Goal: Task Accomplishment & Management: Manage account settings

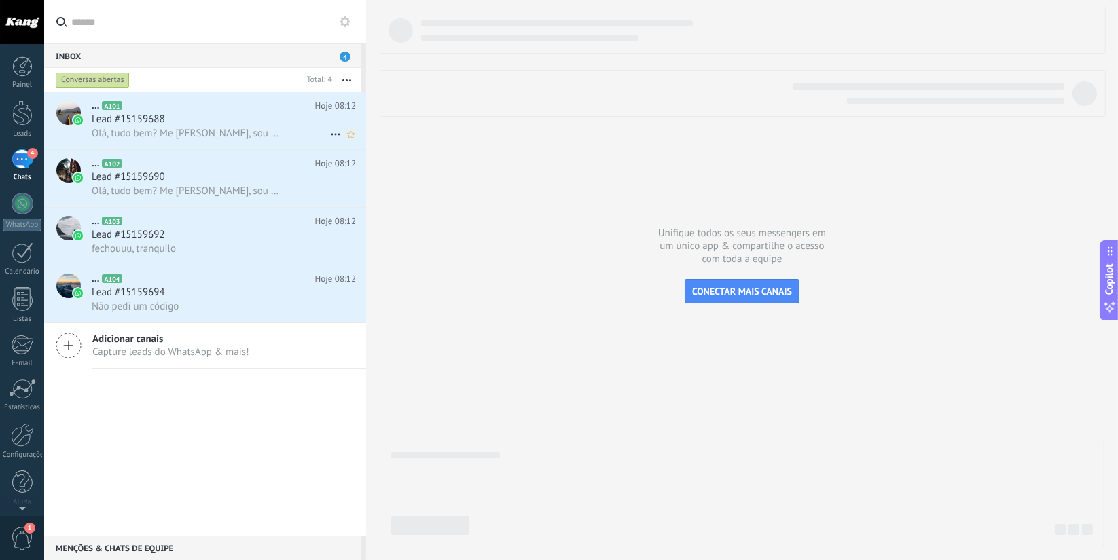
click at [168, 124] on h3 "Lead #15159688" at bounding box center [132, 120] width 80 height 14
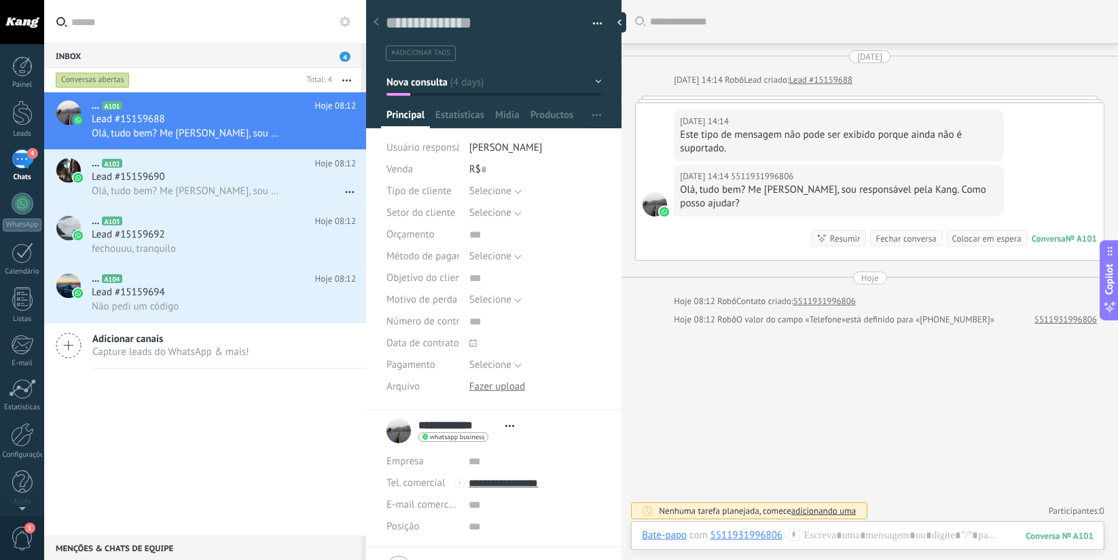
scroll to position [3, 0]
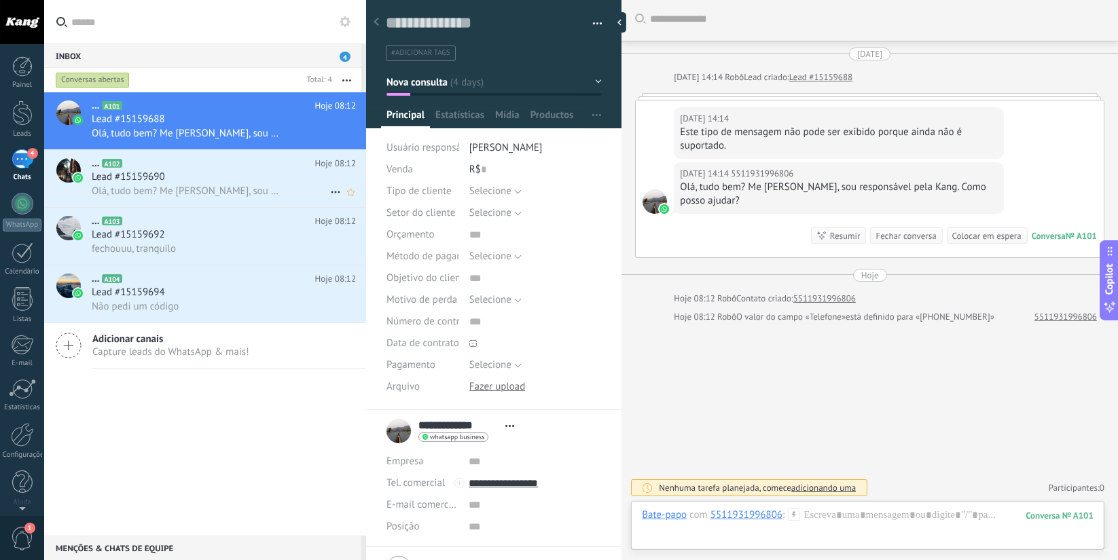
click at [170, 155] on div "... A102 Hoje 08:12 Lead #15159690 Olá, tudo bem? Me chamo Bruno Oliveira, sou …" at bounding box center [229, 178] width 274 height 57
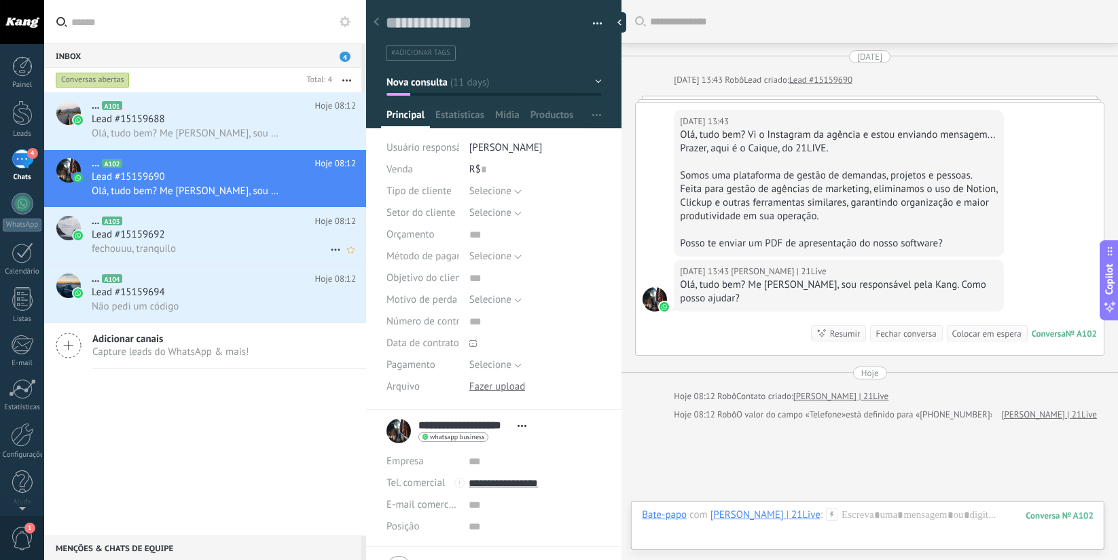
click at [166, 247] on span "fechouuu, tranquilo" at bounding box center [134, 248] width 84 height 13
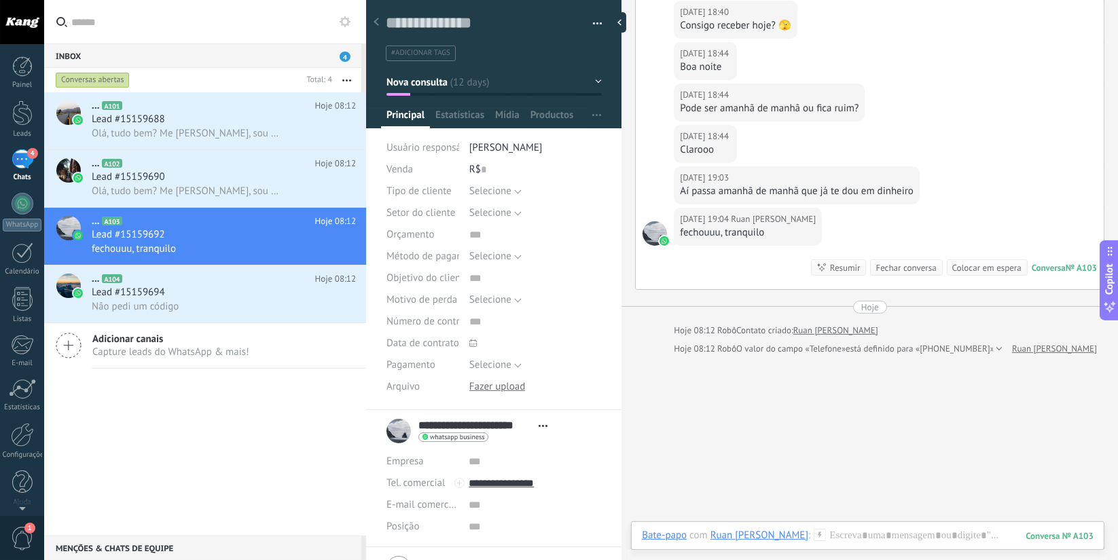
scroll to position [183, 0]
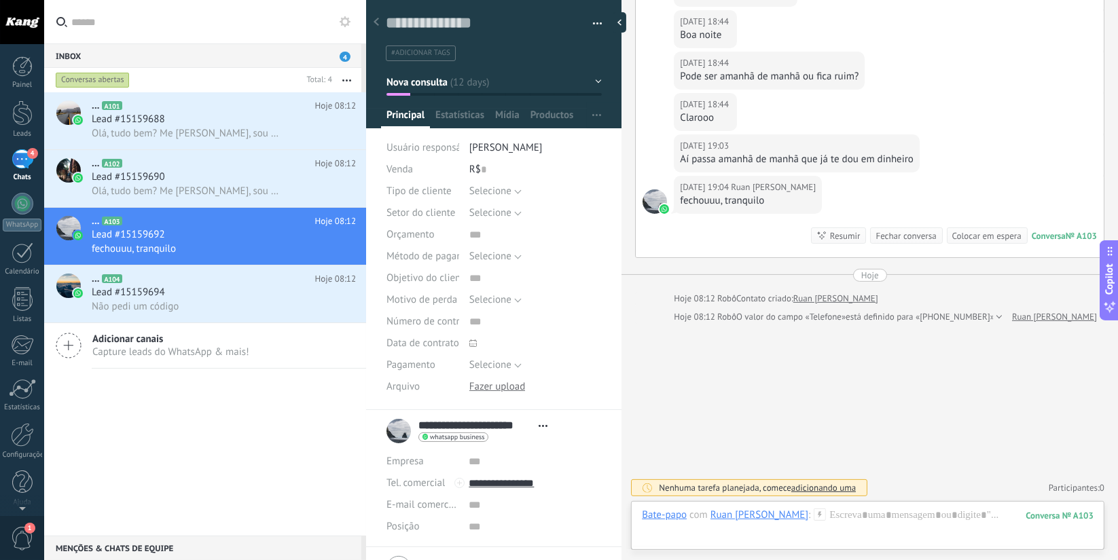
click at [621, 20] on div at bounding box center [620, 22] width 14 height 20
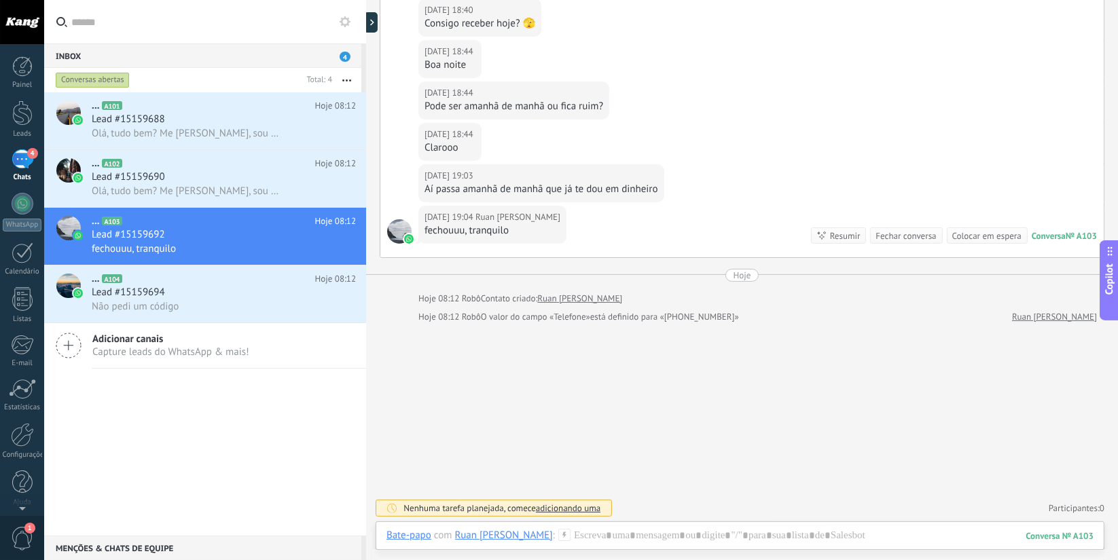
scroll to position [60, 0]
click at [164, 307] on span "Não pedi um código" at bounding box center [135, 306] width 87 height 13
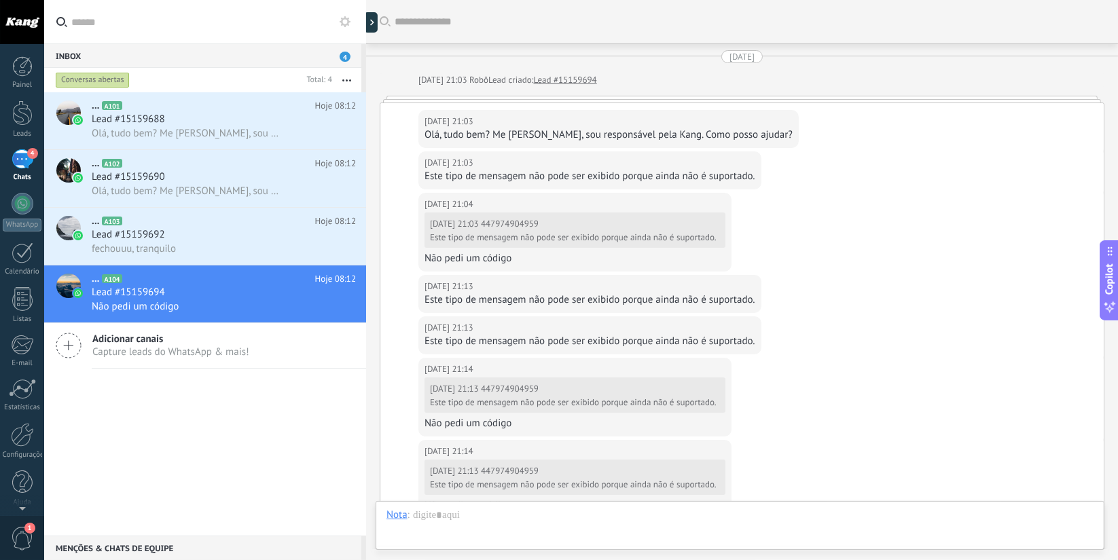
scroll to position [358, 0]
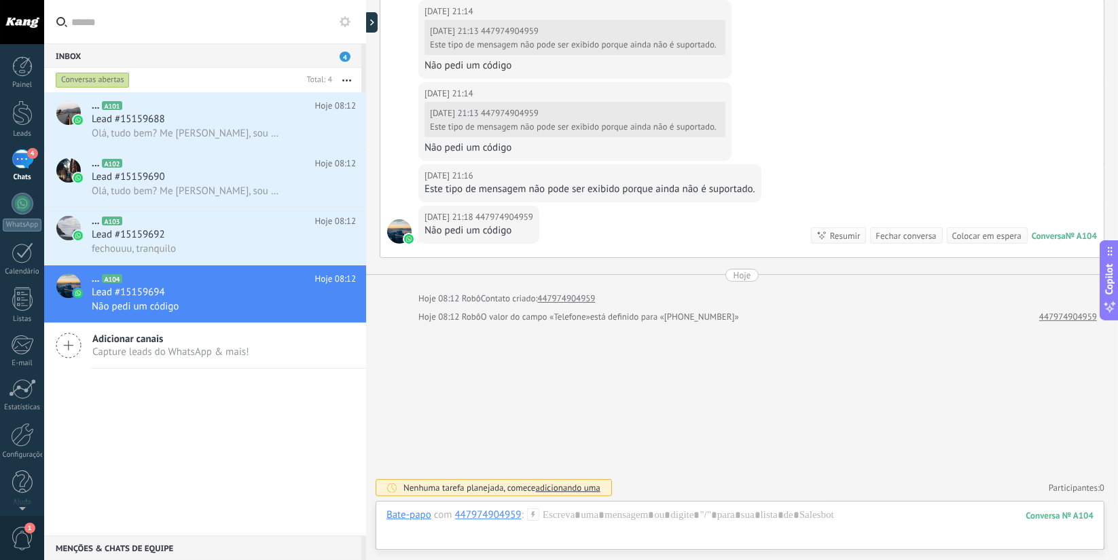
click at [393, 225] on div at bounding box center [399, 231] width 24 height 24
click at [86, 81] on div "Conversas abertas" at bounding box center [93, 80] width 74 height 16
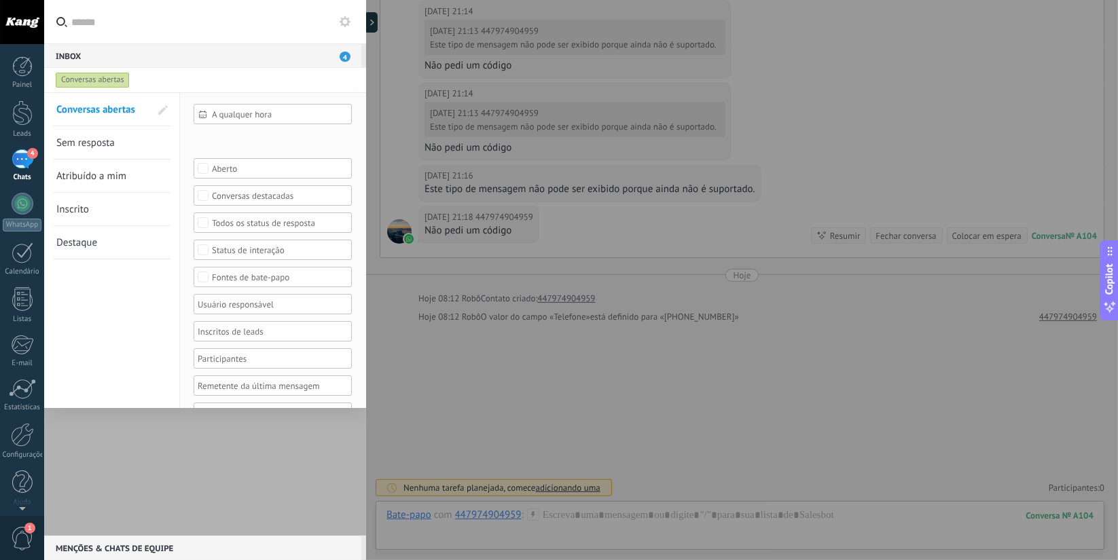
click at [168, 513] on div at bounding box center [205, 313] width 322 height 443
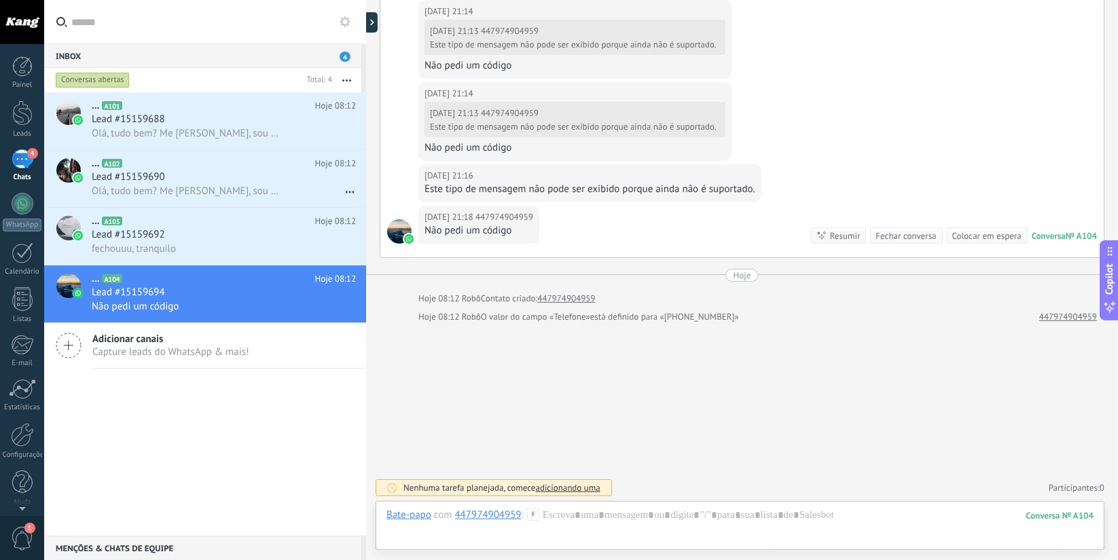
click at [29, 178] on div "Chats" at bounding box center [22, 177] width 39 height 9
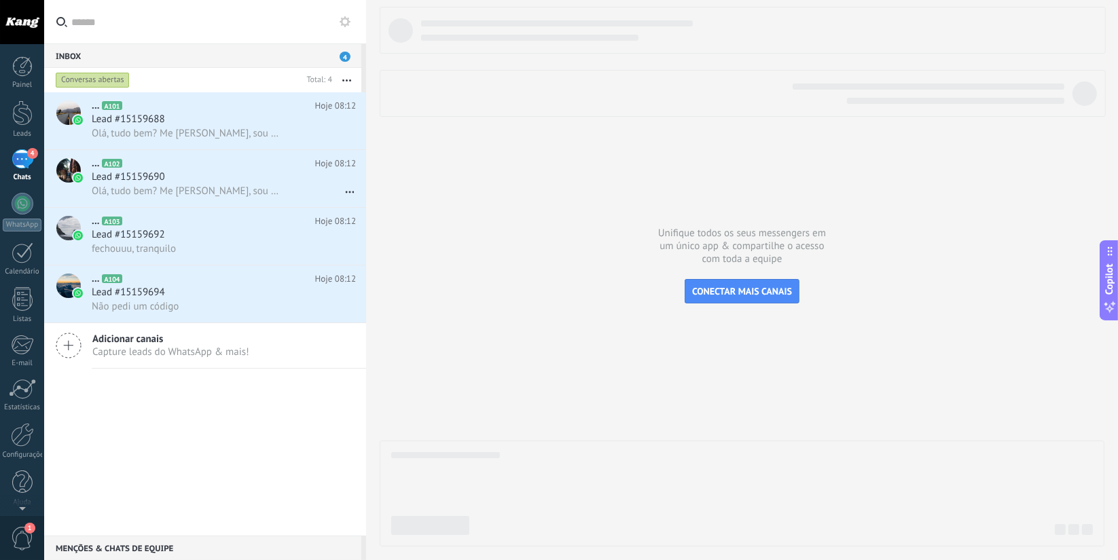
click at [342, 56] on span "4" at bounding box center [345, 57] width 11 height 10
click at [145, 313] on span "Não pedi um código" at bounding box center [135, 306] width 87 height 13
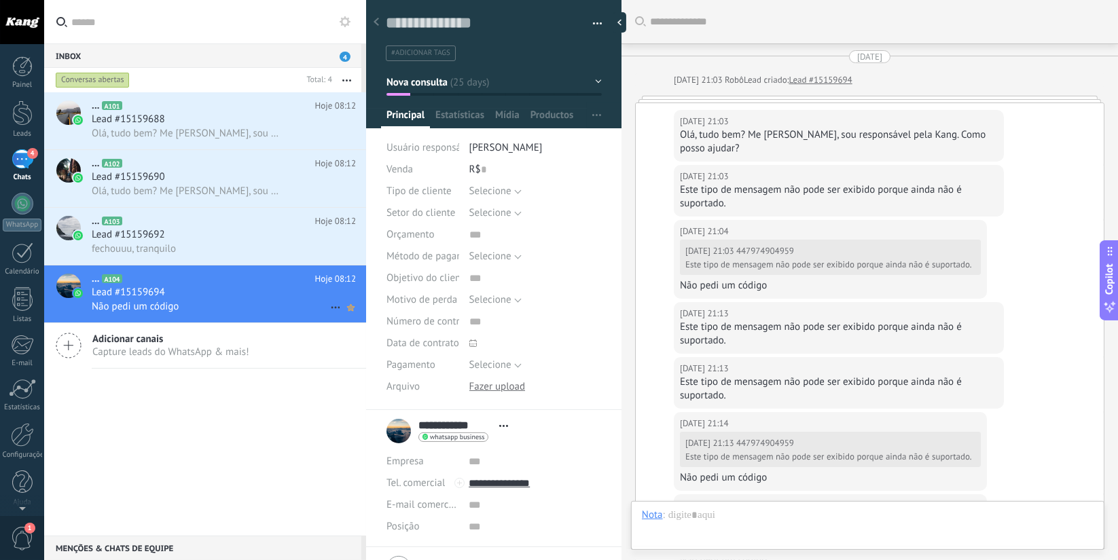
scroll to position [456, 0]
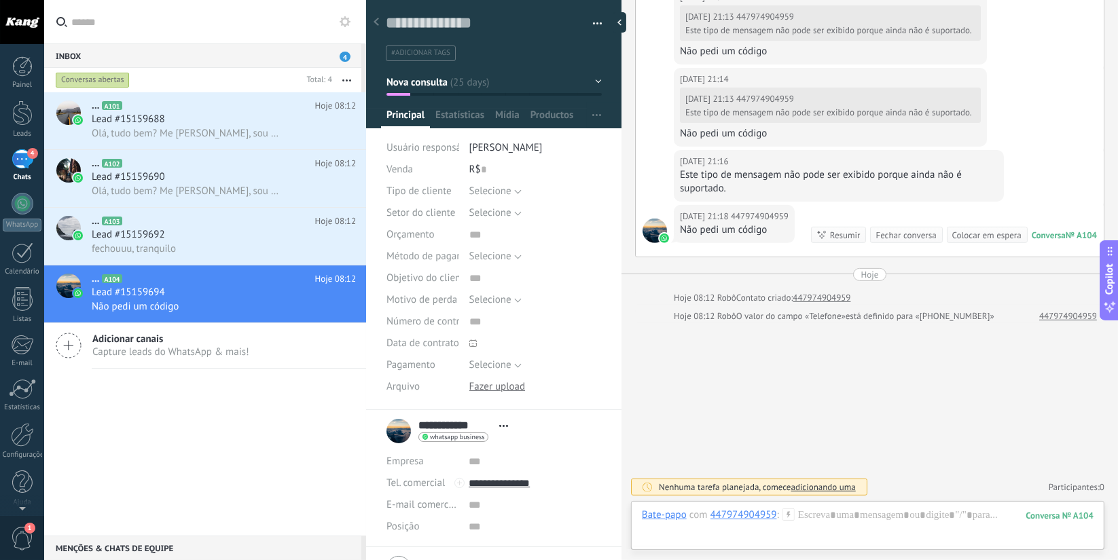
click at [903, 235] on div "Fechar conversa" at bounding box center [905, 235] width 60 height 13
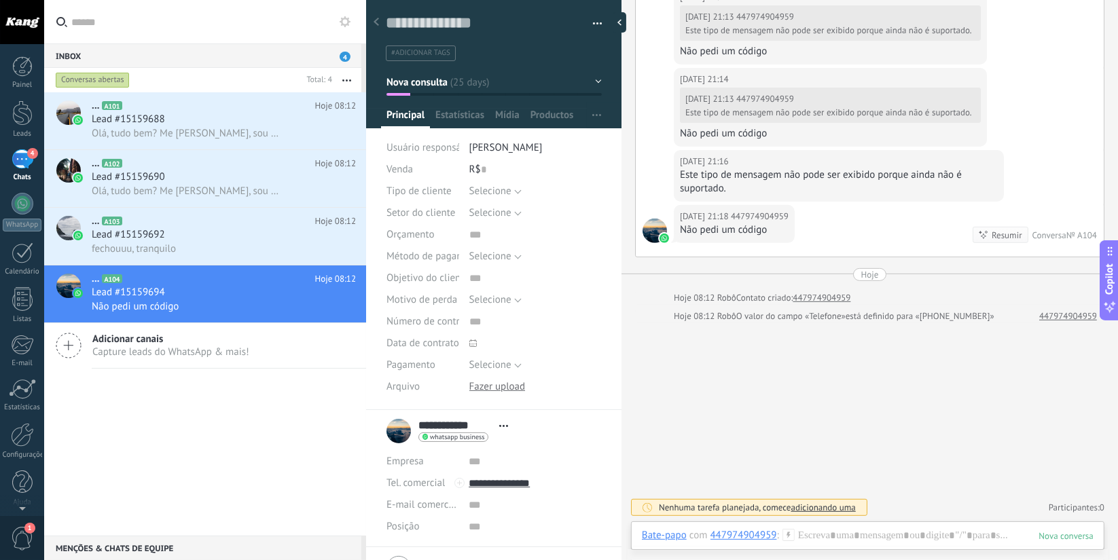
scroll to position [444, 0]
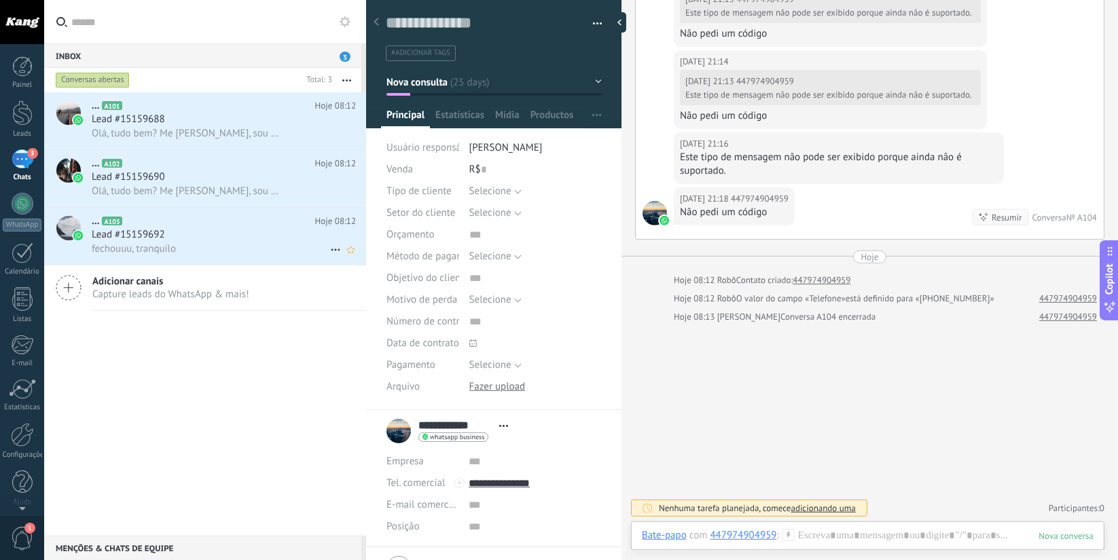
click at [168, 228] on h2 "... A103" at bounding box center [203, 222] width 223 height 14
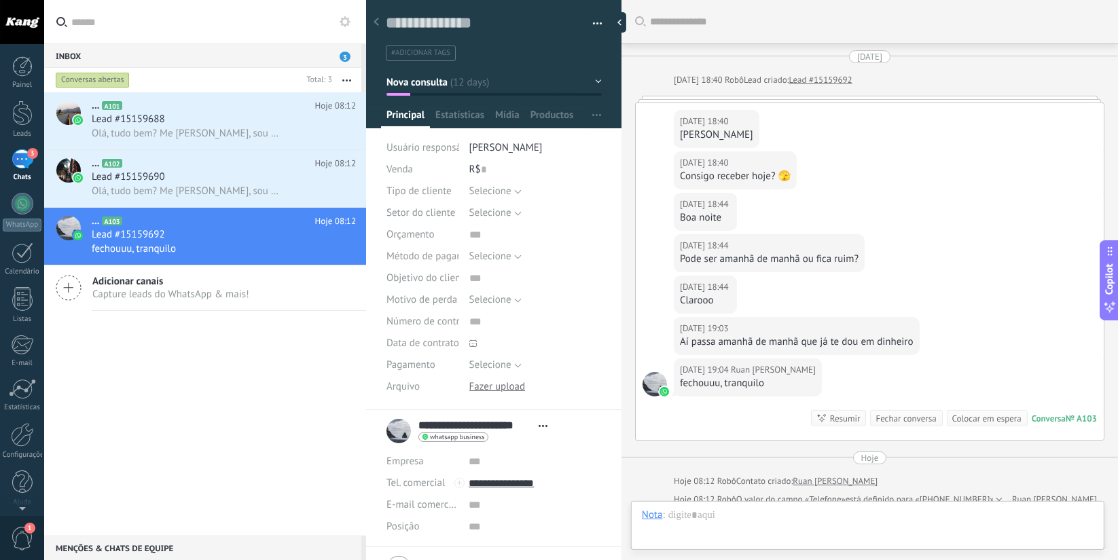
click at [914, 412] on div "Fechar conversa" at bounding box center [905, 418] width 60 height 13
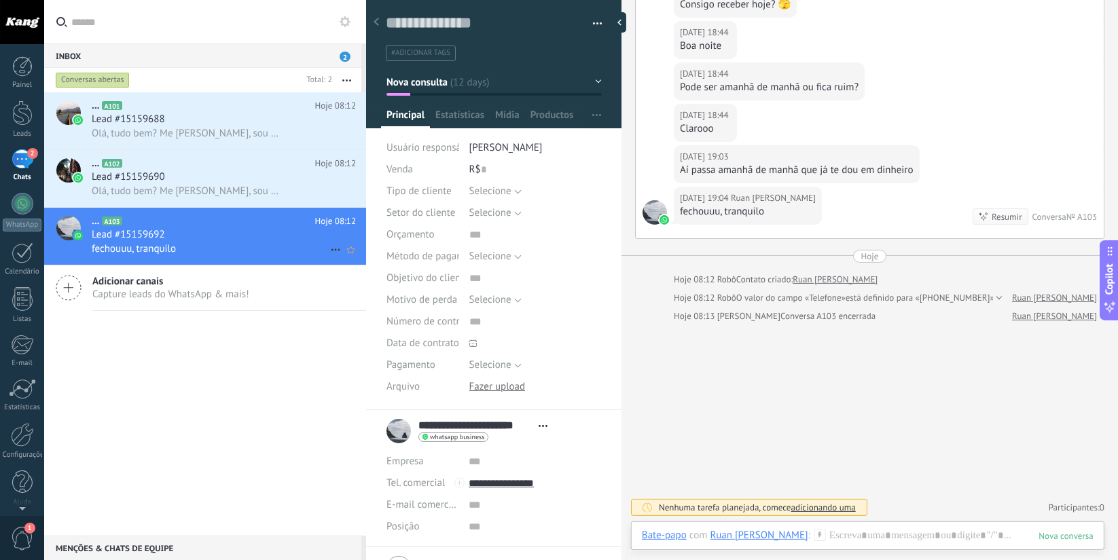
scroll to position [171, 0]
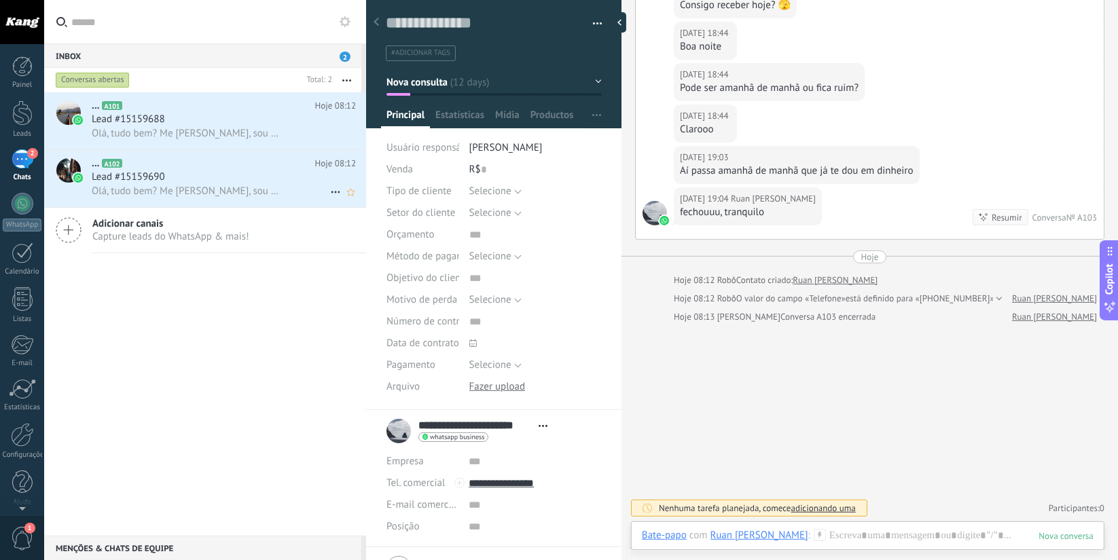
click at [181, 186] on div "Olá, tudo bem? Me [PERSON_NAME], sou responsável pela Kang. Como posso ajudar?" at bounding box center [224, 191] width 264 height 14
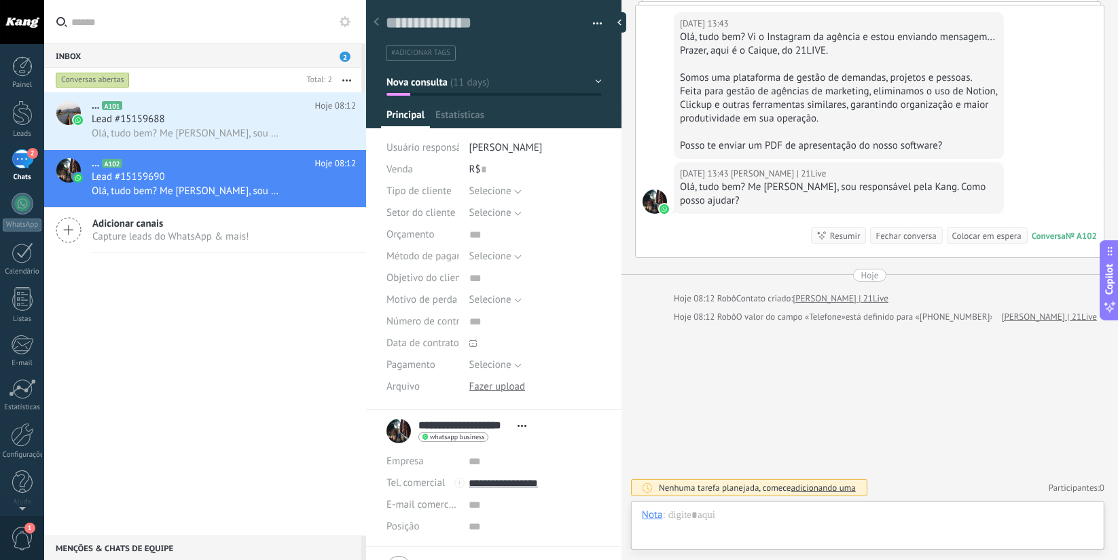
scroll to position [20, 0]
drag, startPoint x: 892, startPoint y: 236, endPoint x: 767, endPoint y: 232, distance: 125.0
click at [892, 236] on div "Fechar conversa" at bounding box center [905, 236] width 60 height 13
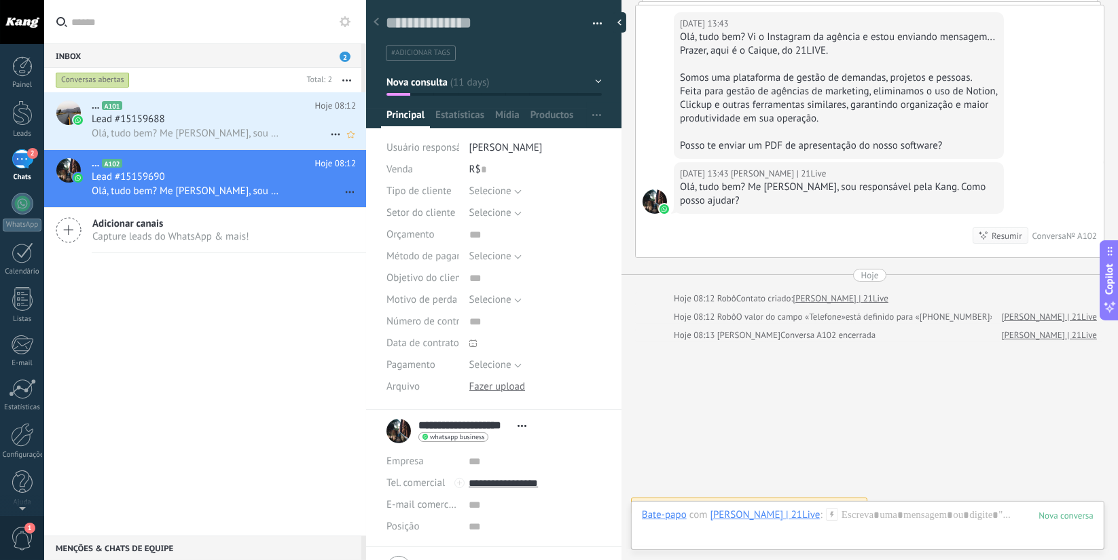
scroll to position [115, 0]
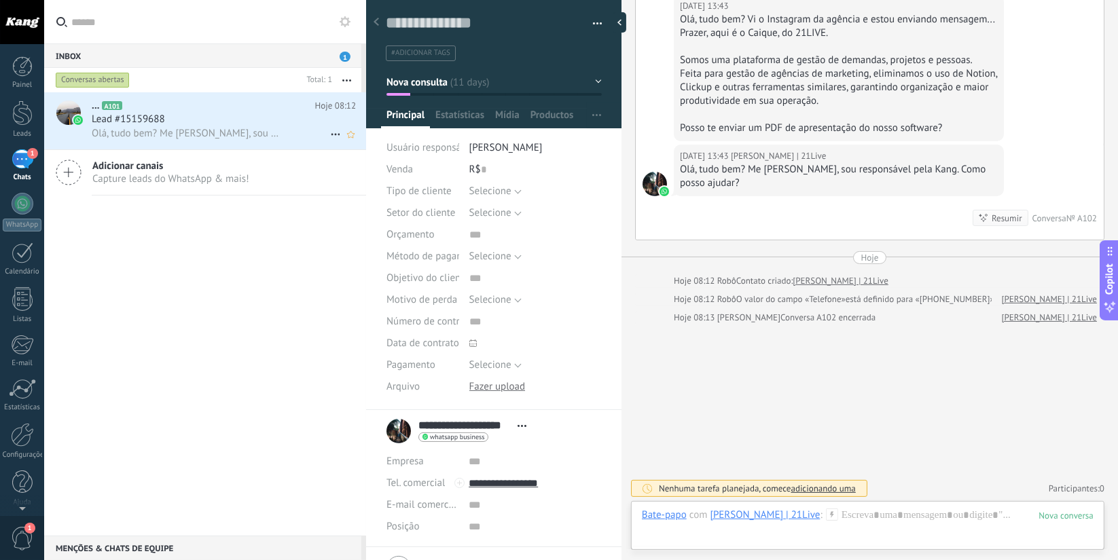
click at [151, 134] on span "Olá, tudo bem? Me [PERSON_NAME], sou responsável pela Kang. Como posso ajudar?" at bounding box center [186, 133] width 189 height 13
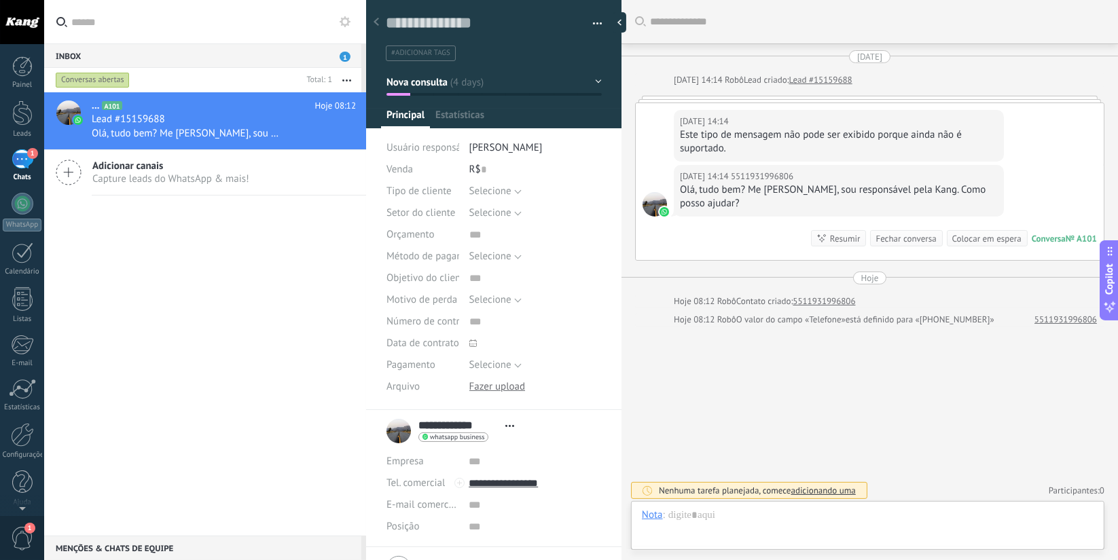
scroll to position [20, 0]
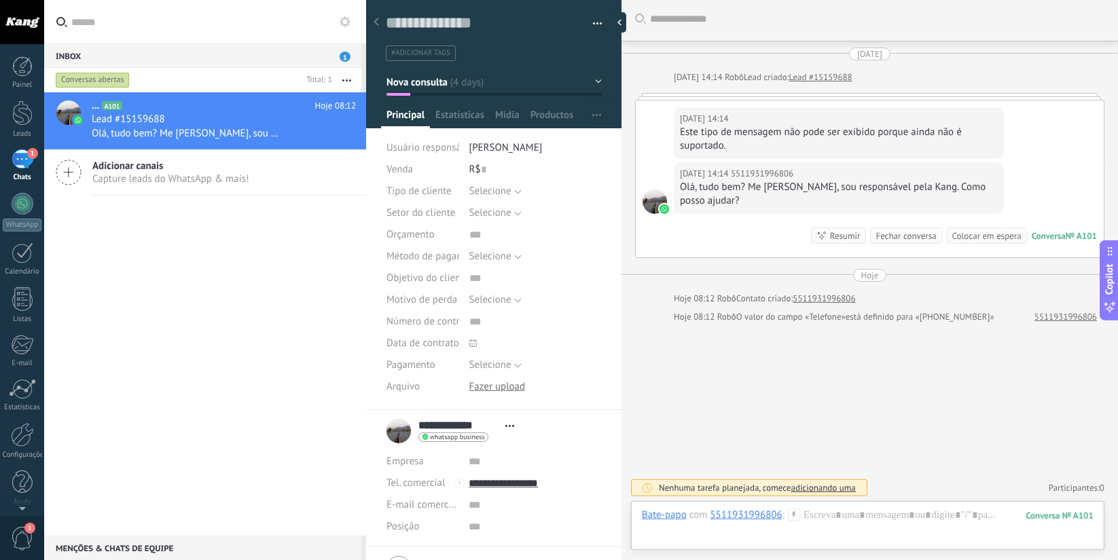
click at [911, 241] on div "Fechar conversa" at bounding box center [905, 236] width 60 height 13
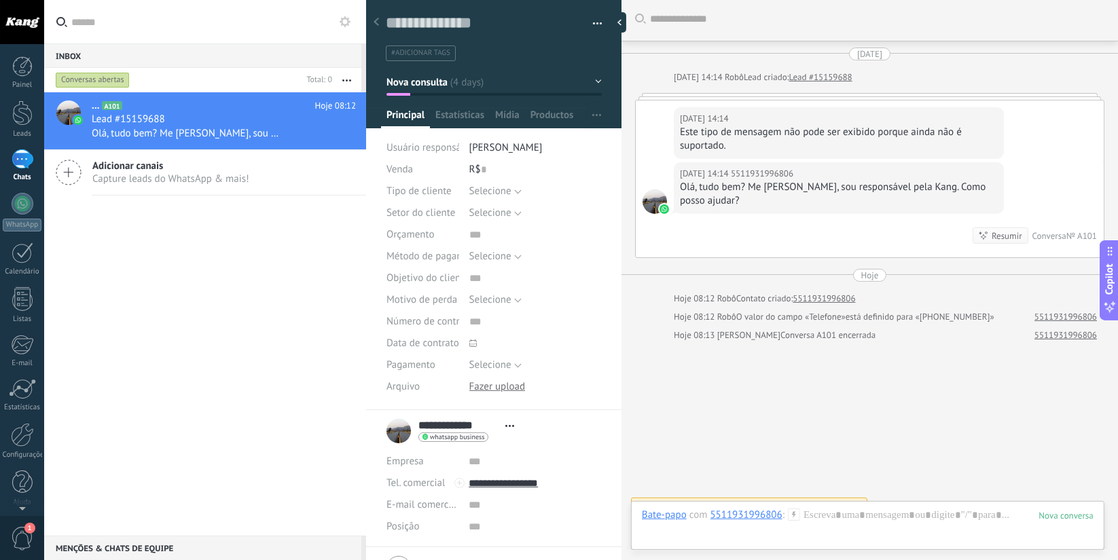
scroll to position [21, 0]
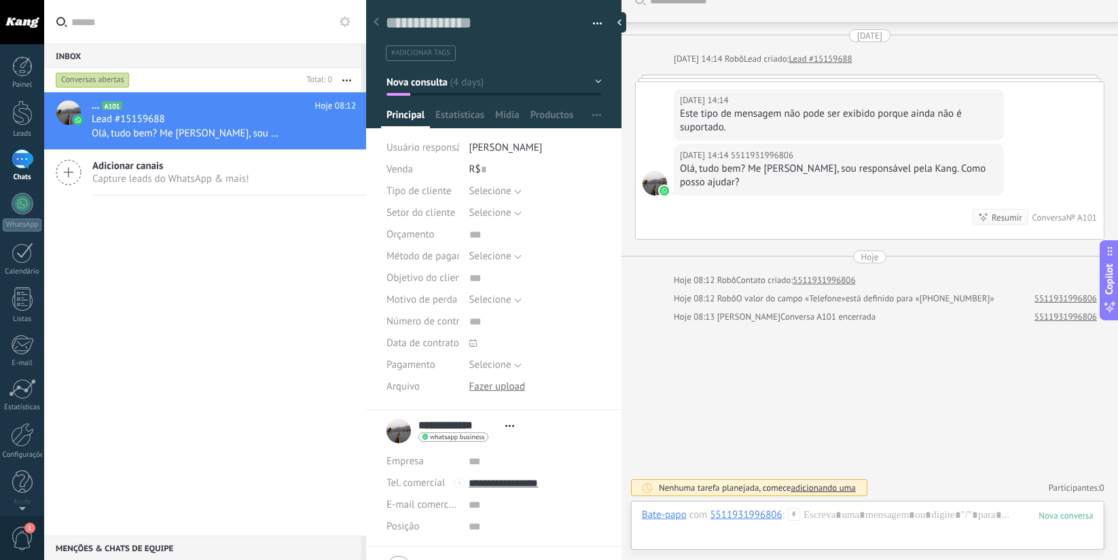
click at [894, 230] on div "09/10/2025 14:14 5511931996806 Olá, tudo bem? Me chamo Bruno Oliveira, sou resp…" at bounding box center [870, 191] width 468 height 95
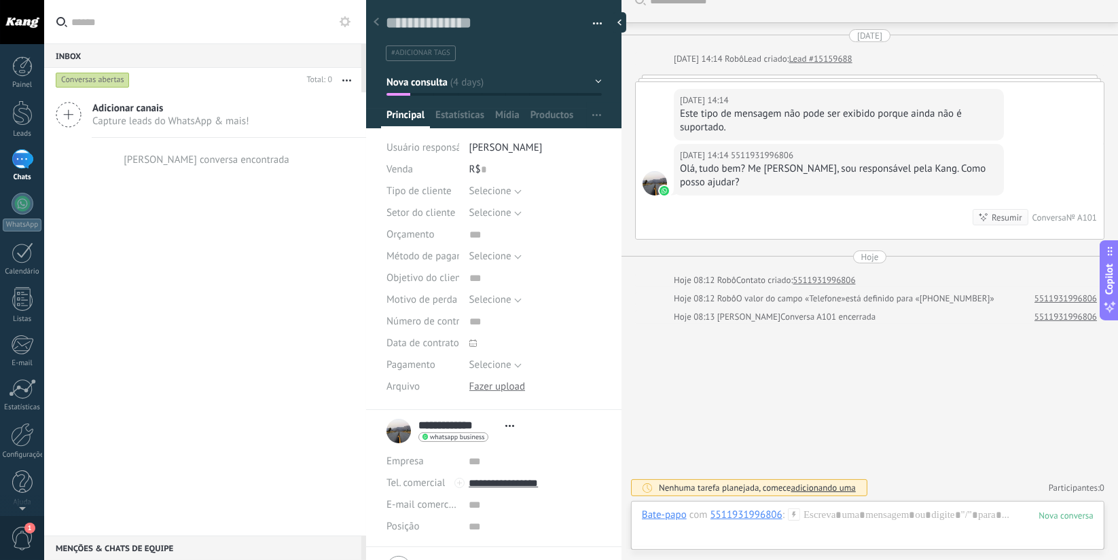
click at [380, 23] on div at bounding box center [376, 23] width 19 height 26
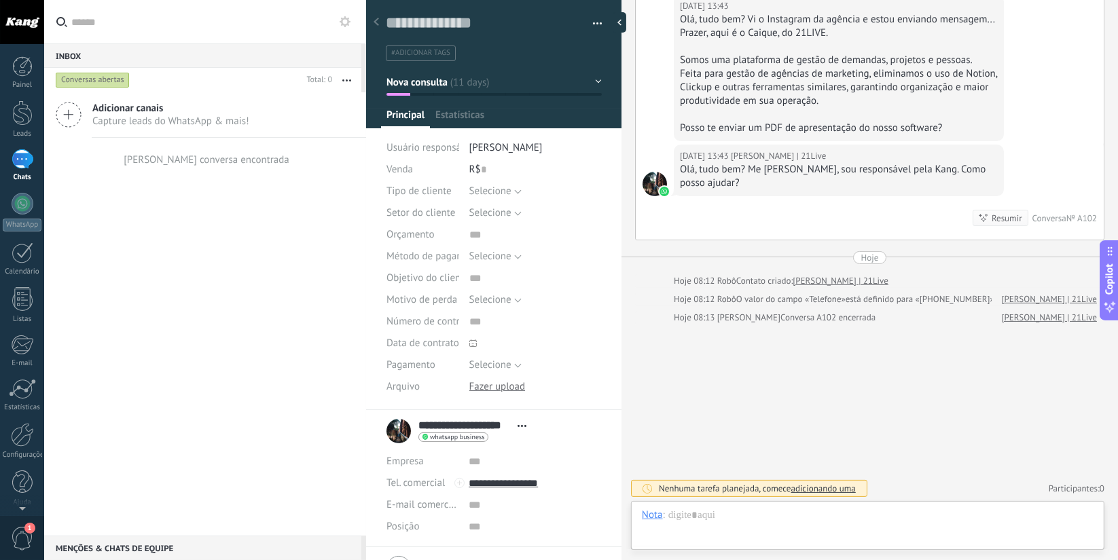
scroll to position [20, 0]
click at [621, 20] on div at bounding box center [620, 22] width 14 height 20
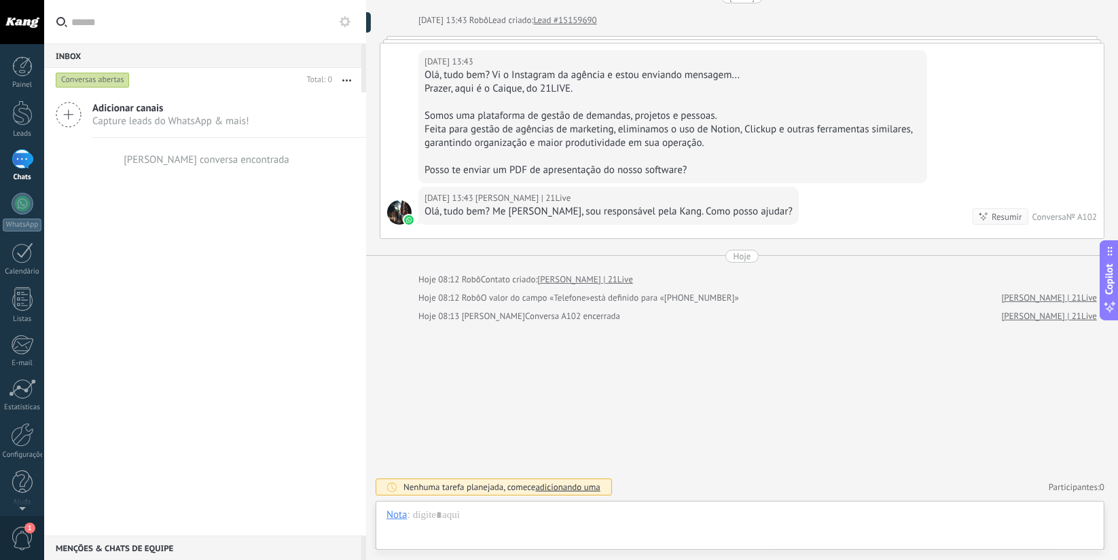
type textarea "**********"
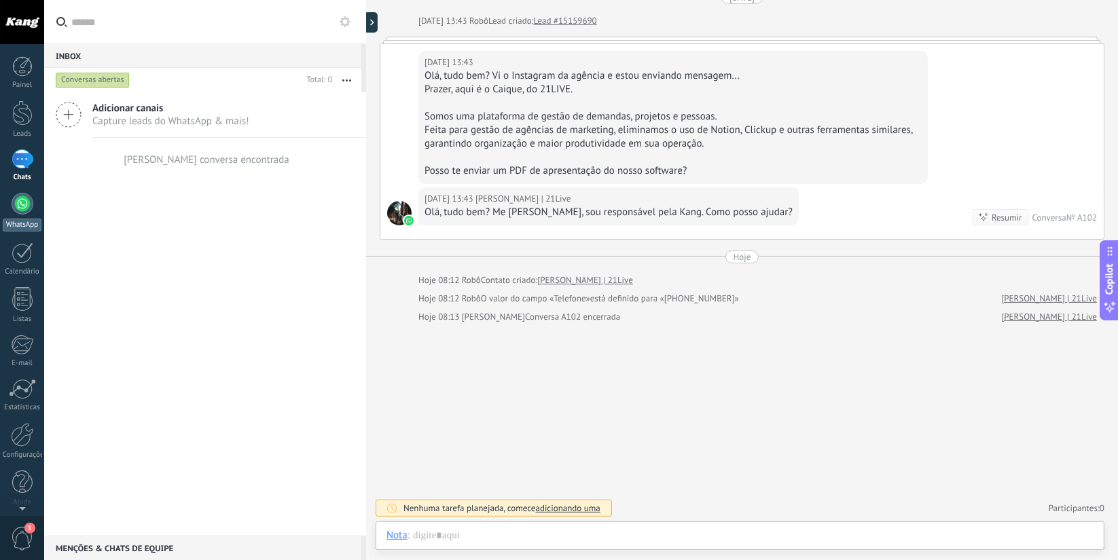
click at [12, 217] on link "WhatsApp" at bounding box center [22, 212] width 44 height 39
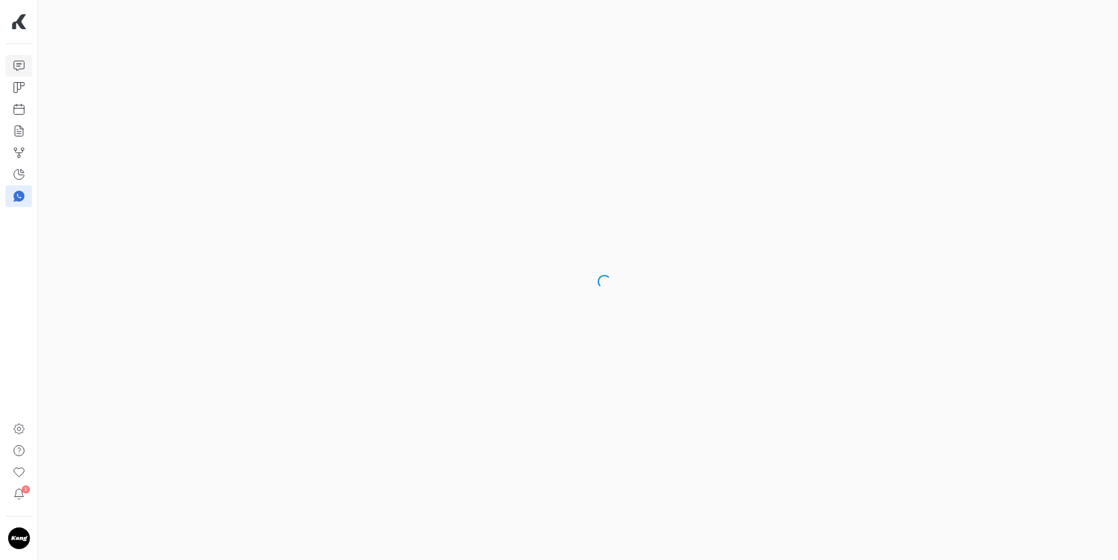
click at [11, 56] on link at bounding box center [18, 66] width 26 height 22
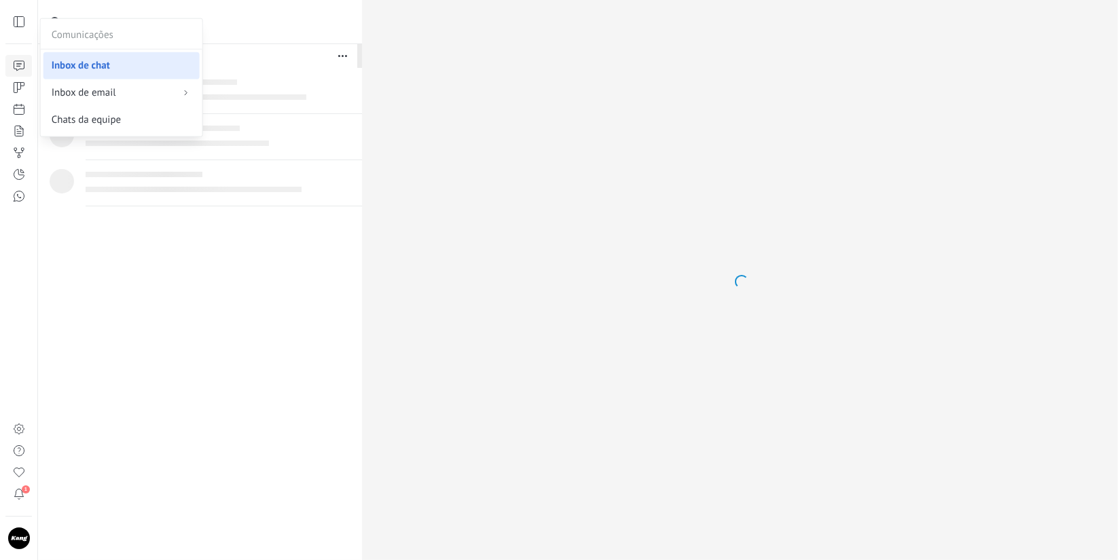
click at [94, 70] on span "Inbox de chat" at bounding box center [81, 66] width 58 height 14
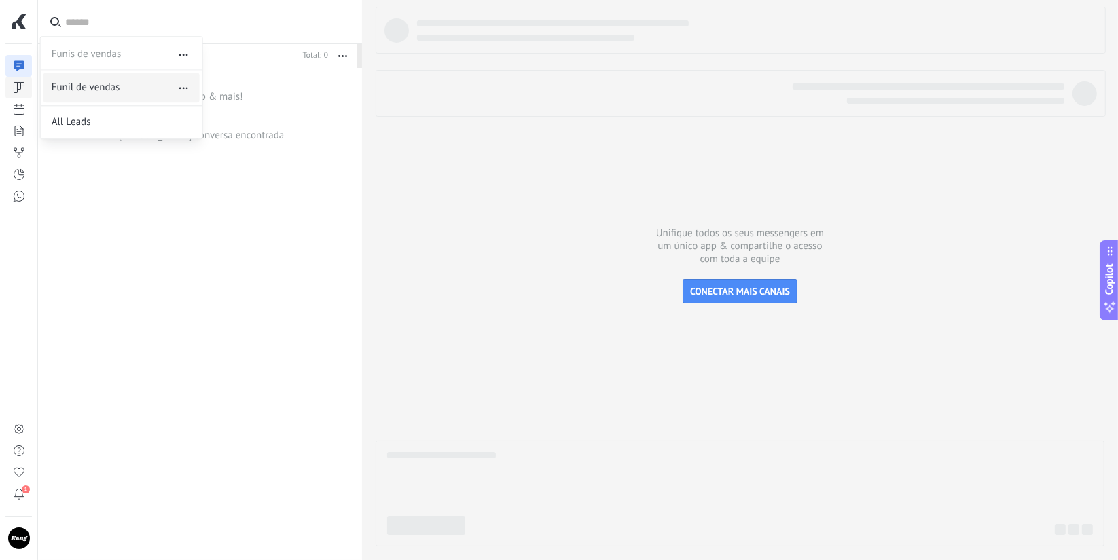
click at [60, 88] on span "Funil de vendas" at bounding box center [86, 88] width 69 height 14
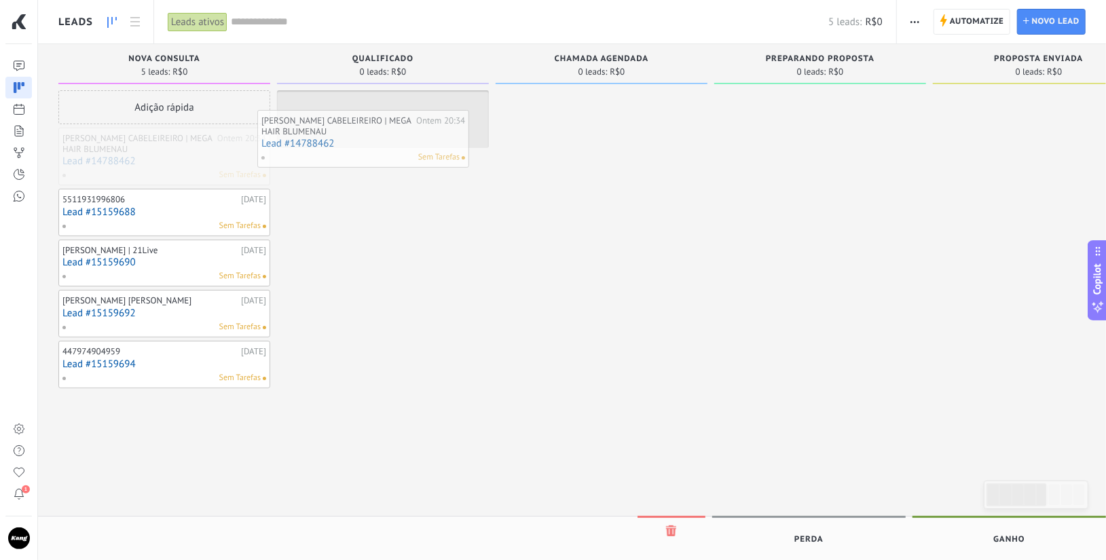
drag, startPoint x: 214, startPoint y: 139, endPoint x: 412, endPoint y: 122, distance: 199.1
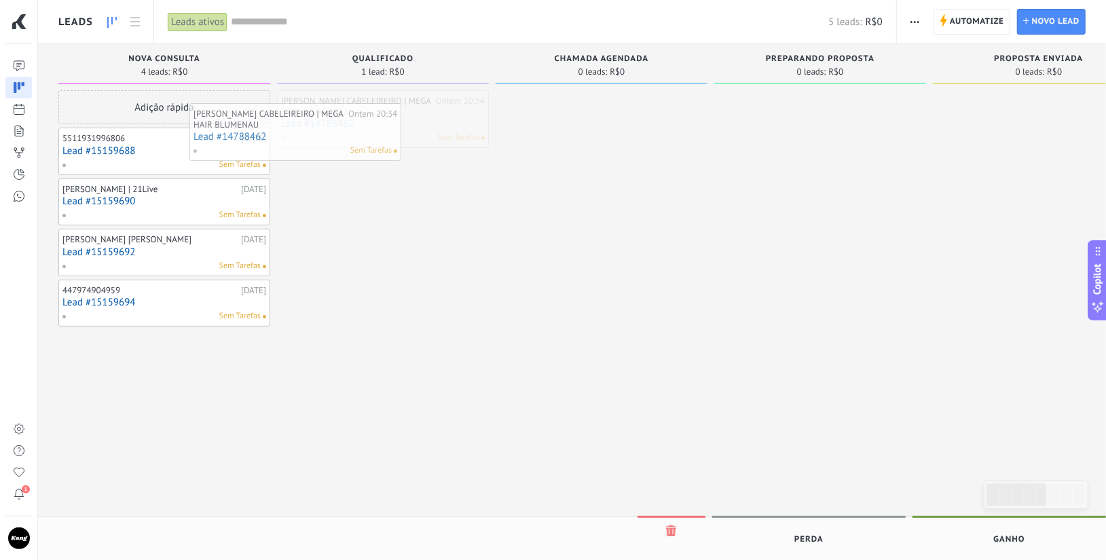
drag, startPoint x: 360, startPoint y: 134, endPoint x: 187, endPoint y: 147, distance: 173.0
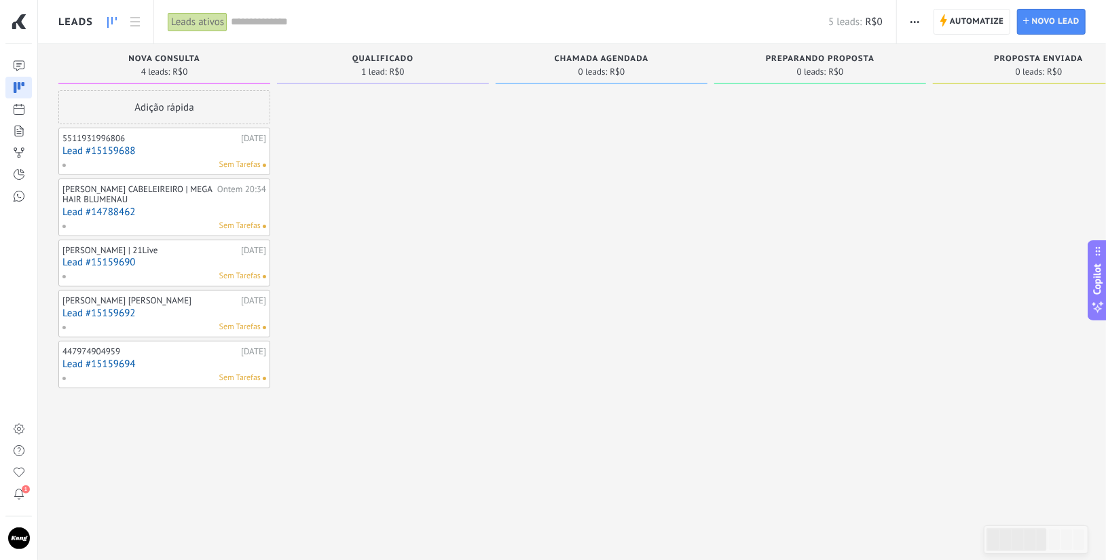
click at [160, 112] on div "Adição rápida" at bounding box center [164, 107] width 212 height 34
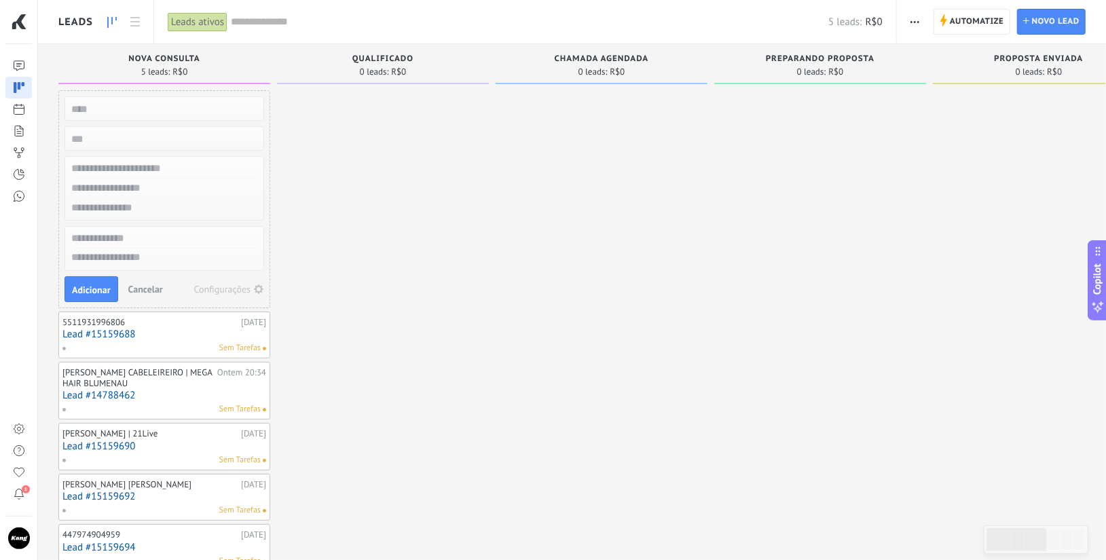
click at [140, 283] on span "Cancelar" at bounding box center [145, 289] width 35 height 12
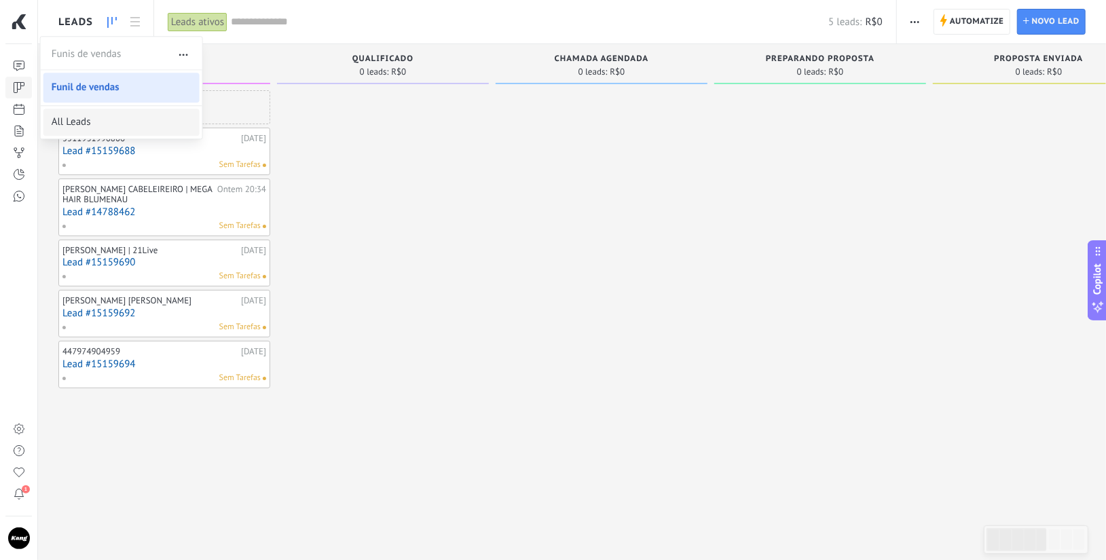
click at [85, 118] on span "All Leads" at bounding box center [71, 122] width 39 height 14
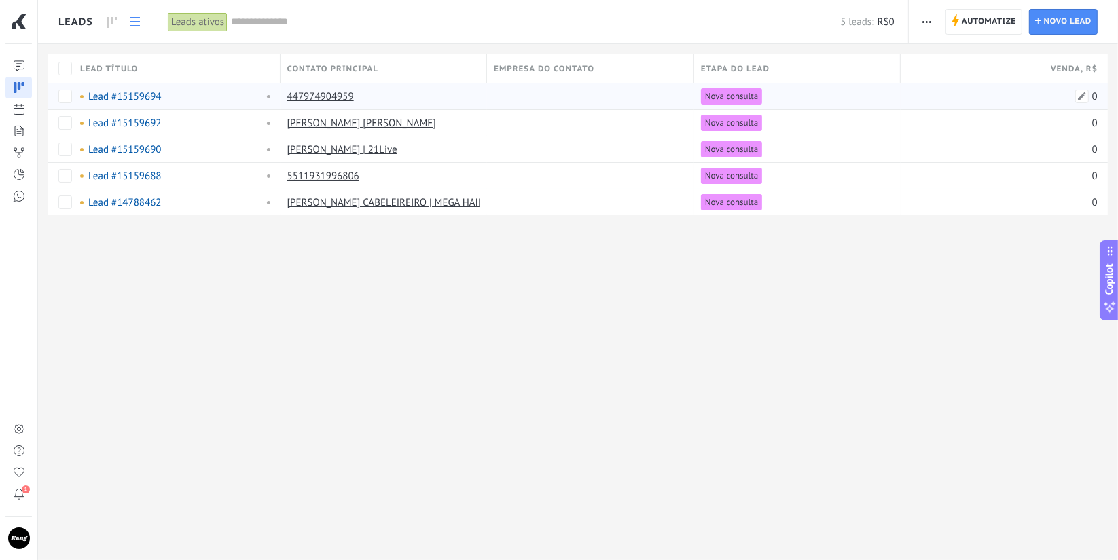
click at [1072, 97] on div "0" at bounding box center [998, 97] width 197 height 26
click at [1075, 96] on span at bounding box center [1082, 97] width 14 height 14
click at [891, 231] on div "Leads Automatize Nova transmissão Editar funil de vendas Imprimir Configurações…" at bounding box center [578, 129] width 1080 height 259
click at [926, 22] on icon "button" at bounding box center [926, 22] width 9 height 2
drag, startPoint x: 500, startPoint y: 297, endPoint x: 475, endPoint y: 297, distance: 25.1
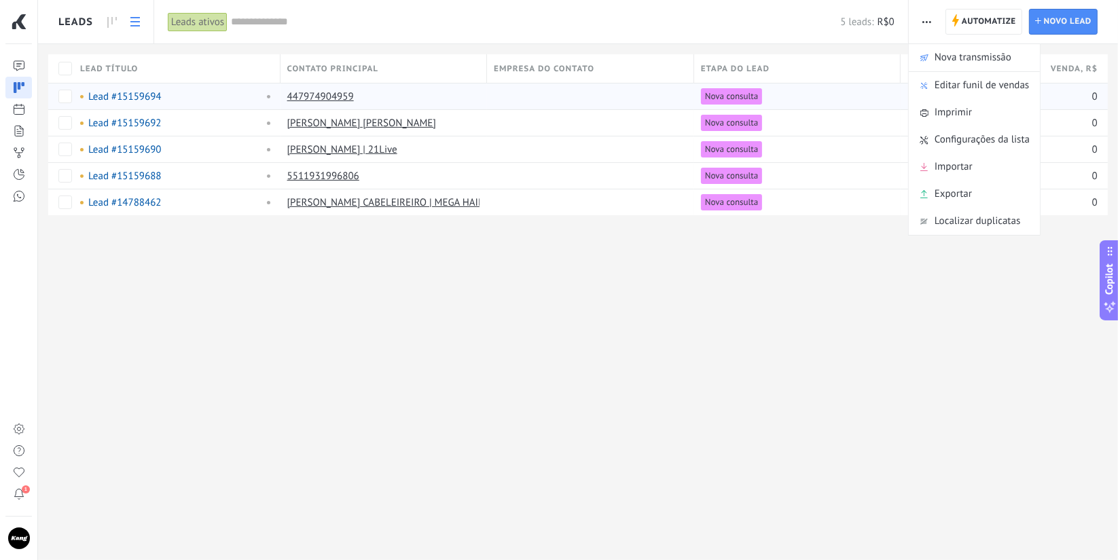
click at [496, 297] on div "Leads Automatize Nova transmissão Editar funil de vendas Imprimir Configurações…" at bounding box center [578, 280] width 1080 height 560
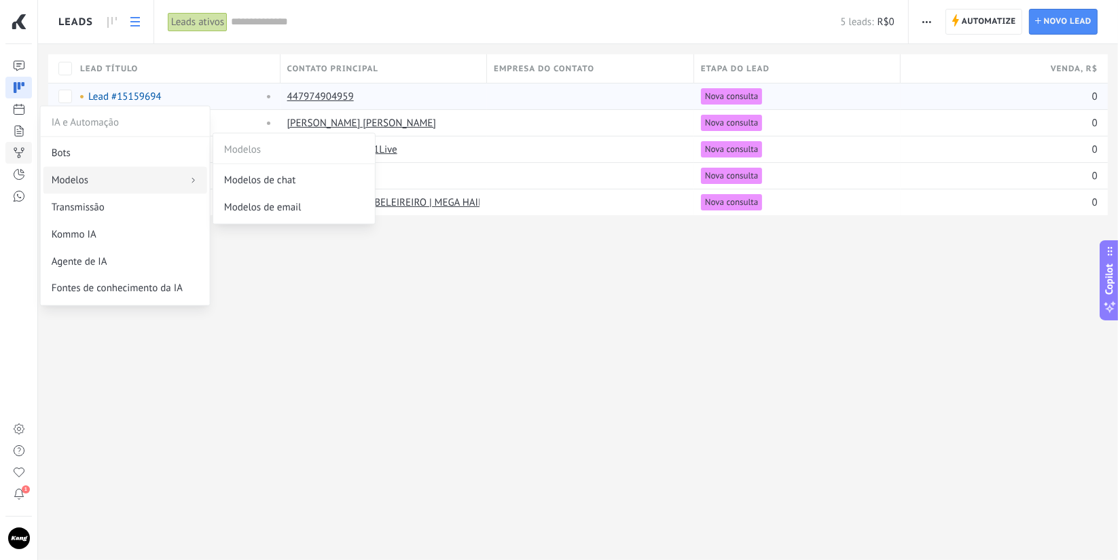
click at [121, 175] on div "Modelos" at bounding box center [125, 180] width 164 height 27
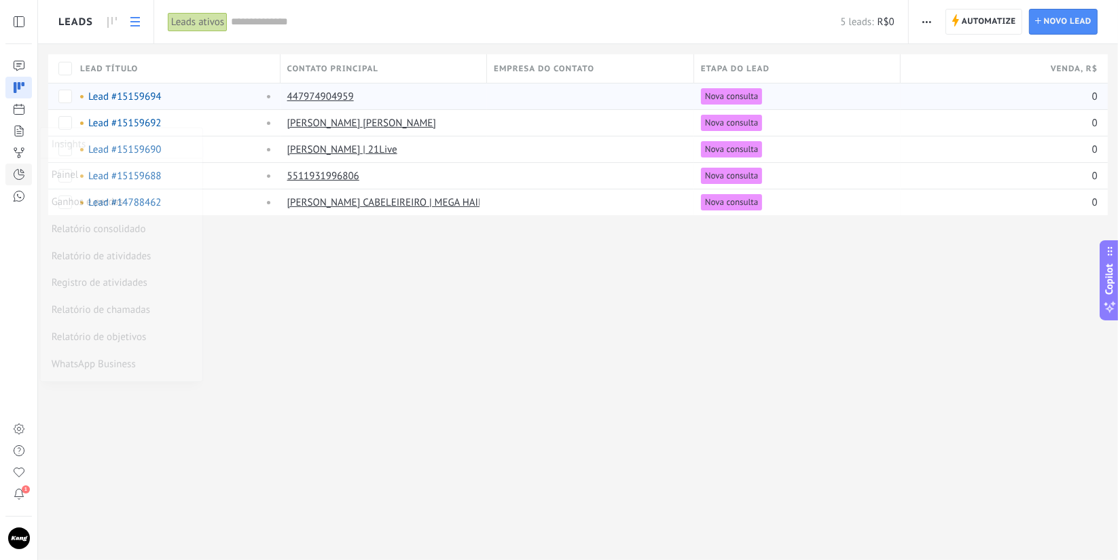
click at [15, 173] on icon at bounding box center [19, 175] width 14 height 14
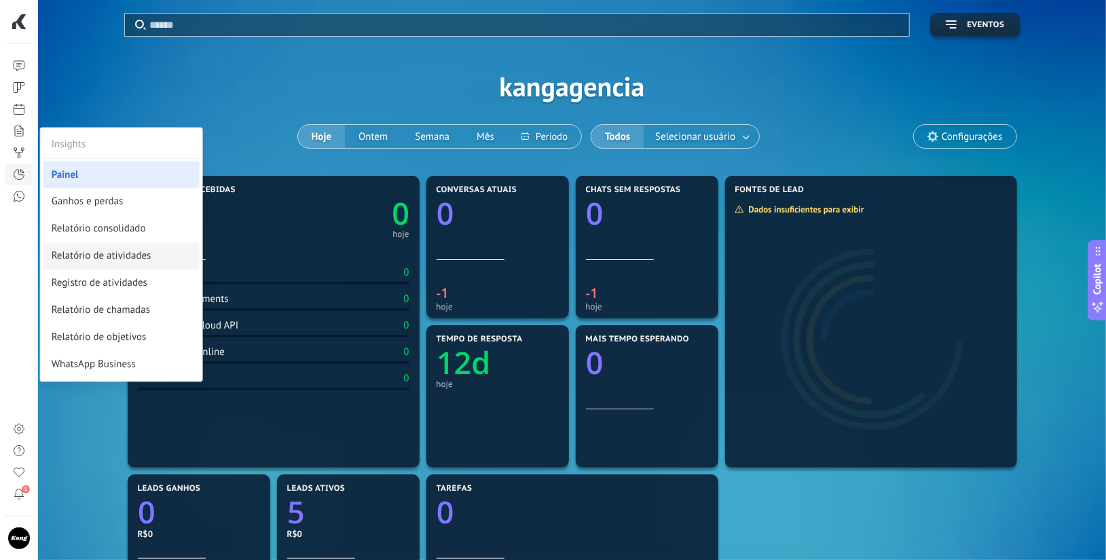
click at [96, 251] on span "Relatório de atividades" at bounding box center [102, 257] width 100 height 14
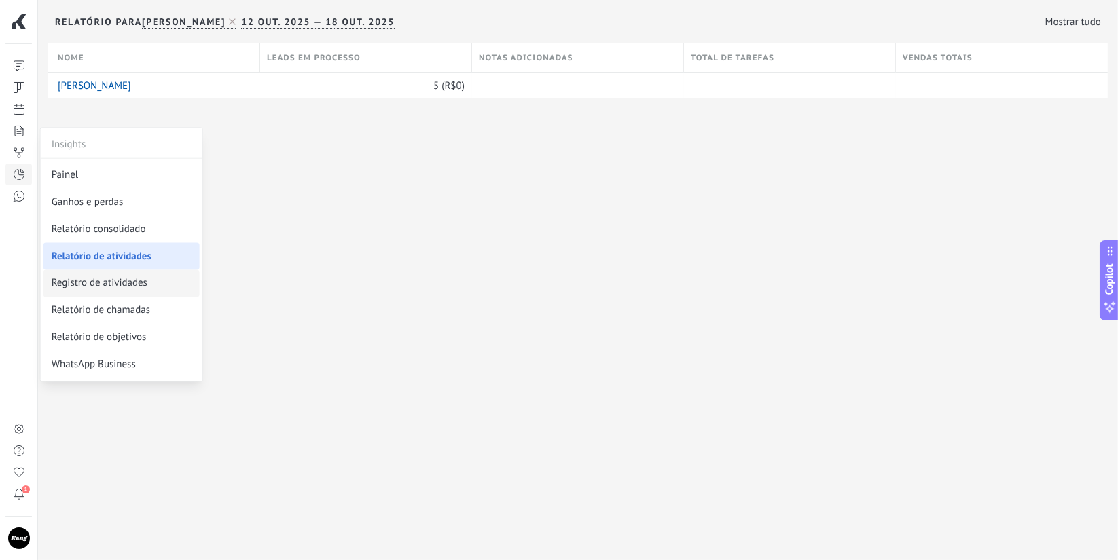
click at [94, 280] on span "Registro de atividades" at bounding box center [100, 284] width 96 height 14
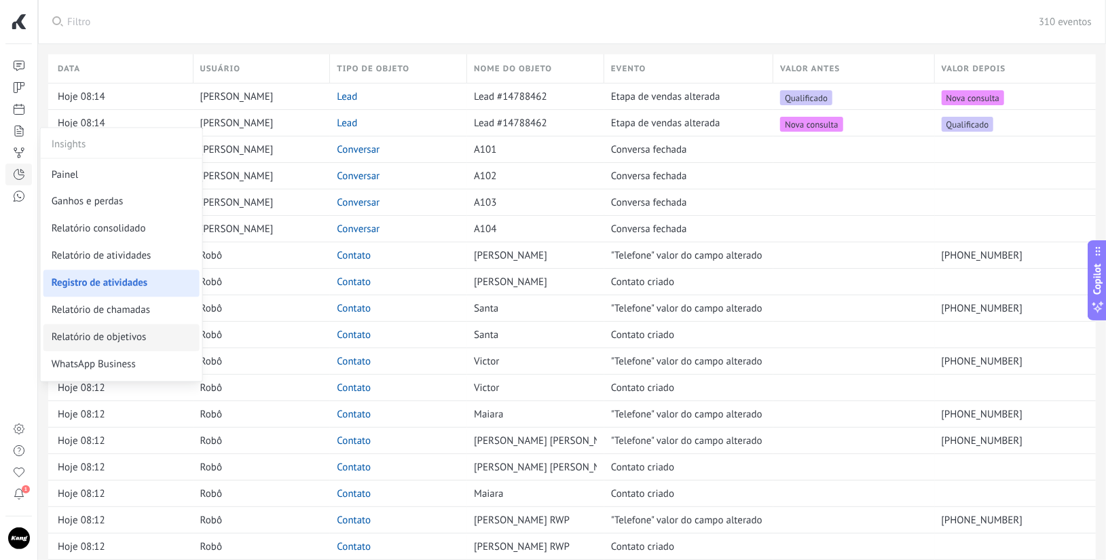
click at [128, 341] on span "Relatório de objetivos" at bounding box center [99, 338] width 95 height 14
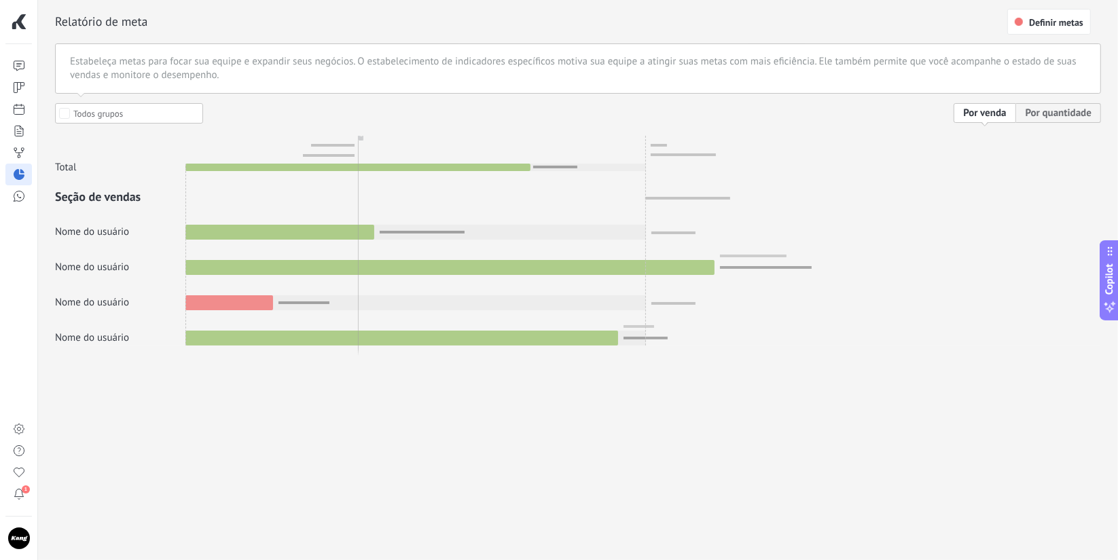
click at [77, 110] on div at bounding box center [578, 224] width 1046 height 242
click at [69, 111] on div at bounding box center [578, 224] width 1046 height 242
click at [61, 112] on div at bounding box center [578, 224] width 1046 height 242
click at [1077, 110] on div at bounding box center [578, 224] width 1046 height 242
click at [1002, 115] on div at bounding box center [578, 224] width 1046 height 242
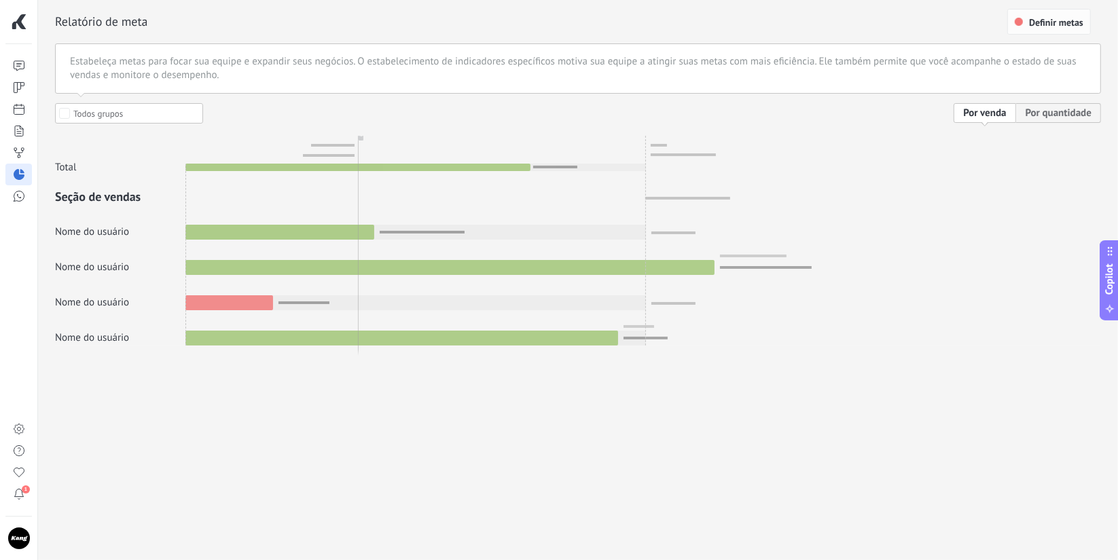
click at [1046, 25] on span "Definir metas" at bounding box center [1056, 23] width 54 height 10
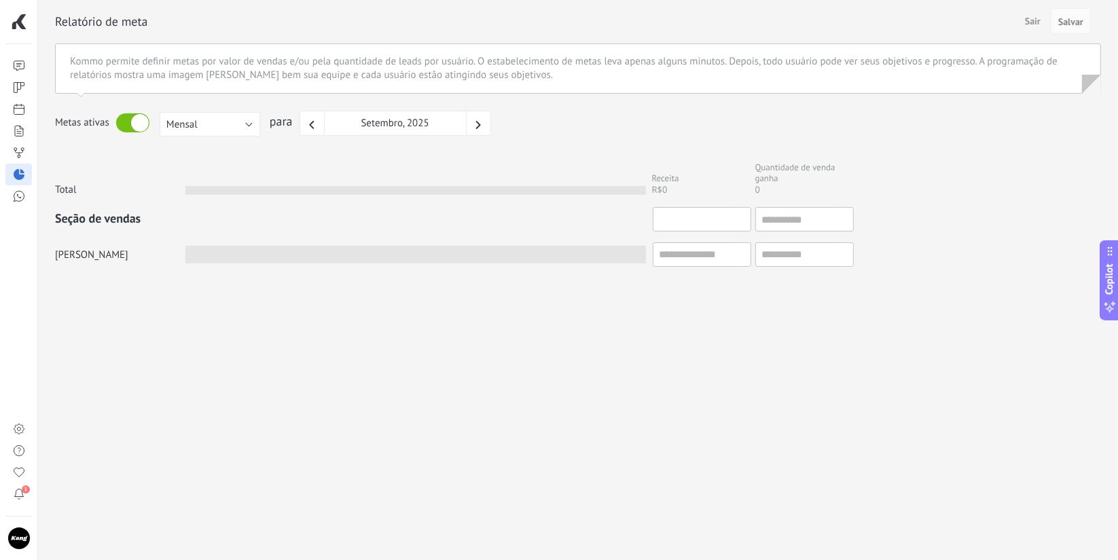
click at [742, 226] on div at bounding box center [702, 219] width 98 height 24
click at [1042, 20] on span "Sair" at bounding box center [1032, 21] width 26 height 20
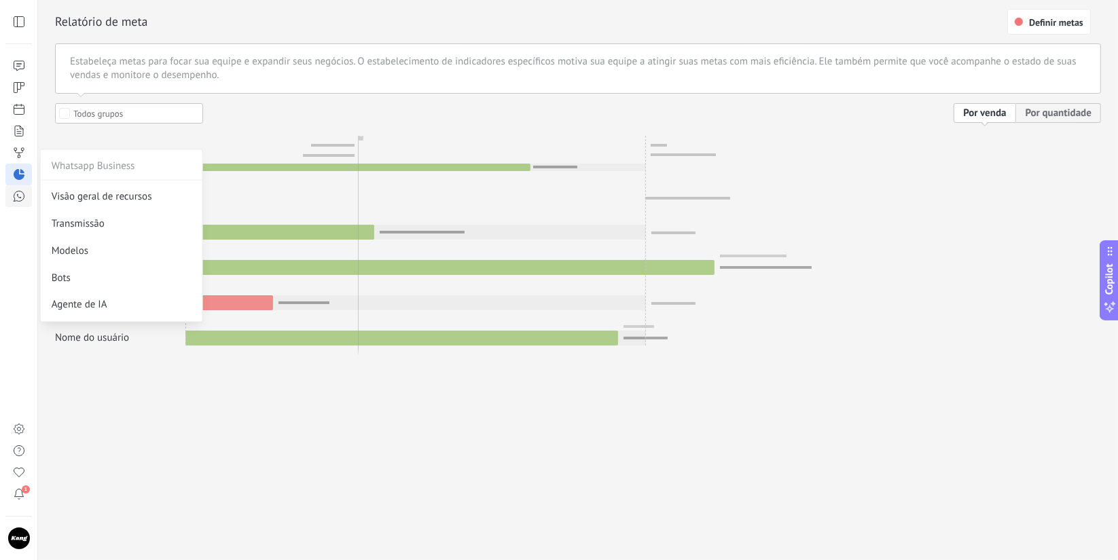
click at [26, 202] on link at bounding box center [18, 196] width 26 height 22
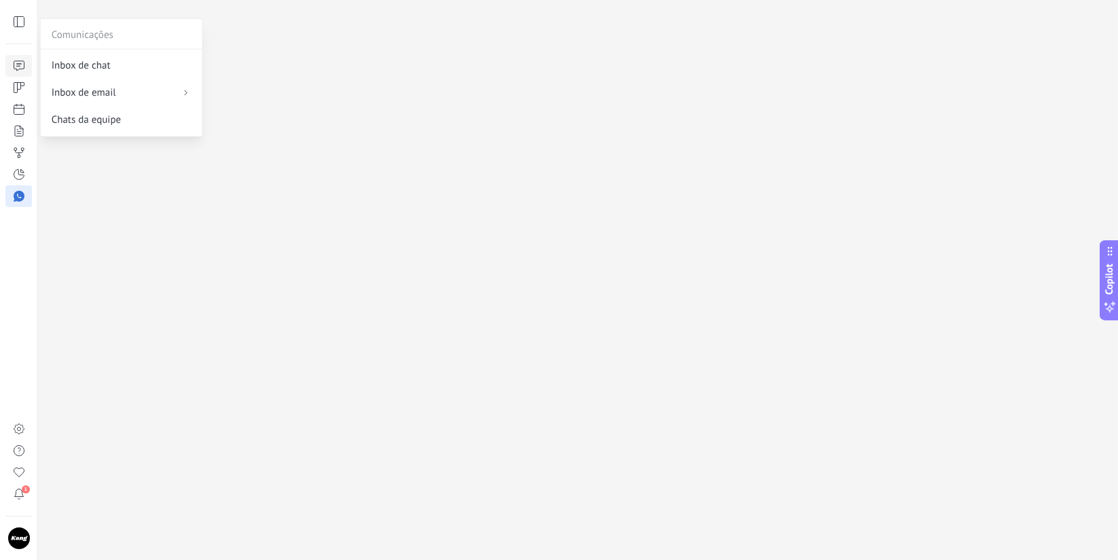
click at [22, 67] on icon at bounding box center [19, 66] width 14 height 14
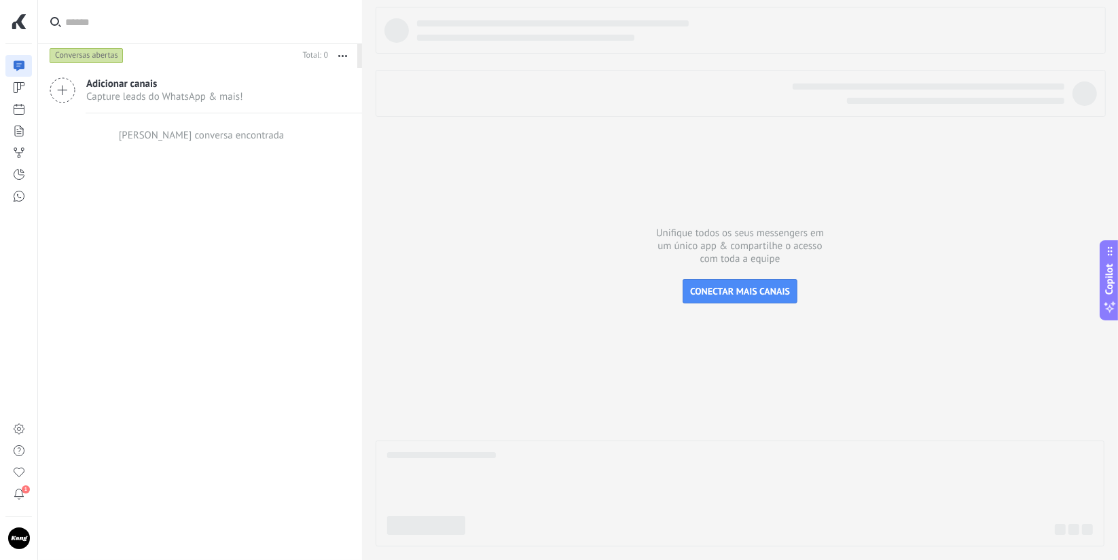
click at [257, 229] on div "Adicionar canais Capture leads do WhatsApp & mais! Nenhuma conversa encontrada" at bounding box center [200, 314] width 324 height 492
click at [88, 57] on div "Conversas abertas" at bounding box center [87, 56] width 74 height 16
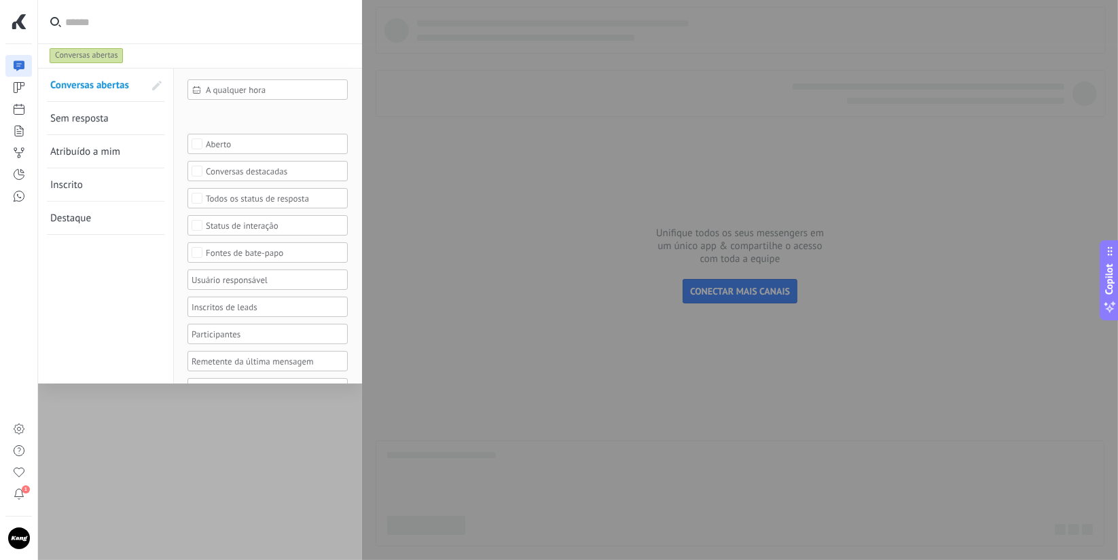
click at [96, 117] on span "Sem resposta" at bounding box center [79, 118] width 58 height 13
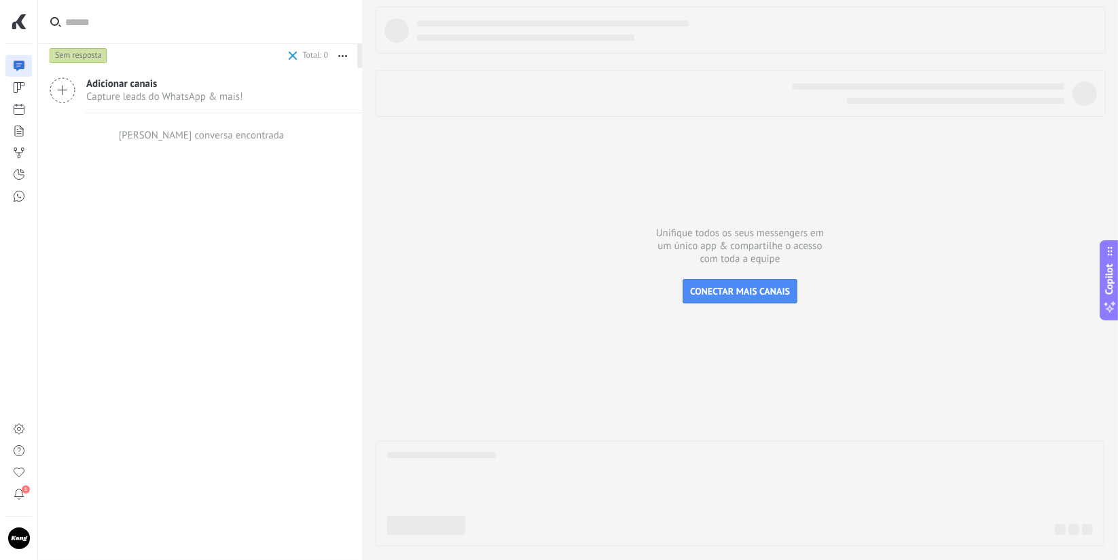
click at [77, 52] on div "Sem resposta" at bounding box center [79, 56] width 58 height 16
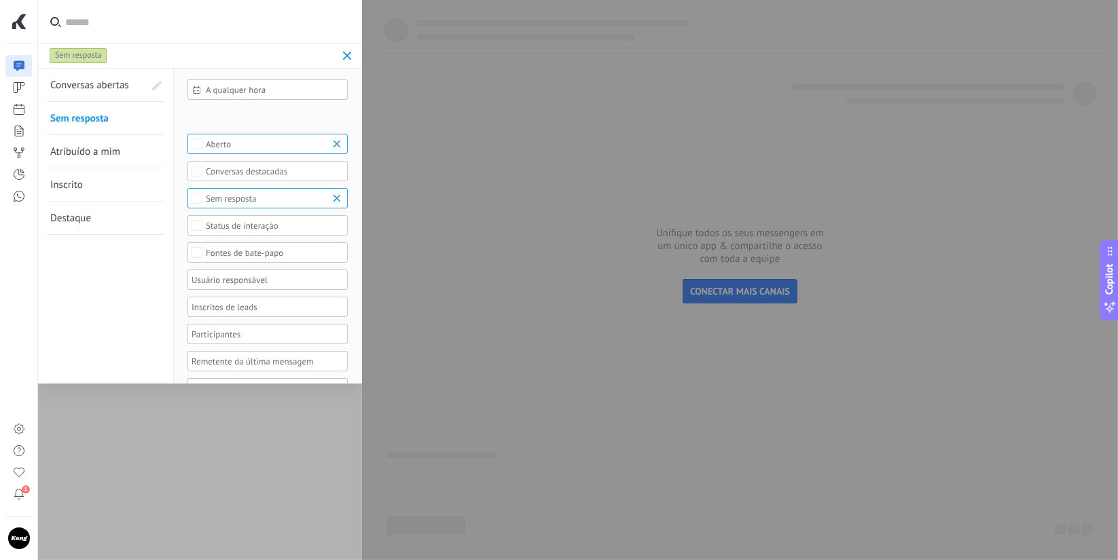
click at [85, 139] on link "Atribuído a mim" at bounding box center [97, 151] width 94 height 33
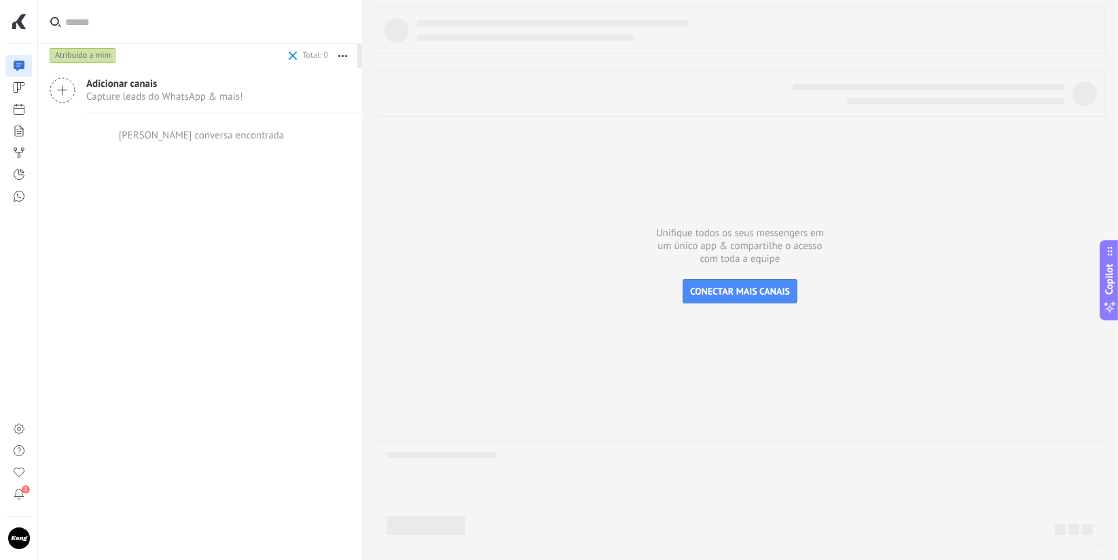
click at [96, 46] on div "Atribuído a mim" at bounding box center [166, 55] width 238 height 24
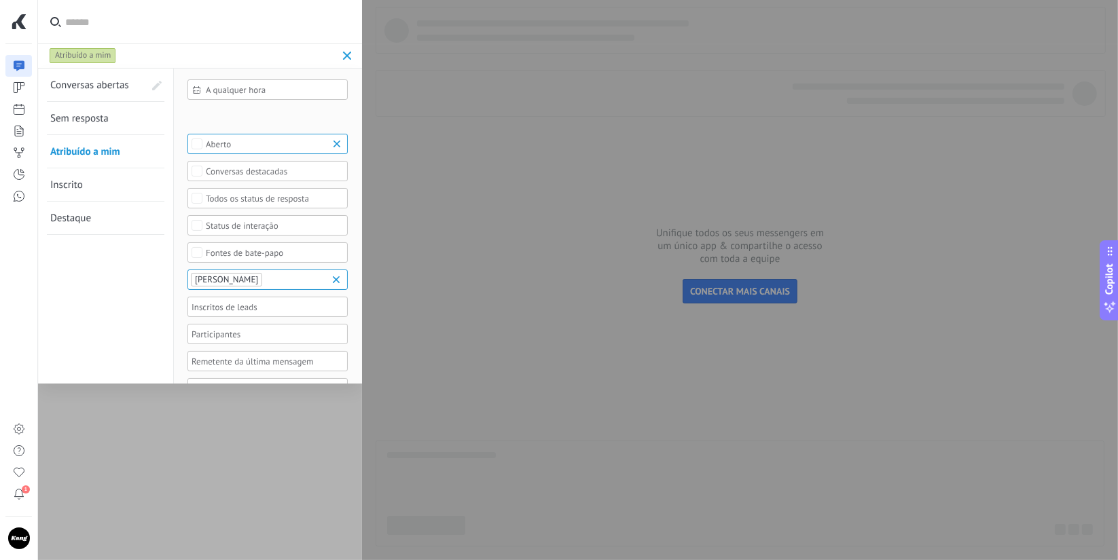
click at [94, 56] on div "Atribuído a mim" at bounding box center [83, 56] width 67 height 16
click at [82, 85] on span "Conversas abertas" at bounding box center [89, 85] width 79 height 13
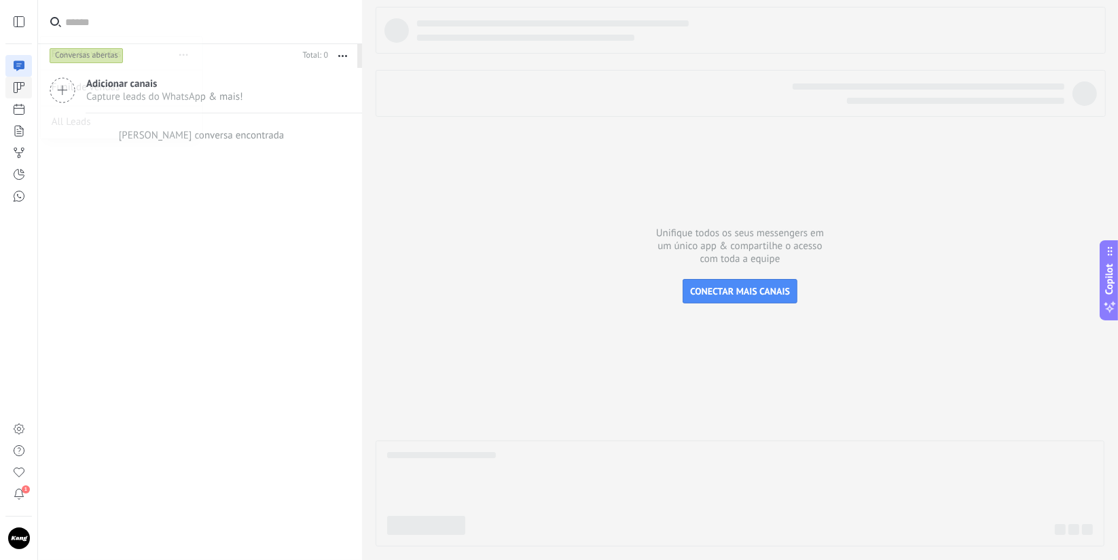
click at [22, 92] on icon at bounding box center [19, 88] width 14 height 14
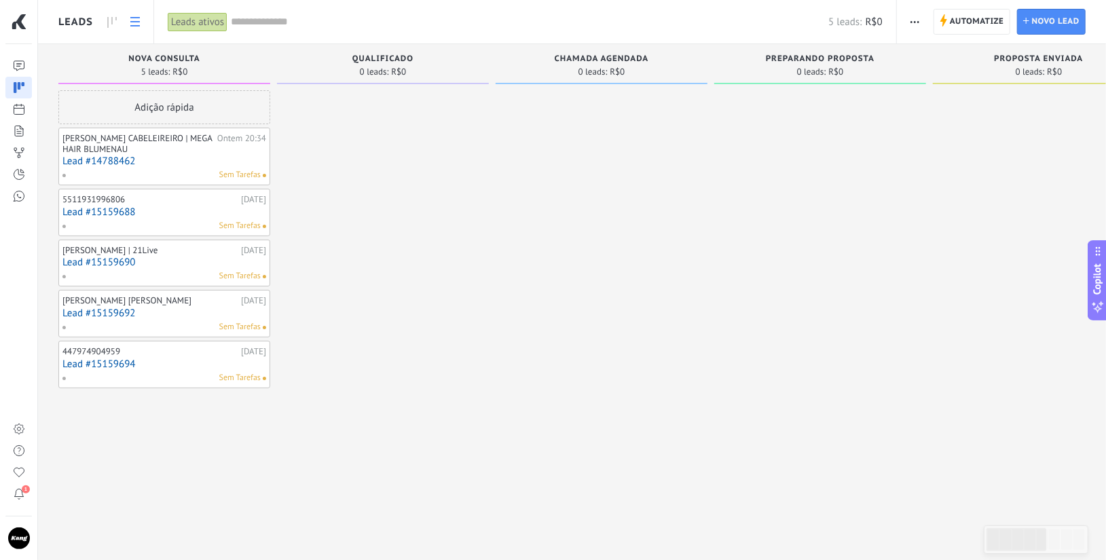
click at [130, 25] on use at bounding box center [135, 22] width 10 height 10
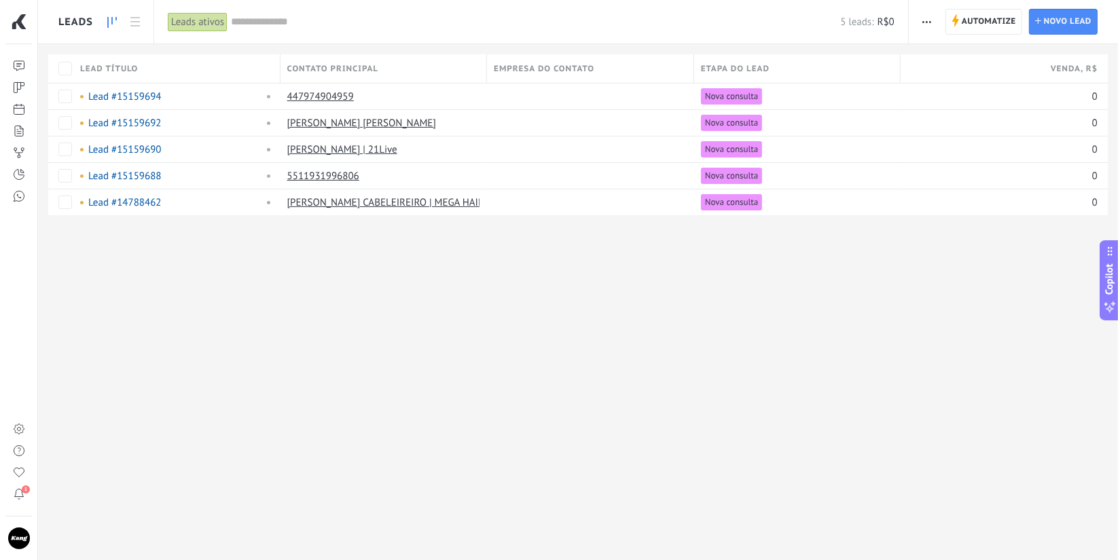
click at [109, 24] on icon at bounding box center [112, 22] width 10 height 11
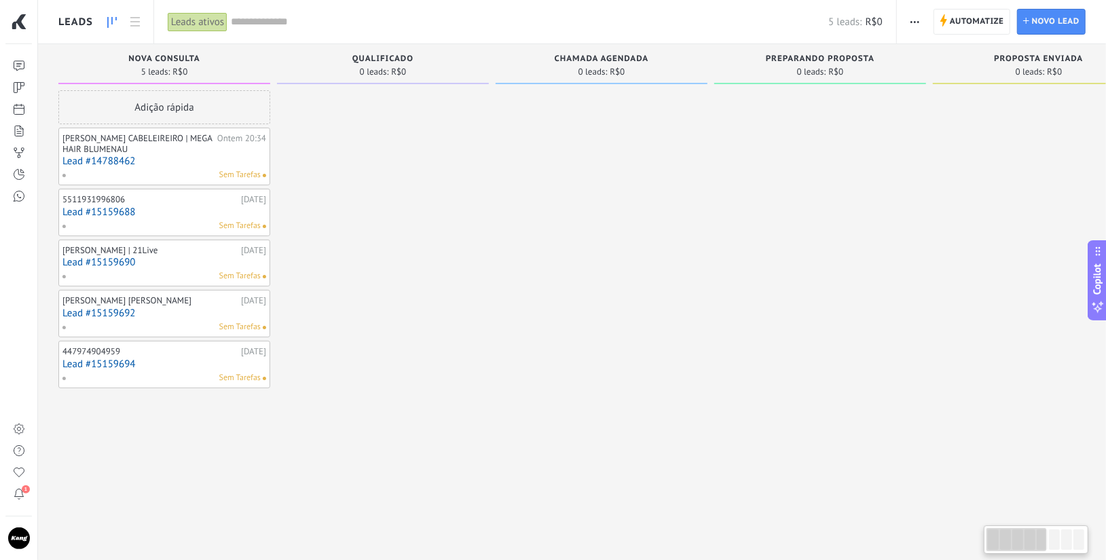
click at [212, 24] on div "Leads ativos" at bounding box center [198, 22] width 60 height 20
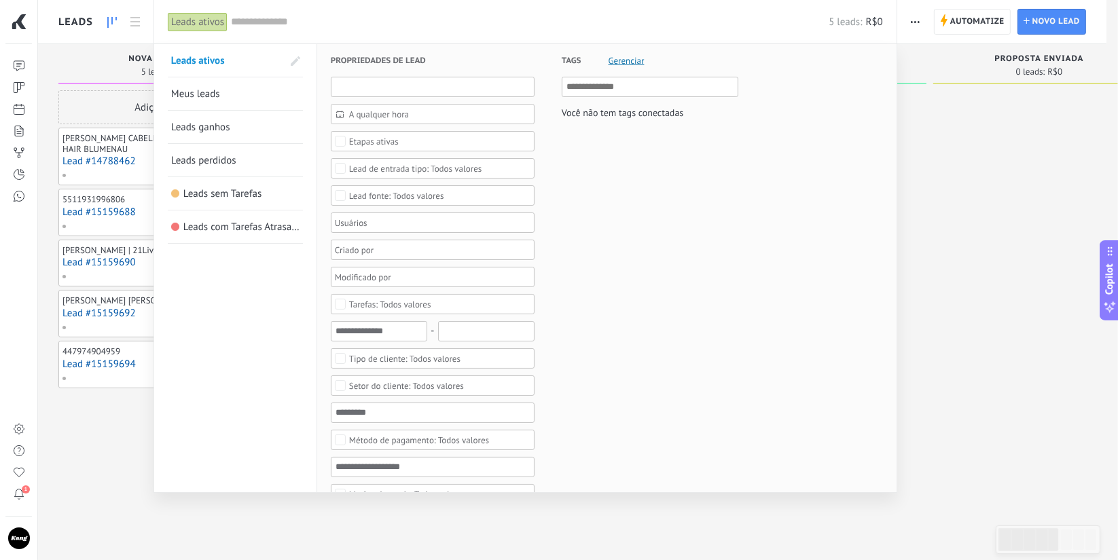
click at [378, 86] on input "text" at bounding box center [433, 87] width 204 height 20
click at [319, 204] on div "Propriedades de lead A qualquer hora A qualquer hora Hoje Ontem Últimos ** 30 d…" at bounding box center [606, 563] width 579 height 1039
click at [399, 255] on div at bounding box center [428, 250] width 190 height 16
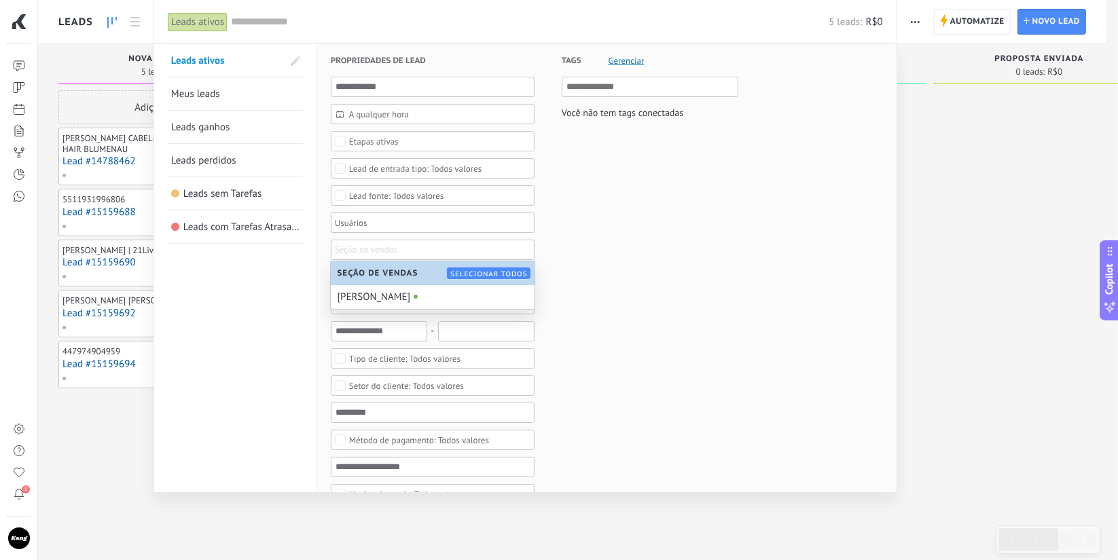
click at [311, 278] on div "Leads ativos Meus leads Leads ganhos Leads perdidos Leads sem Tarefas Leads com…" at bounding box center [235, 563] width 163 height 1039
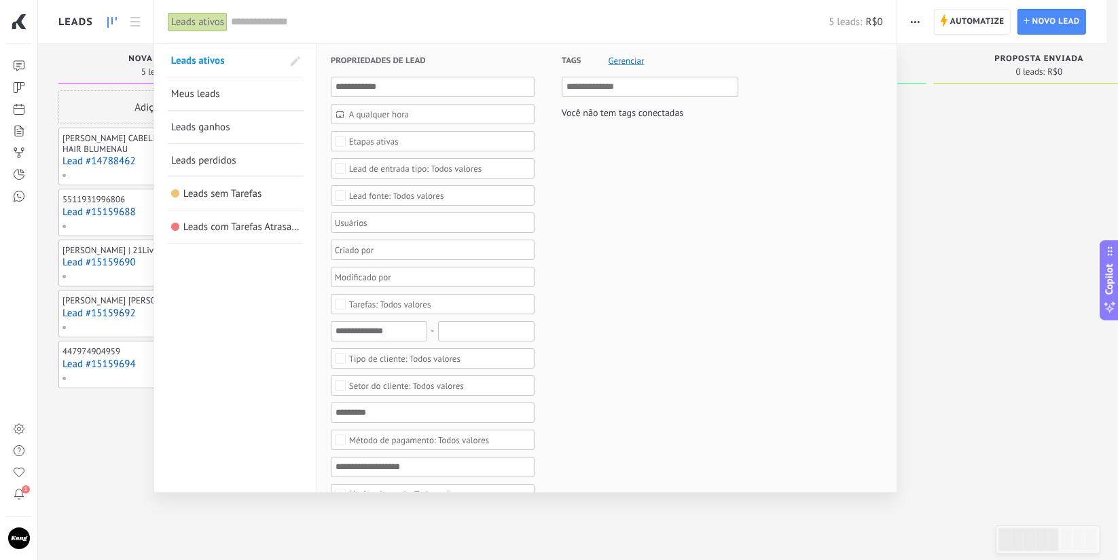
click at [368, 280] on div at bounding box center [428, 277] width 190 height 16
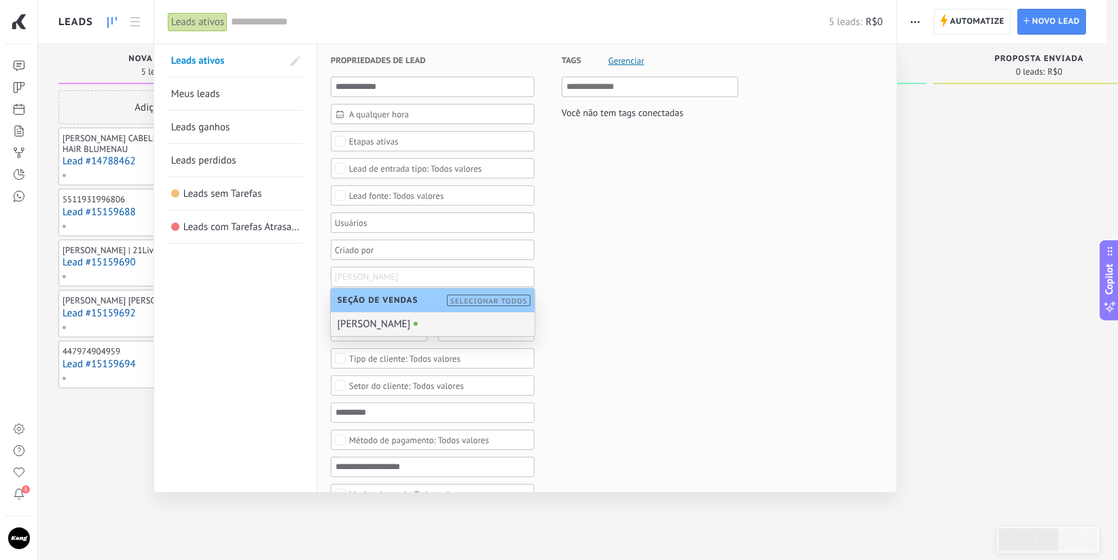
click at [285, 299] on div "Leads ativos Meus leads Leads ganhos Leads perdidos Leads sem Tarefas Leads com…" at bounding box center [235, 563] width 163 height 1039
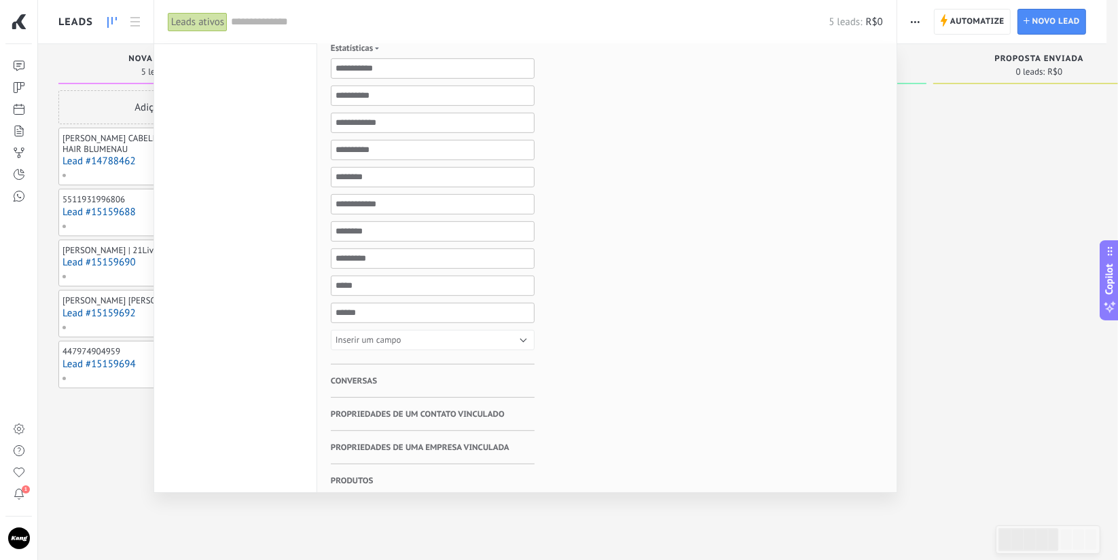
scroll to position [586, 0]
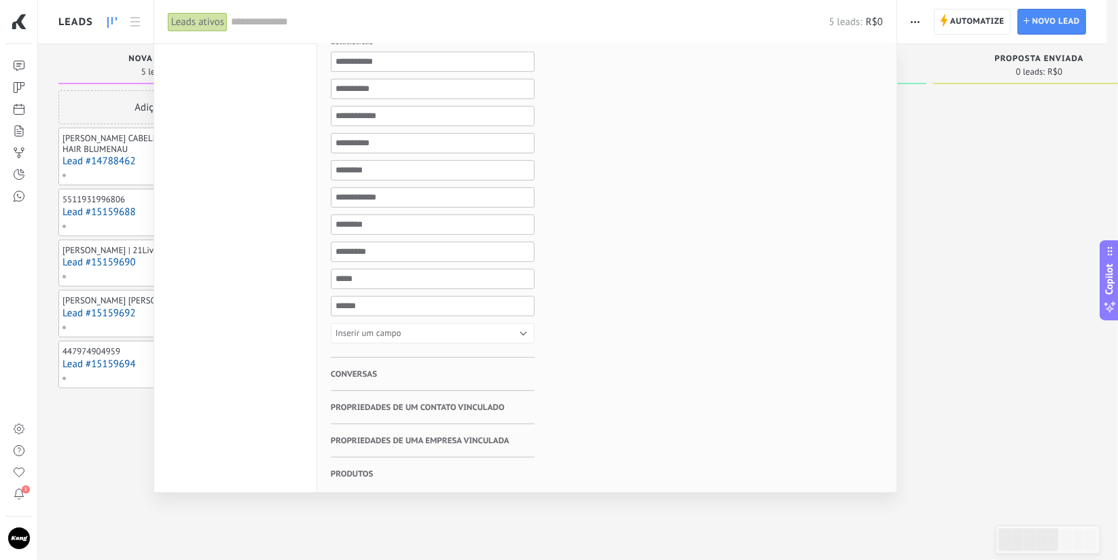
click at [365, 370] on span "Conversas" at bounding box center [354, 374] width 46 height 33
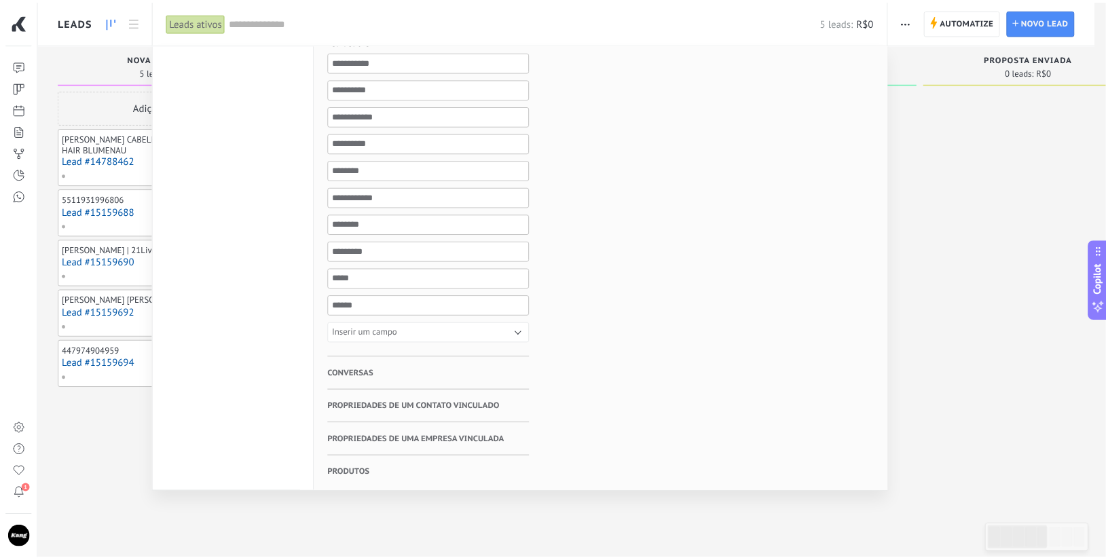
scroll to position [0, 0]
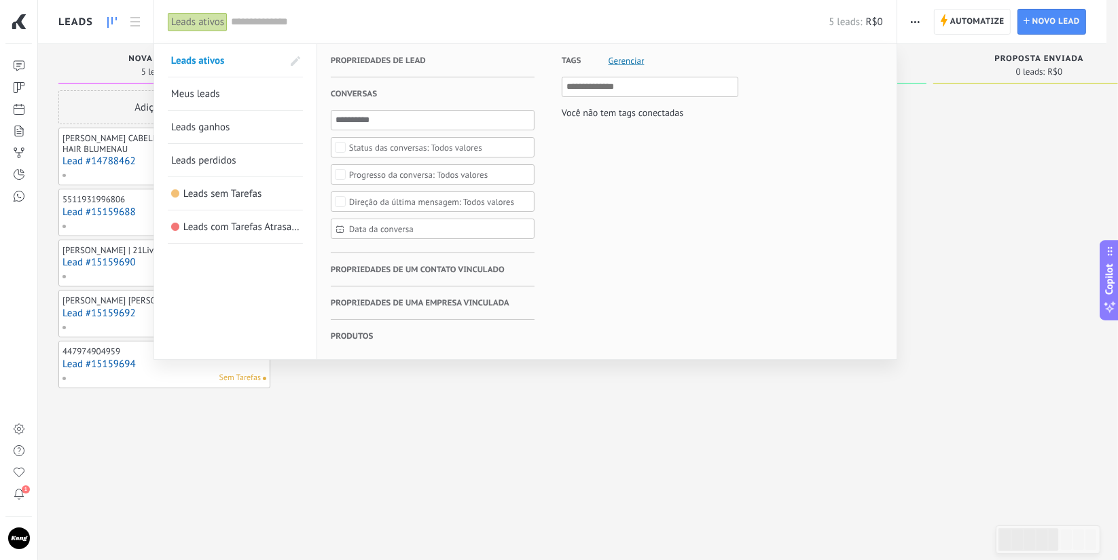
click at [360, 276] on span "Propriedades de um contato vinculado" at bounding box center [418, 269] width 174 height 33
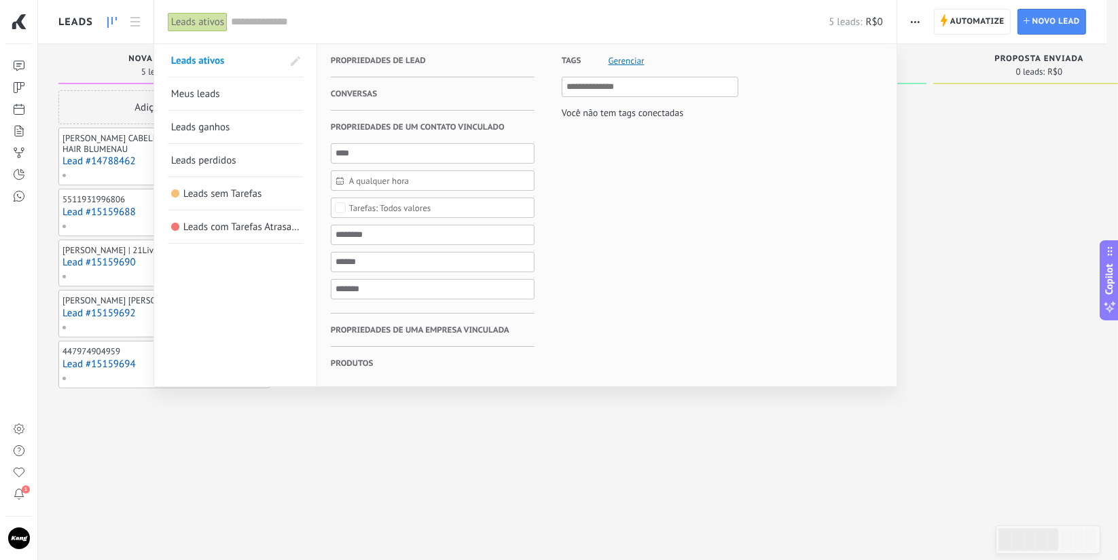
click at [362, 330] on span "Propriedades de uma empresa vinculada" at bounding box center [420, 330] width 179 height 33
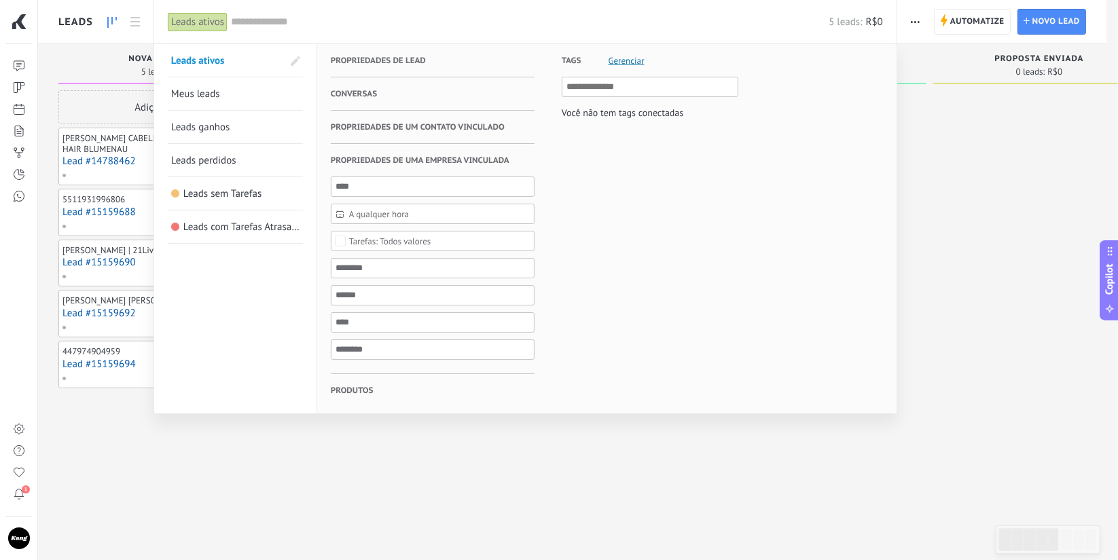
click at [380, 383] on h3 "Produtos" at bounding box center [433, 390] width 204 height 33
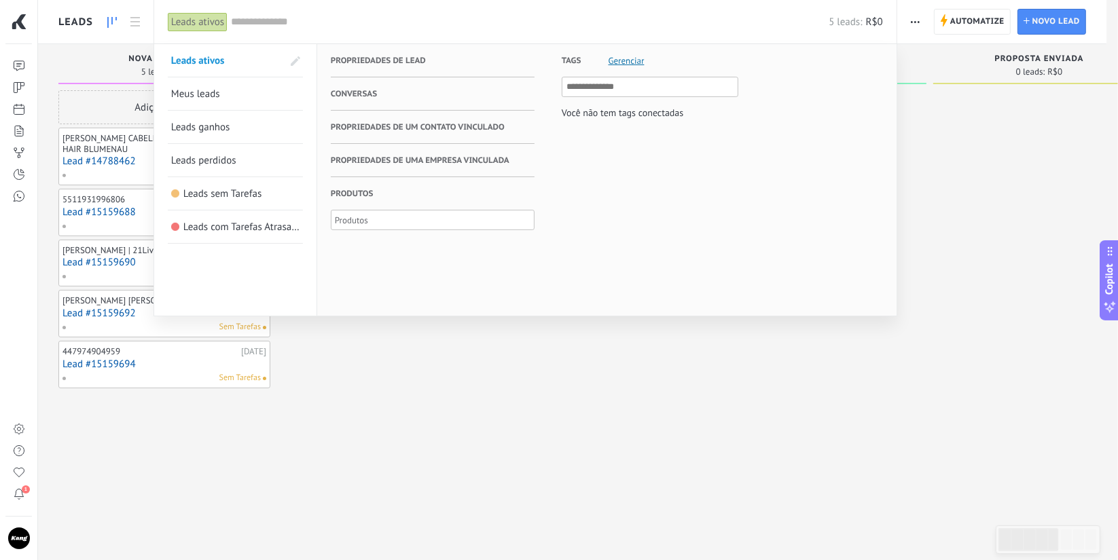
click at [376, 56] on span "Propriedades de lead" at bounding box center [378, 60] width 95 height 33
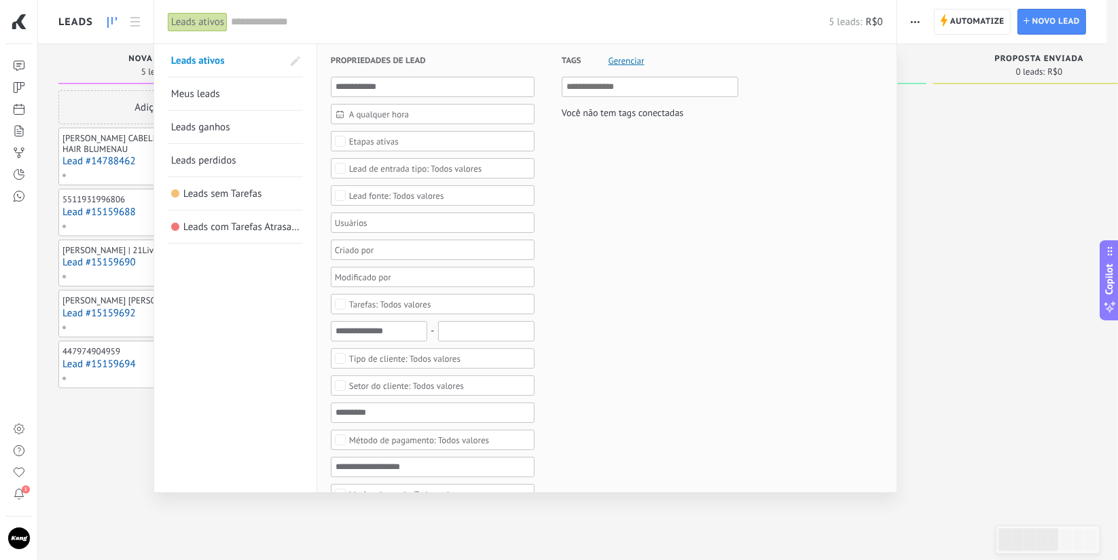
click at [616, 64] on span "Gerenciar" at bounding box center [626, 60] width 36 height 9
click at [598, 94] on body ".abecls-1,.abecls-2{fill-rule:evenodd}.abecls-2{fill:#fff} .abhcls-1{fill:none}…" at bounding box center [559, 280] width 1118 height 560
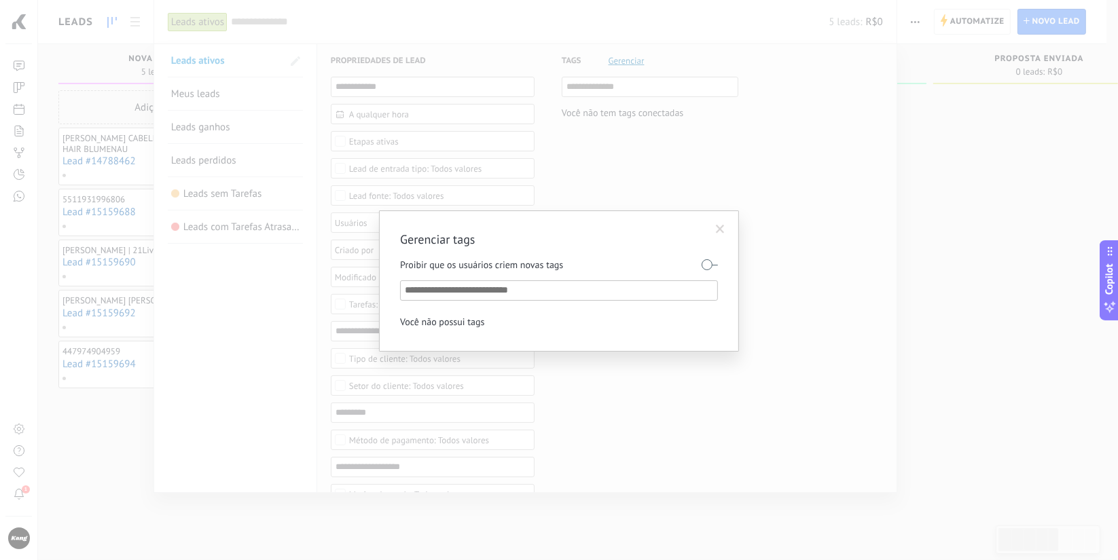
drag, startPoint x: 663, startPoint y: 252, endPoint x: 702, endPoint y: 221, distance: 49.3
click at [666, 251] on div "Gerenciar tags Proibir que os usuários criem novas tags Você não possui tags" at bounding box center [559, 281] width 318 height 99
click at [738, 228] on div "Gerenciar tags Proibir que os usuários criem novas tags Você não possui tags" at bounding box center [559, 281] width 360 height 141
click at [714, 258] on label at bounding box center [710, 265] width 16 height 22
click at [707, 259] on label at bounding box center [710, 265] width 16 height 22
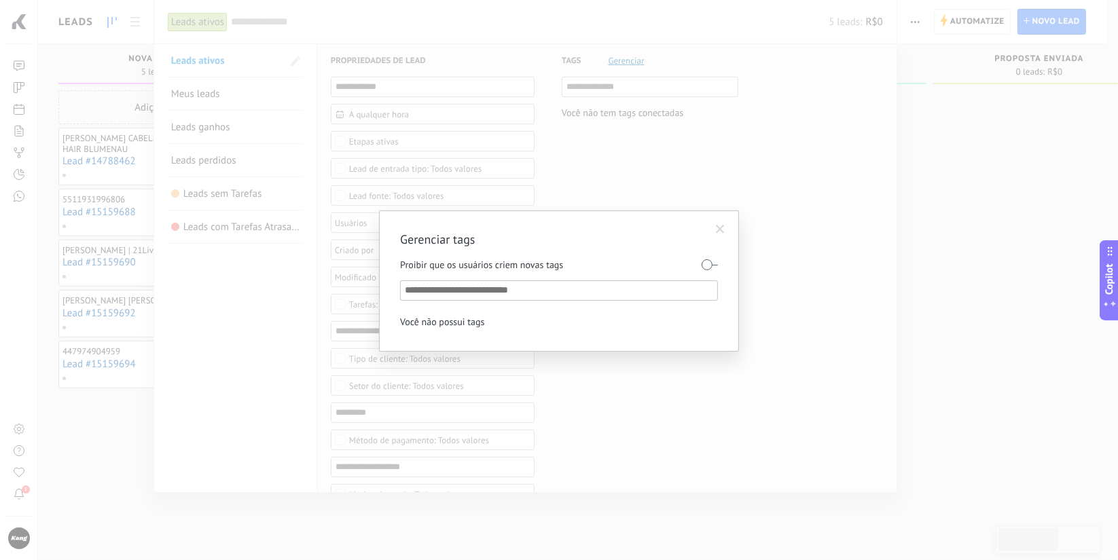
click at [718, 225] on span at bounding box center [720, 230] width 9 height 10
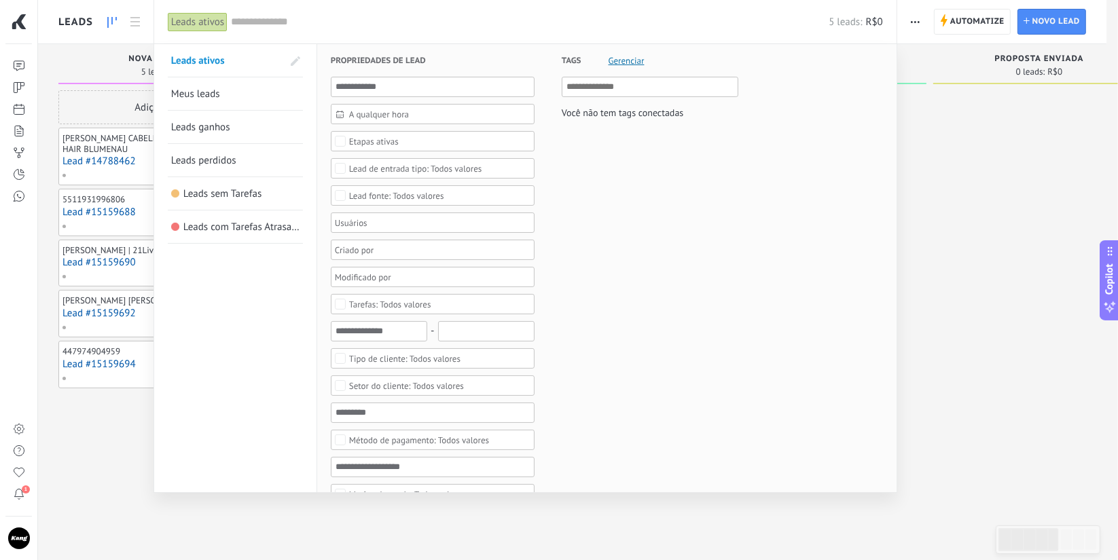
click at [593, 93] on input "text" at bounding box center [650, 87] width 168 height 16
click at [589, 117] on div "Você não tem tags conectadas" at bounding box center [623, 113] width 122 height 18
click at [615, 81] on input "text" at bounding box center [650, 87] width 168 height 16
click at [617, 52] on h3 "Tags Gerenciar" at bounding box center [650, 60] width 177 height 33
click at [619, 61] on span "Gerenciar" at bounding box center [626, 60] width 36 height 9
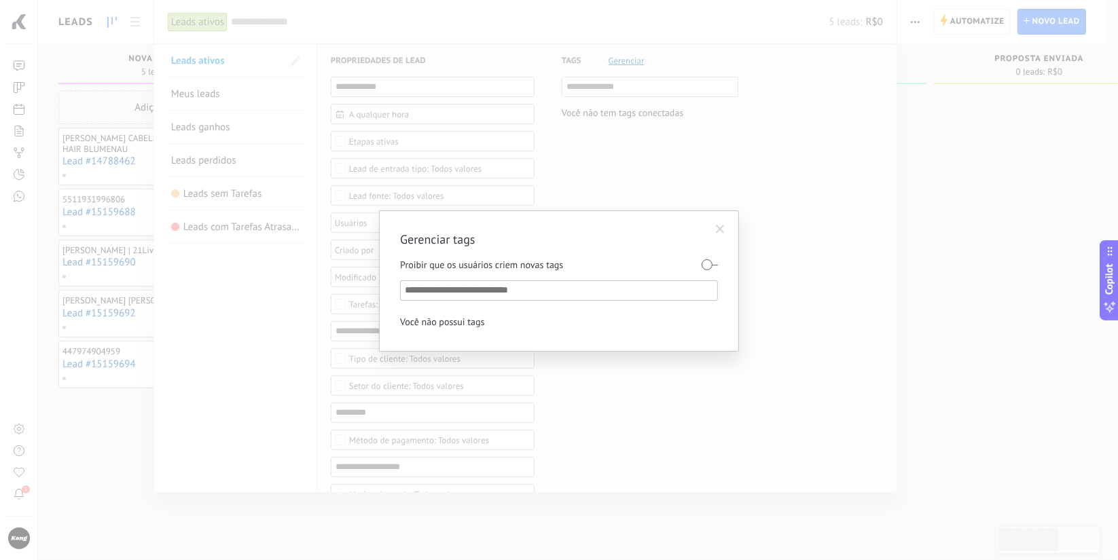
click at [724, 236] on span at bounding box center [720, 229] width 22 height 23
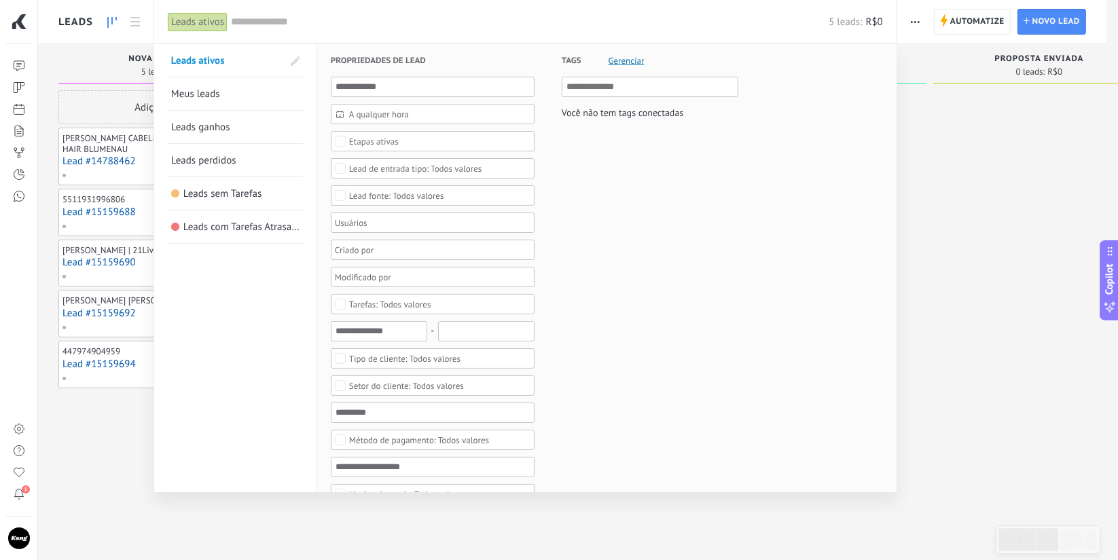
click at [219, 192] on span "Leads sem Tarefas" at bounding box center [222, 193] width 78 height 13
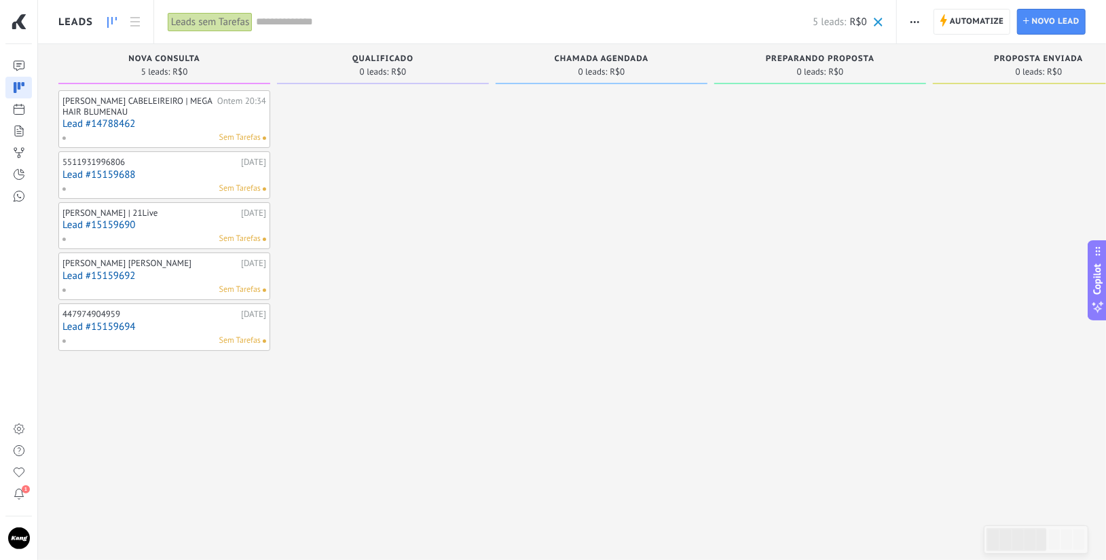
click at [875, 20] on span at bounding box center [878, 22] width 9 height 9
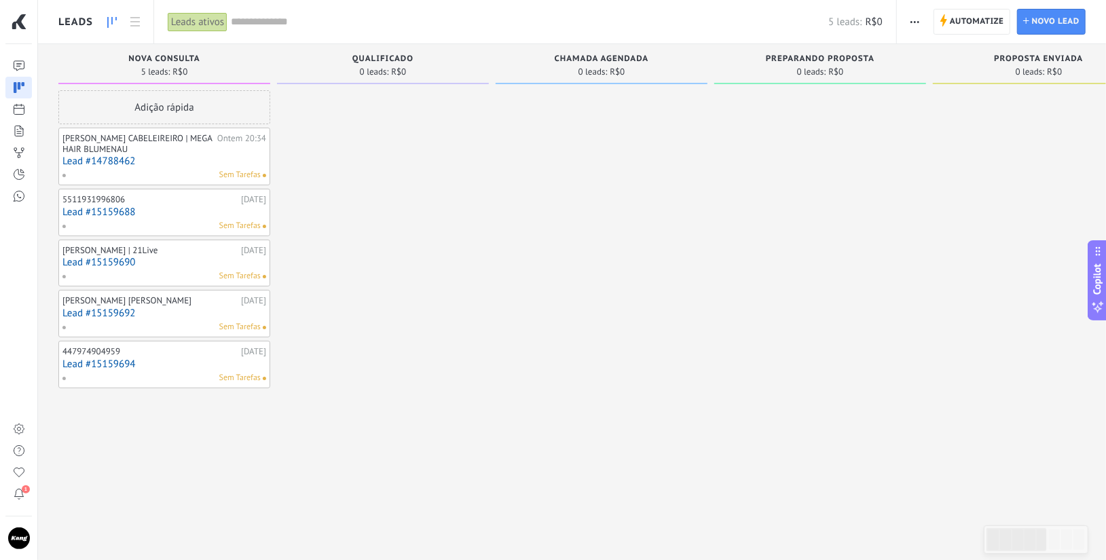
click at [914, 22] on icon "button" at bounding box center [915, 22] width 9 height 2
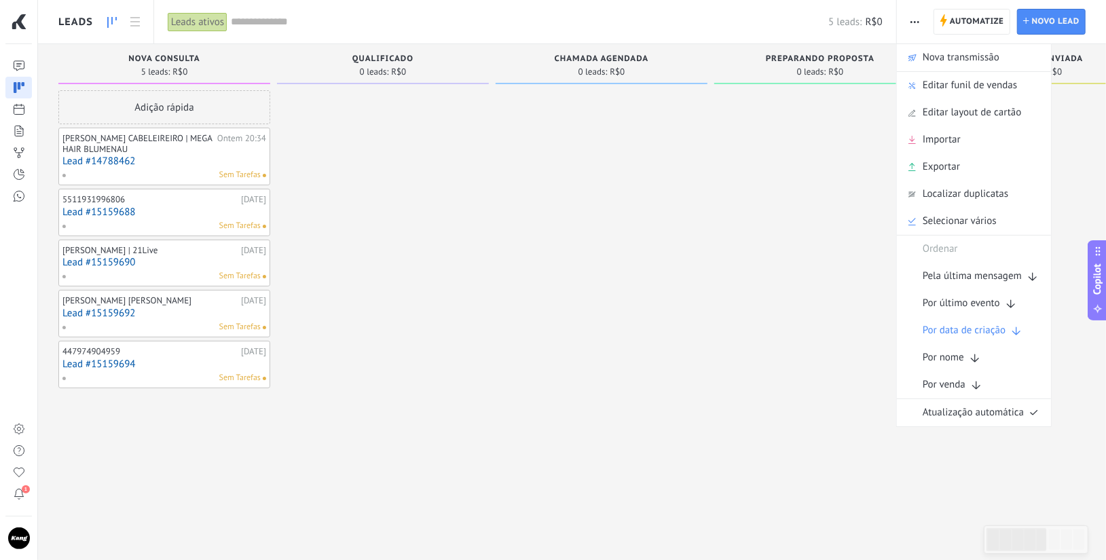
click at [177, 23] on div "Leads ativos" at bounding box center [198, 22] width 60 height 20
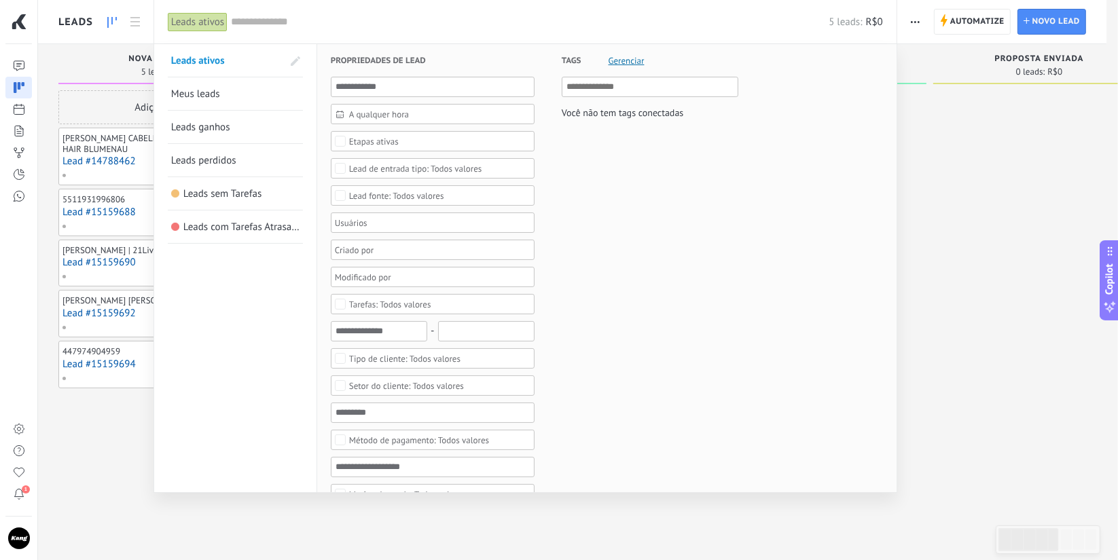
click at [232, 101] on link "Meus leads" at bounding box center [235, 93] width 128 height 33
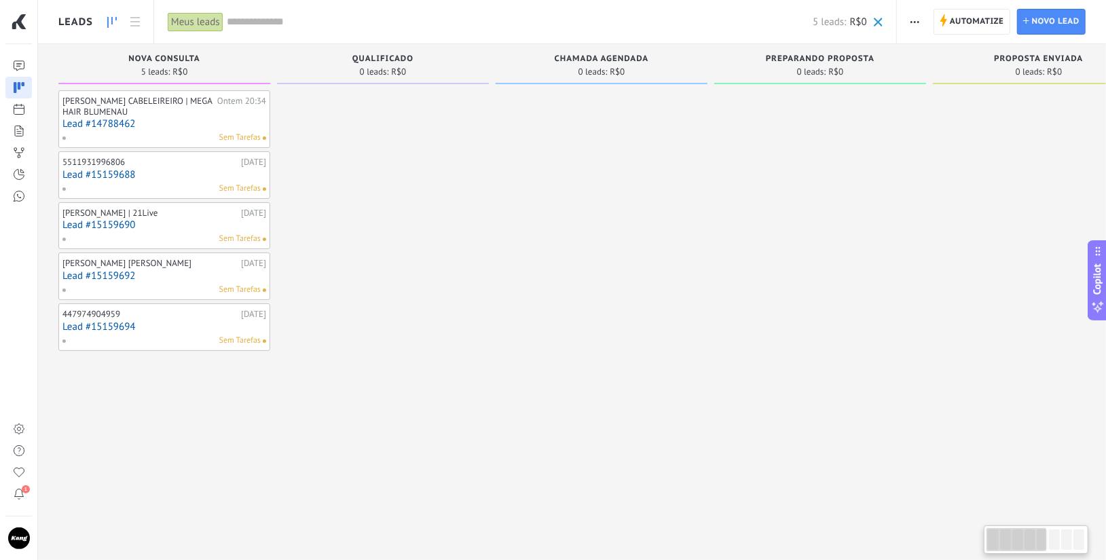
click at [202, 32] on div "Meus leads" at bounding box center [197, 21] width 59 height 43
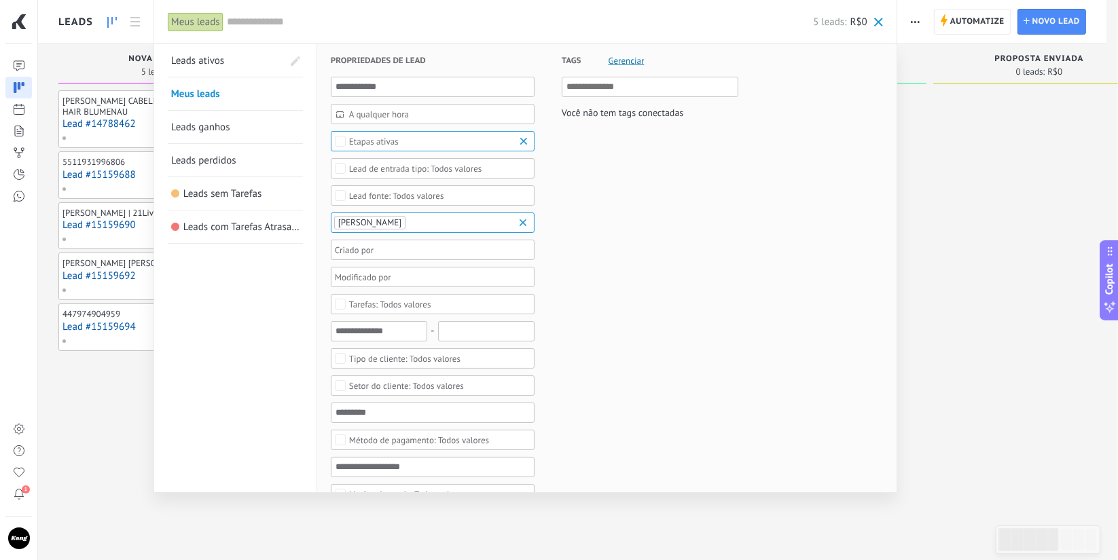
click at [199, 132] on span "Leads ganhos" at bounding box center [200, 127] width 59 height 13
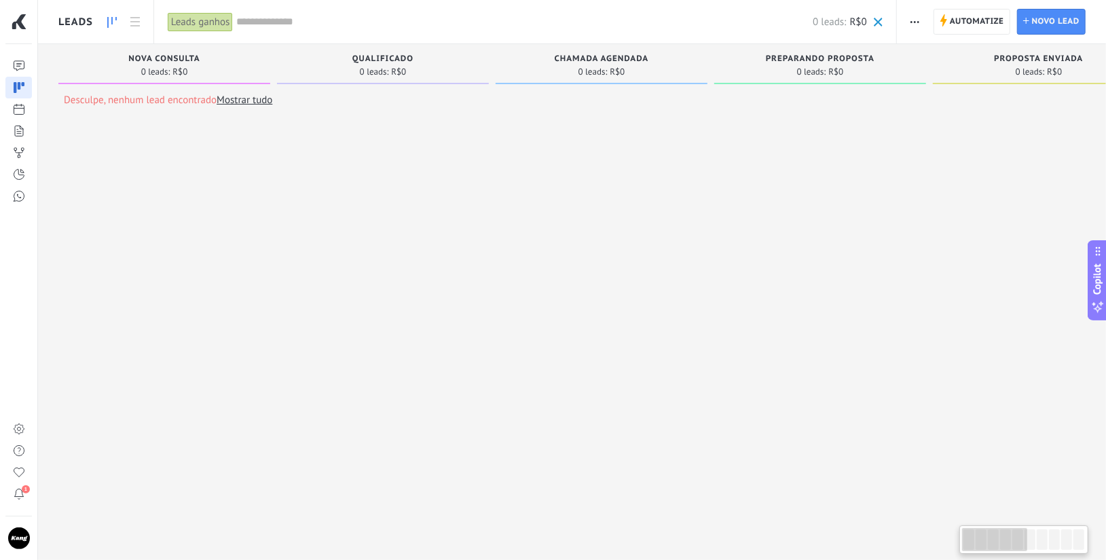
click at [188, 20] on div "Leads ganhos" at bounding box center [201, 22] width 66 height 20
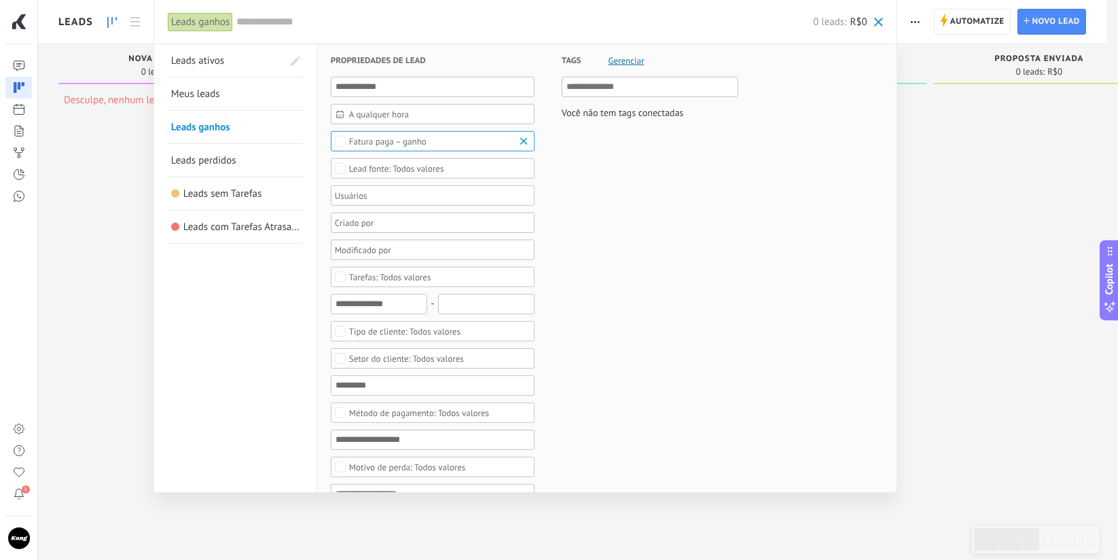
click at [211, 67] on span "Leads ativos" at bounding box center [197, 60] width 53 height 13
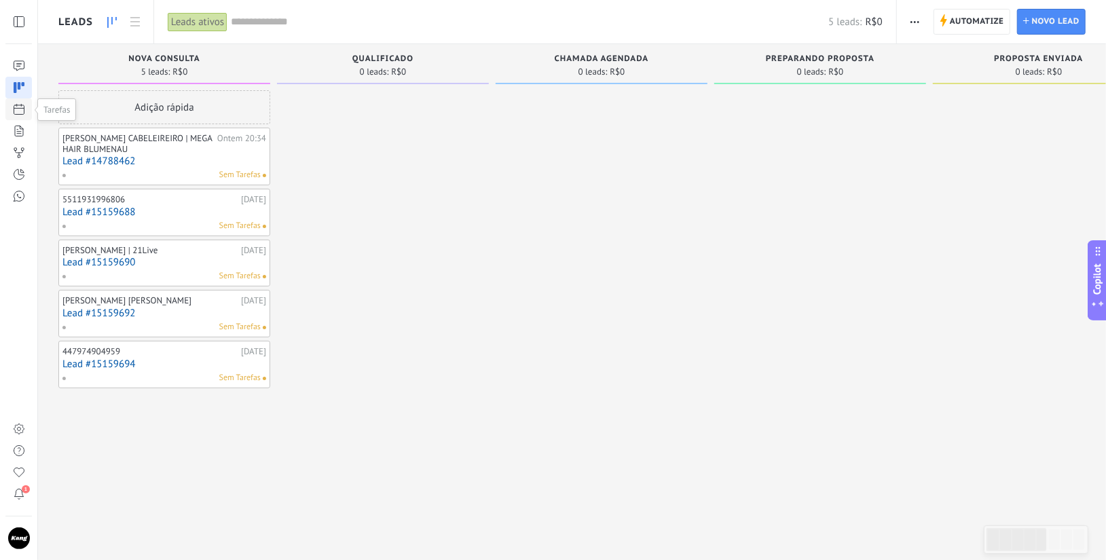
click at [18, 117] on link at bounding box center [18, 109] width 26 height 22
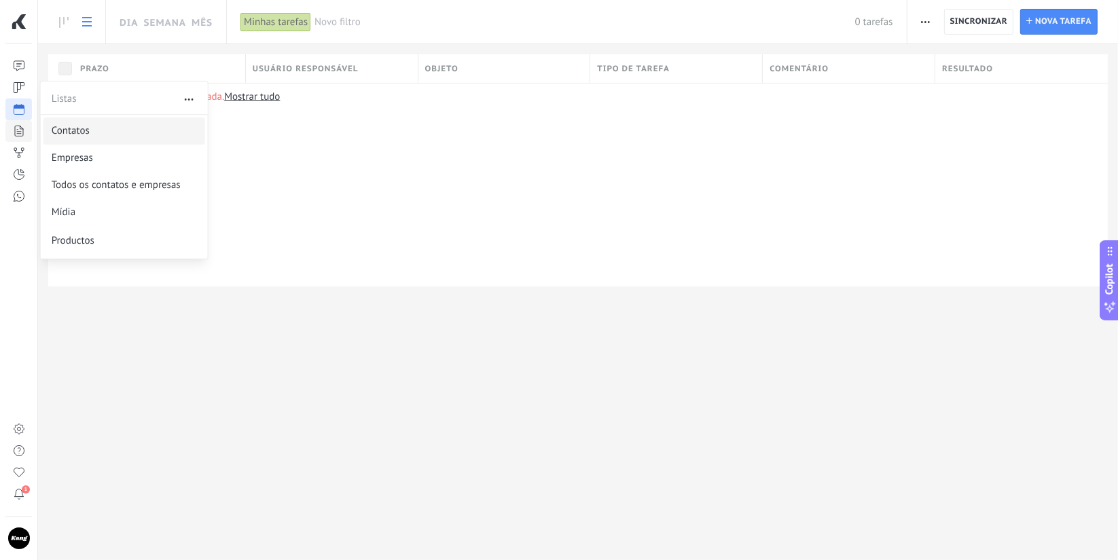
click at [83, 136] on span "Contatos" at bounding box center [71, 131] width 38 height 14
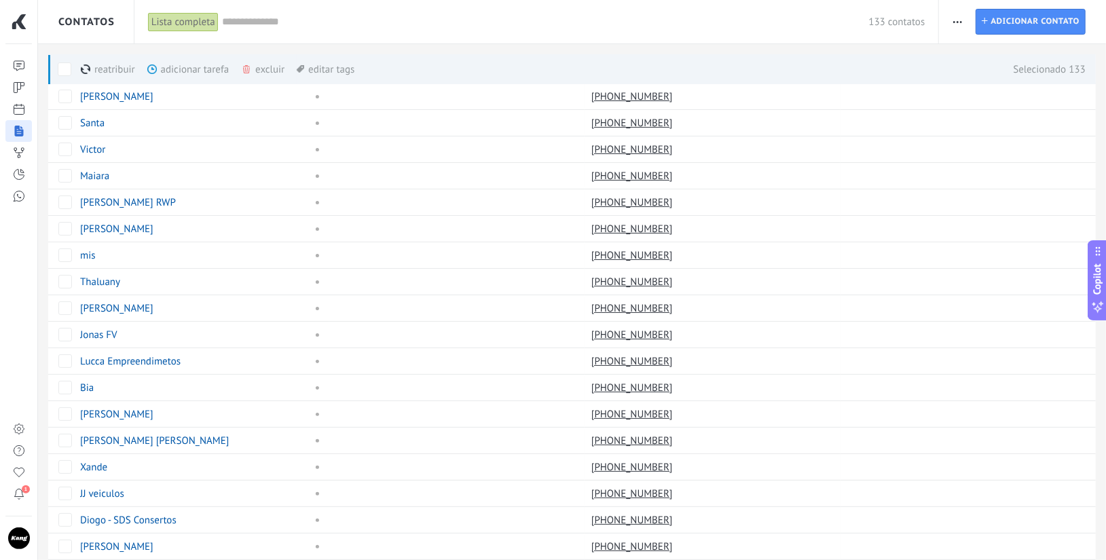
drag, startPoint x: 893, startPoint y: 0, endPoint x: 949, endPoint y: -31, distance: 63.5
click at [949, 0] on html ".abecls-1,.abecls-2{fill-rule:evenodd}.abecls-2{fill:#fff} .abhcls-1{fill:none}…" at bounding box center [553, 280] width 1106 height 560
click at [951, 0] on html ".abecls-1,.abecls-2{fill-rule:evenodd}.abecls-2{fill:#fff} .abhcls-1{fill:none}…" at bounding box center [553, 280] width 1106 height 560
click at [958, 0] on html ".abecls-1,.abecls-2{fill-rule:evenodd}.abecls-2{fill:#fff} .abhcls-1{fill:none}…" at bounding box center [553, 280] width 1106 height 560
click at [189, 0] on html ".abecls-1,.abecls-2{fill-rule:evenodd}.abecls-2{fill:#fff} .abhcls-1{fill:none}…" at bounding box center [553, 280] width 1106 height 560
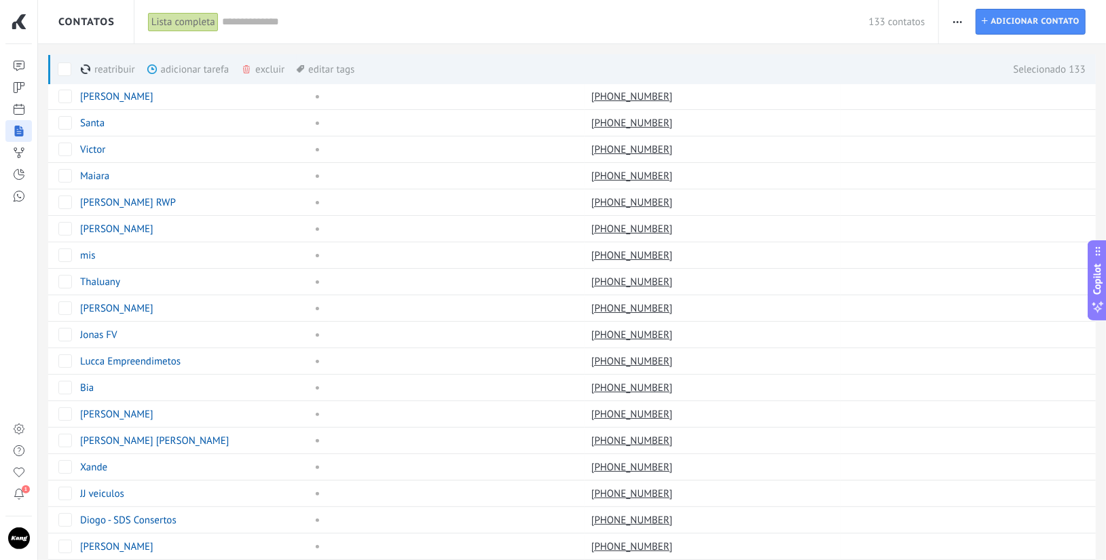
click at [71, 67] on div "reatribuir mais adicionar tarefa mais excluir mais editar tags mais" at bounding box center [201, 69] width 306 height 30
click at [67, 67] on span at bounding box center [65, 69] width 14 height 14
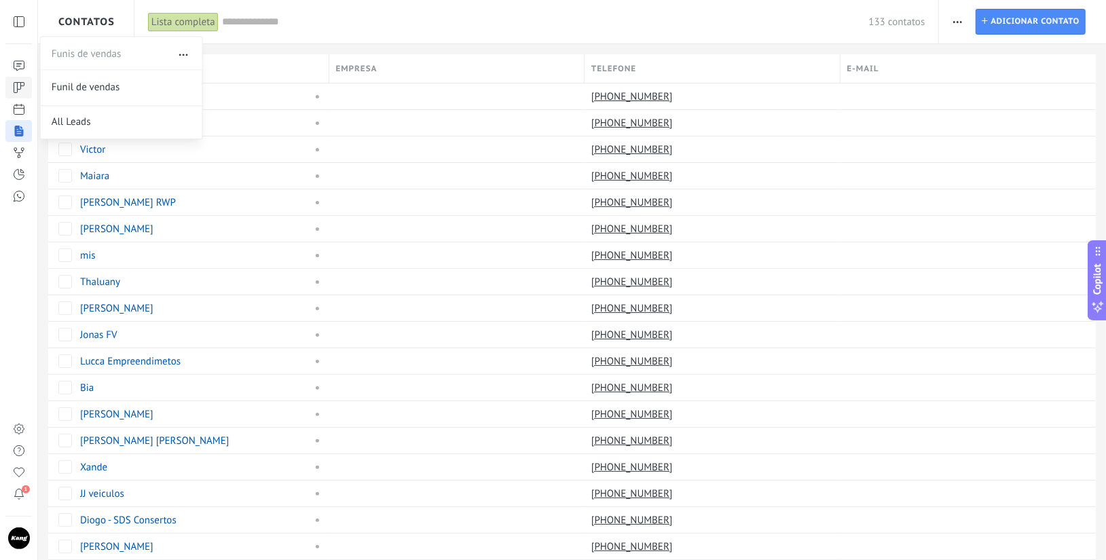
click at [27, 90] on link at bounding box center [18, 88] width 26 height 22
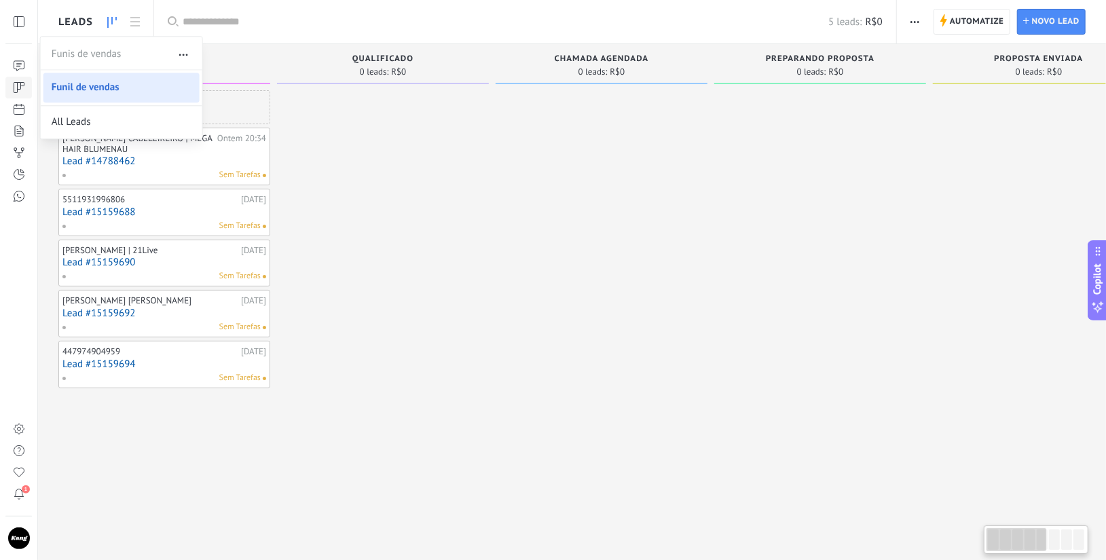
click at [18, 86] on icon at bounding box center [19, 88] width 14 height 14
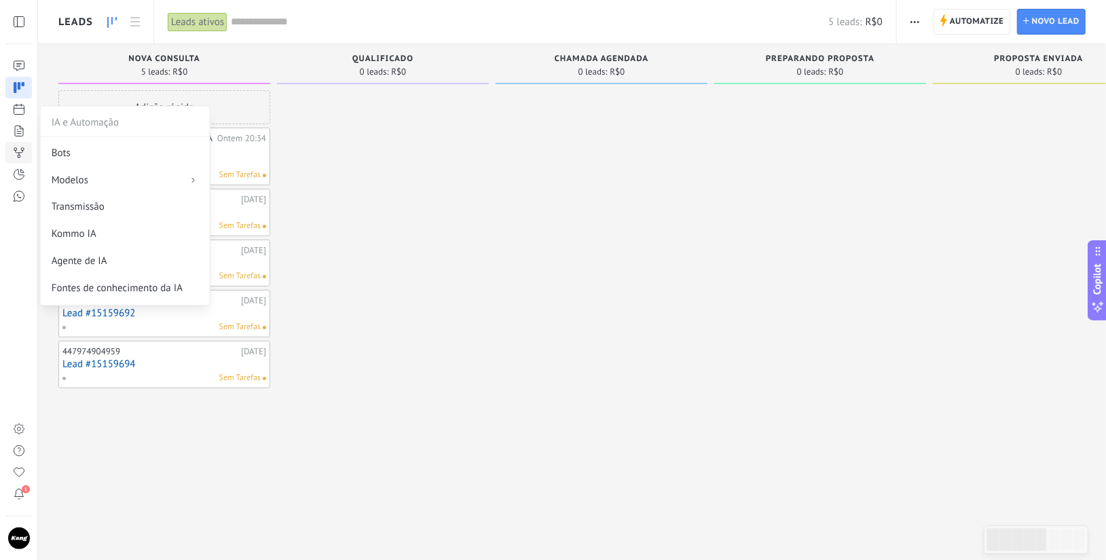
click at [15, 154] on icon at bounding box center [19, 153] width 14 height 14
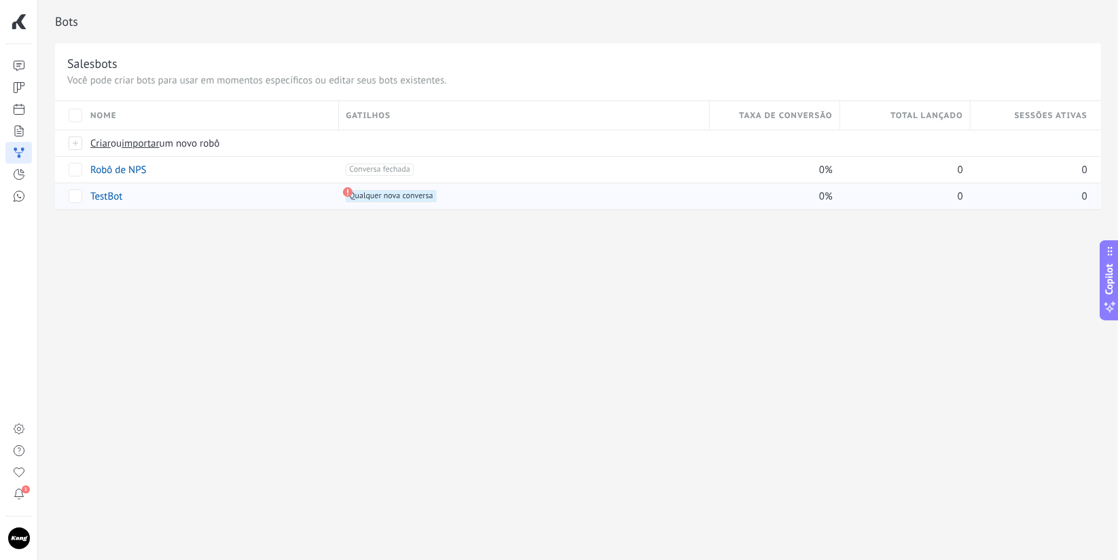
click at [374, 200] on span "Qualquer nova conversa +0" at bounding box center [391, 196] width 90 height 12
click at [346, 192] on use at bounding box center [348, 192] width 10 height 10
click at [105, 198] on link "TestBot" at bounding box center [106, 196] width 32 height 13
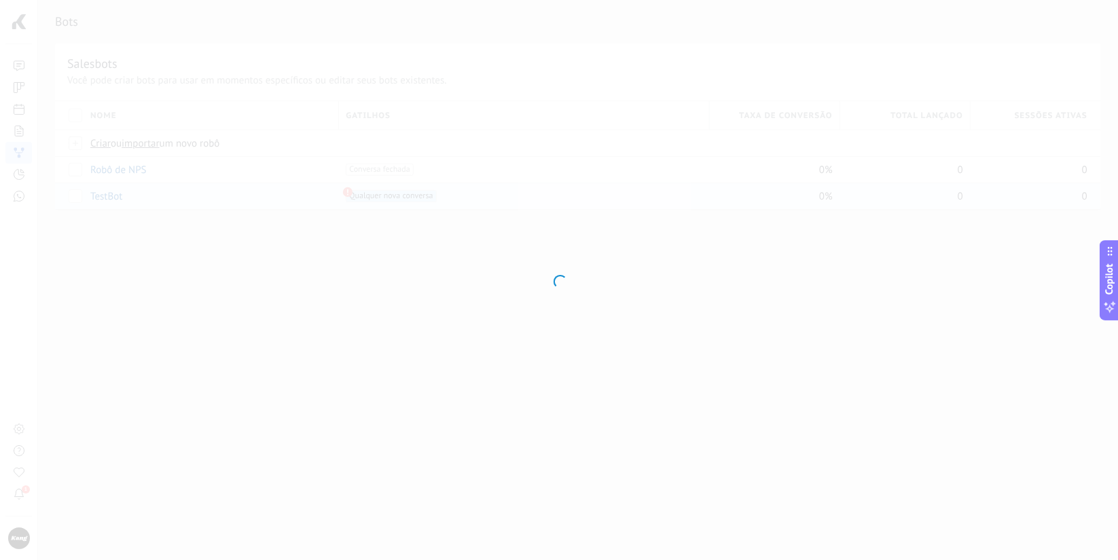
type input "*******"
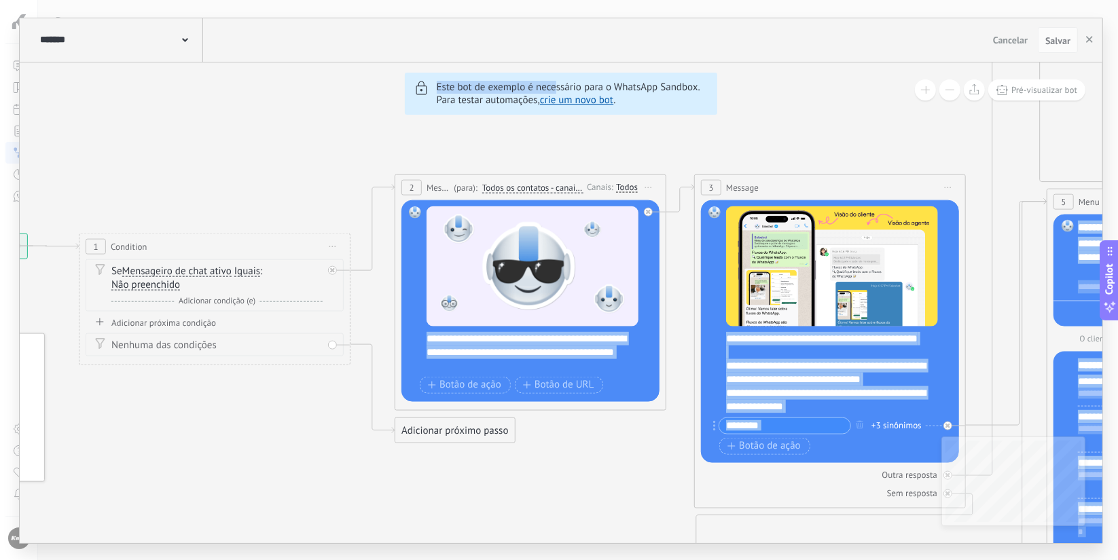
drag, startPoint x: 380, startPoint y: 92, endPoint x: 556, endPoint y: 77, distance: 176.5
click at [556, 77] on div "6 Flows 7 List 8 Buttons 9 AI 10 Broadcast 11 Ads 12 Carousel 13 Verification 1…" at bounding box center [561, 302] width 1082 height 481
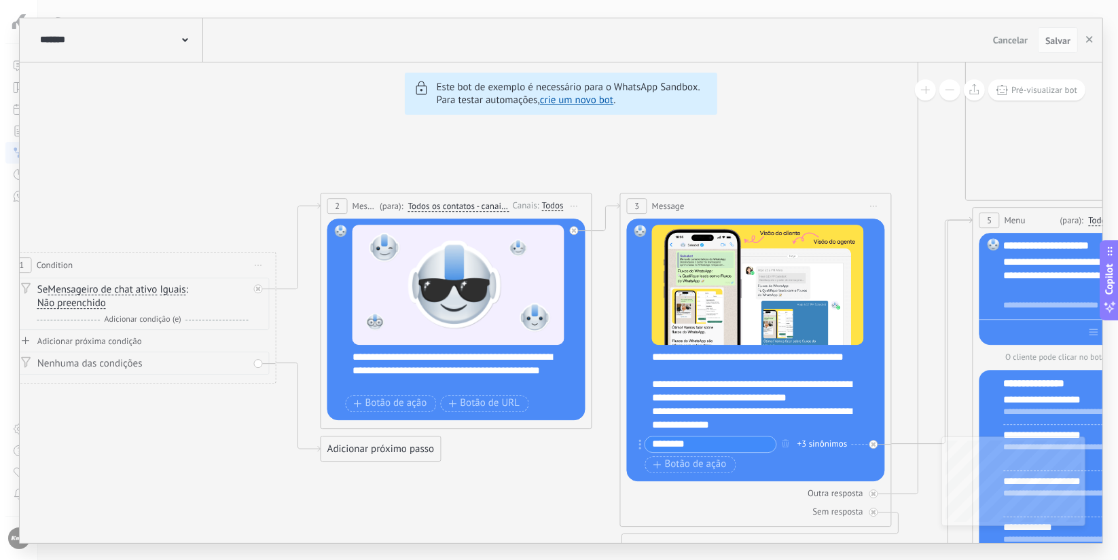
drag, startPoint x: 255, startPoint y: 345, endPoint x: 234, endPoint y: 350, distance: 22.4
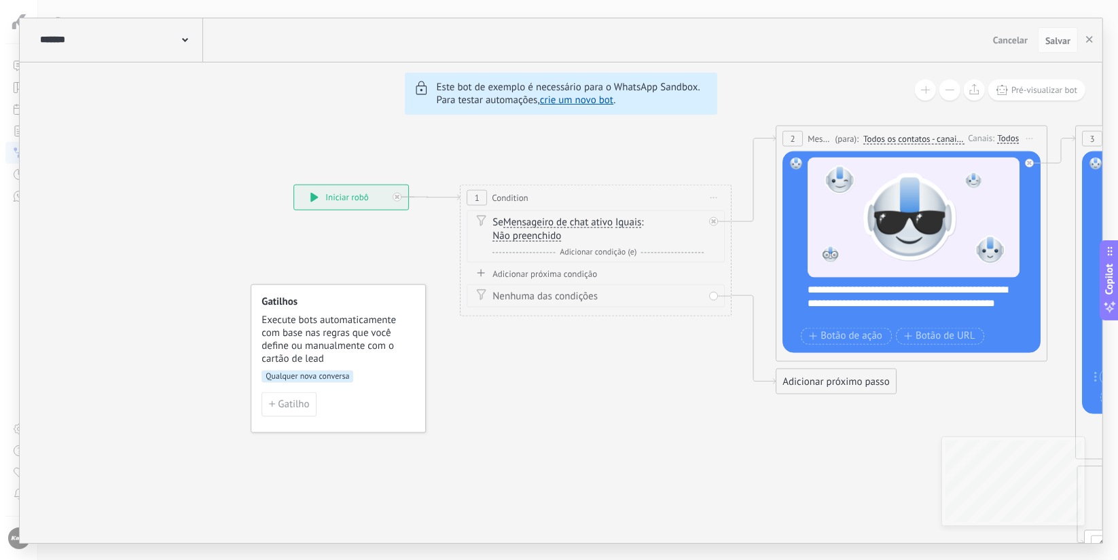
drag, startPoint x: 234, startPoint y: 350, endPoint x: 797, endPoint y: 283, distance: 567.7
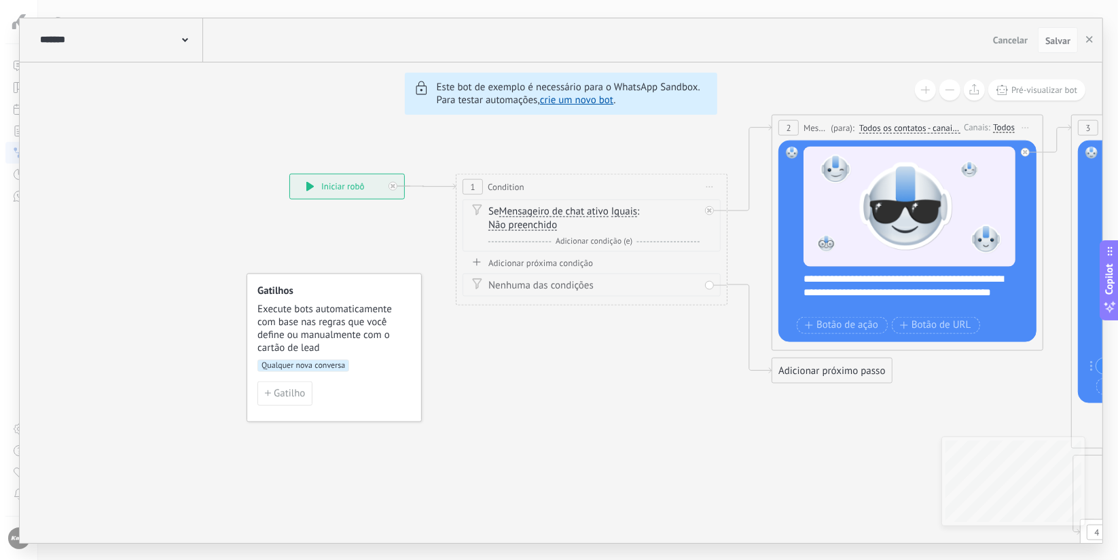
drag, startPoint x: 579, startPoint y: 340, endPoint x: 490, endPoint y: 329, distance: 89.0
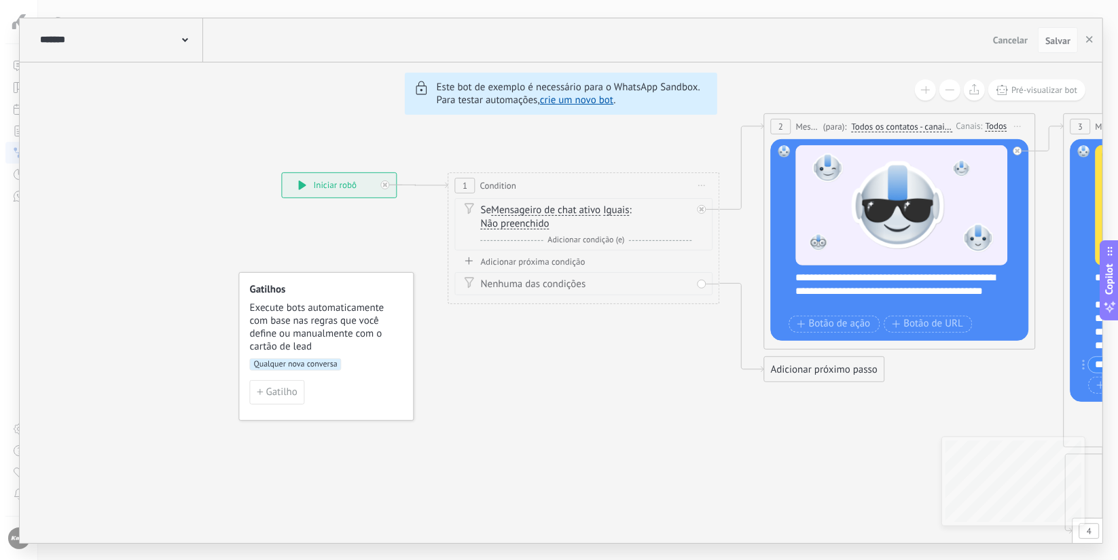
click at [1089, 1] on div "******* TestBot Cancelar Atualizar Cancelar Salvar 6 Flows 7 List 8 Buttons 9 A…" at bounding box center [559, 280] width 1118 height 560
click at [1088, 0] on html ".abecls-1,.abecls-2{fill-rule:evenodd}.abecls-2{fill:#fff} .abhcls-1{fill:none}…" at bounding box center [559, 280] width 1118 height 560
click at [993, 1] on div "******* TestBot Cancelar Atualizar Cancelar Salvar 6 Flows 7 List 8 Buttons 9 A…" at bounding box center [559, 280] width 1118 height 560
click at [1000, 0] on html ".abecls-1,.abecls-2{fill-rule:evenodd}.abecls-2{fill:#fff} .abhcls-1{fill:none}…" at bounding box center [559, 280] width 1118 height 560
click at [1091, 0] on html ".abecls-1,.abecls-2{fill-rule:evenodd}.abecls-2{fill:#fff} .abhcls-1{fill:none}…" at bounding box center [559, 280] width 1118 height 560
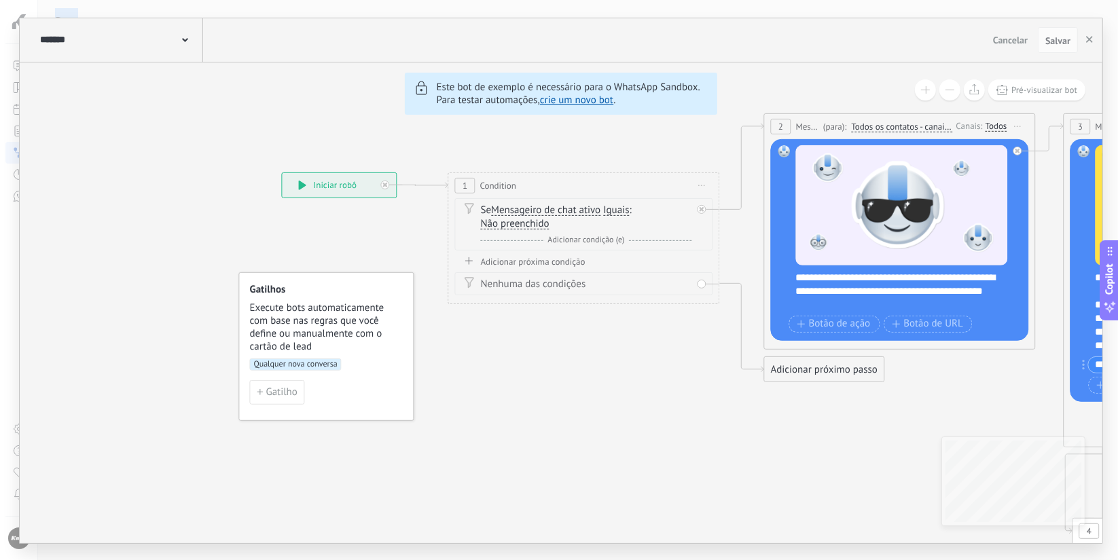
click at [1089, 0] on html ".abecls-1,.abecls-2{fill-rule:evenodd}.abecls-2{fill:#fff} .abhcls-1{fill:none}…" at bounding box center [559, 280] width 1118 height 560
drag, startPoint x: 1089, startPoint y: -3, endPoint x: 1002, endPoint y: -3, distance: 86.9
click at [1002, 0] on html ".abecls-1,.abecls-2{fill-rule:evenodd}.abecls-2{fill:#fff} .abhcls-1{fill:none}…" at bounding box center [559, 280] width 1118 height 560
click at [37, 0] on html ".abecls-1,.abecls-2{fill-rule:evenodd}.abecls-2{fill:#fff} .abhcls-1{fill:none}…" at bounding box center [559, 280] width 1118 height 560
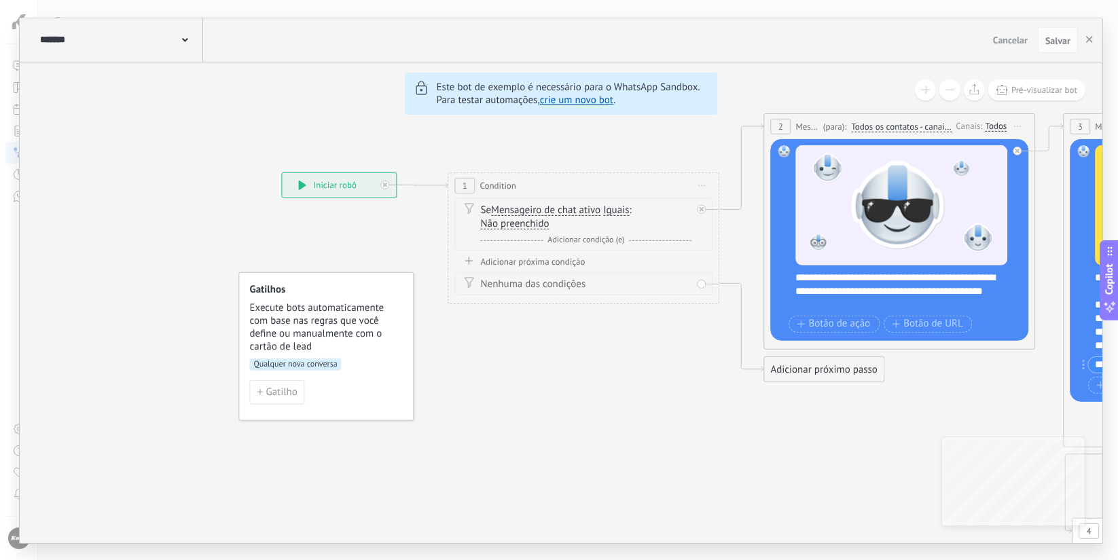
click at [36, 0] on html ".abecls-1,.abecls-2{fill-rule:evenodd}.abecls-2{fill:#fff} .abhcls-1{fill:none}…" at bounding box center [559, 280] width 1118 height 560
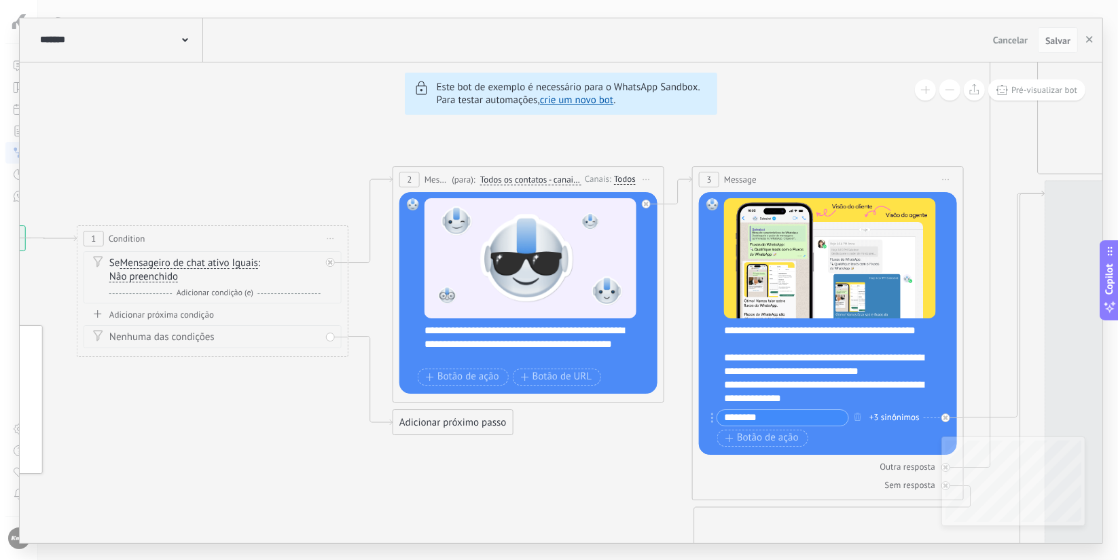
drag, startPoint x: 503, startPoint y: 283, endPoint x: 824, endPoint y: 145, distance: 349.5
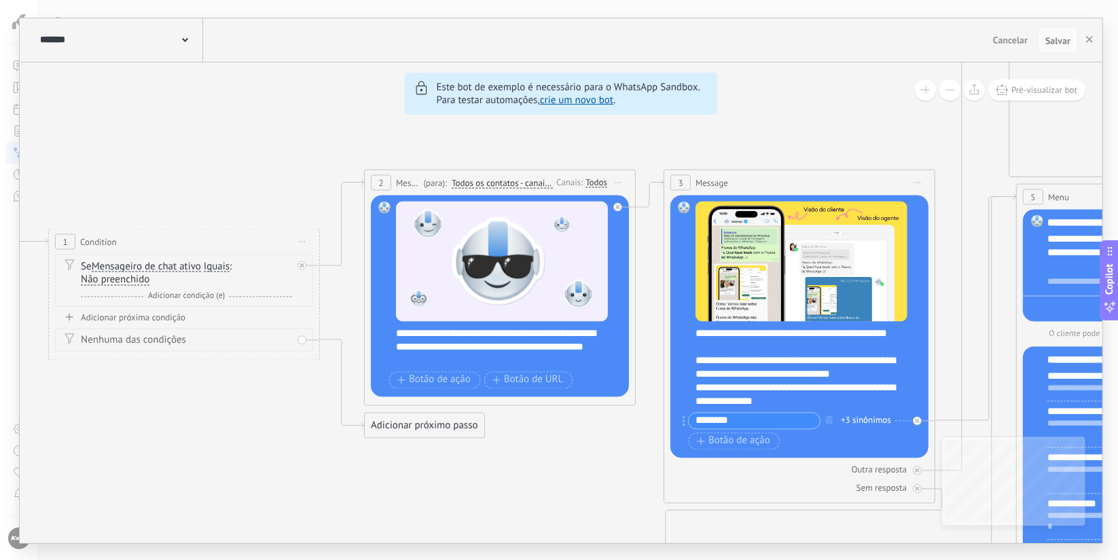
click at [1088, 0] on html ".abecls-1,.abecls-2{fill-rule:evenodd}.abecls-2{fill:#fff} .abhcls-1{fill:none}…" at bounding box center [559, 280] width 1118 height 560
drag, startPoint x: 1078, startPoint y: 0, endPoint x: 1088, endPoint y: -3, distance: 10.5
click at [1088, 0] on html ".abecls-1,.abecls-2{fill-rule:evenodd}.abecls-2{fill:#fff} .abhcls-1{fill:none}…" at bounding box center [559, 280] width 1118 height 560
drag, startPoint x: 1088, startPoint y: -3, endPoint x: 697, endPoint y: -21, distance: 390.9
click at [697, 0] on html ".abecls-1,.abecls-2{fill-rule:evenodd}.abecls-2{fill:#fff} .abhcls-1{fill:none}…" at bounding box center [559, 280] width 1118 height 560
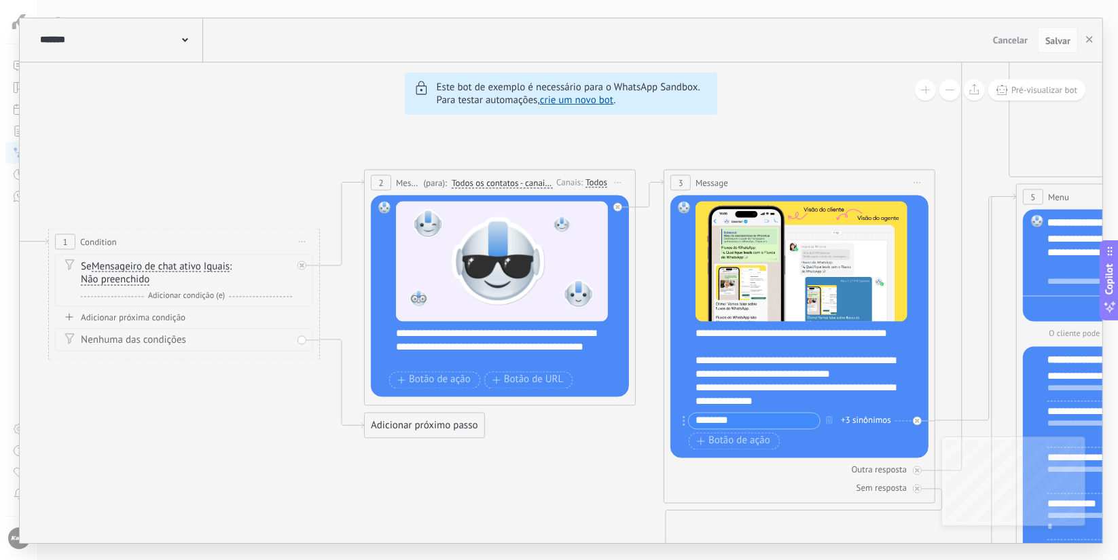
click at [1066, 0] on html ".abecls-1,.abecls-2{fill-rule:evenodd}.abecls-2{fill:#fff} .abhcls-1{fill:none}…" at bounding box center [559, 280] width 1118 height 560
drag, startPoint x: 697, startPoint y: -21, endPoint x: 1093, endPoint y: -6, distance: 395.5
click at [1093, 0] on html ".abecls-1,.abecls-2{fill-rule:evenodd}.abecls-2{fill:#fff} .abhcls-1{fill:none}…" at bounding box center [559, 280] width 1118 height 560
click at [1087, 0] on html ".abecls-1,.abecls-2{fill-rule:evenodd}.abecls-2{fill:#fff} .abhcls-1{fill:none}…" at bounding box center [559, 280] width 1118 height 560
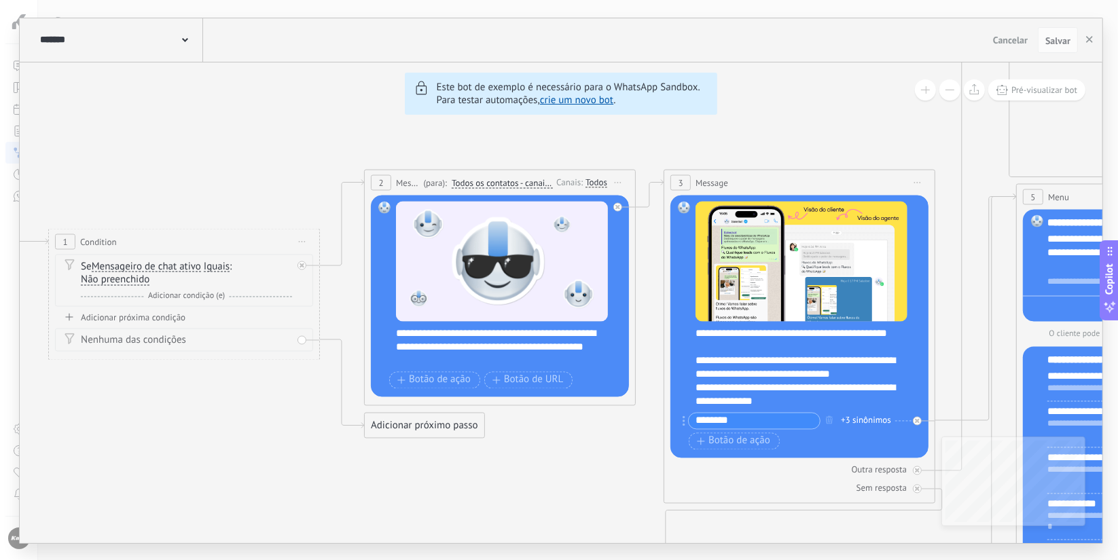
click at [1011, 0] on html ".abecls-1,.abecls-2{fill-rule:evenodd}.abecls-2{fill:#fff} .abhcls-1{fill:none}…" at bounding box center [559, 280] width 1118 height 560
click at [985, 0] on html ".abecls-1,.abecls-2{fill-rule:evenodd}.abecls-2{fill:#fff} .abhcls-1{fill:none}…" at bounding box center [559, 280] width 1118 height 560
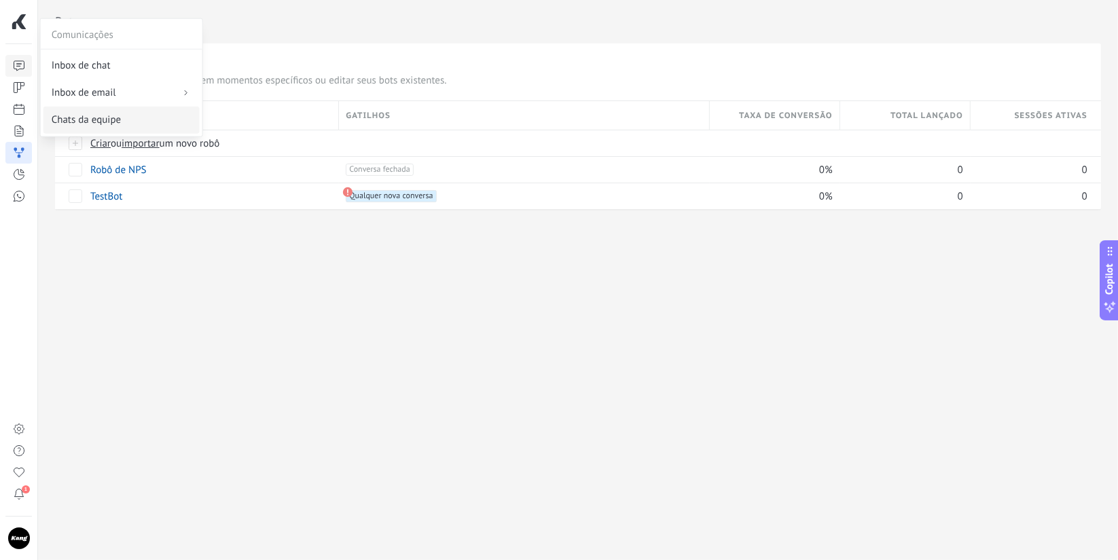
click at [108, 118] on span "Chats da equipe" at bounding box center [86, 120] width 69 height 14
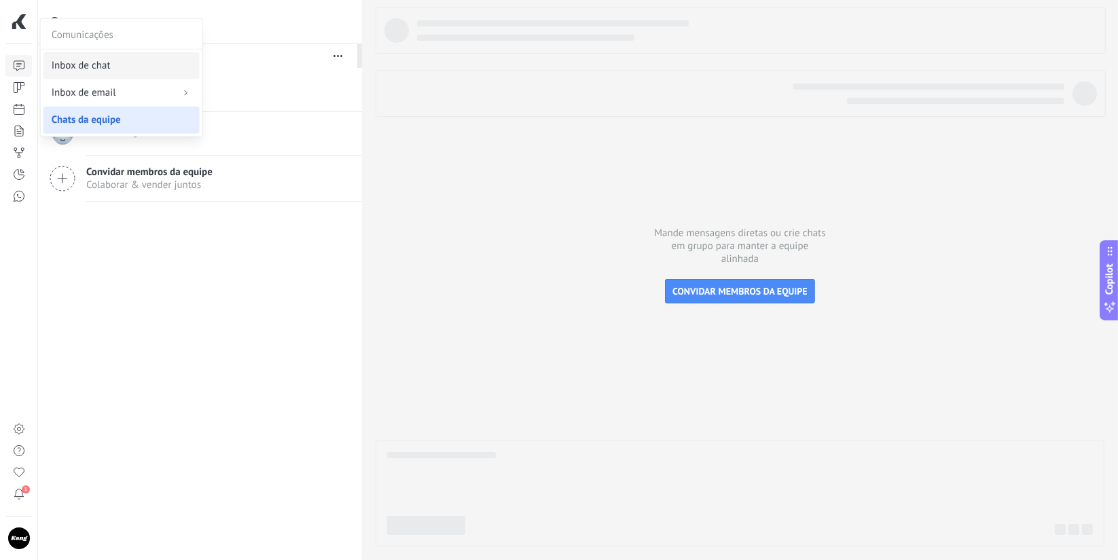
click at [94, 60] on span "Inbox de chat" at bounding box center [81, 66] width 59 height 14
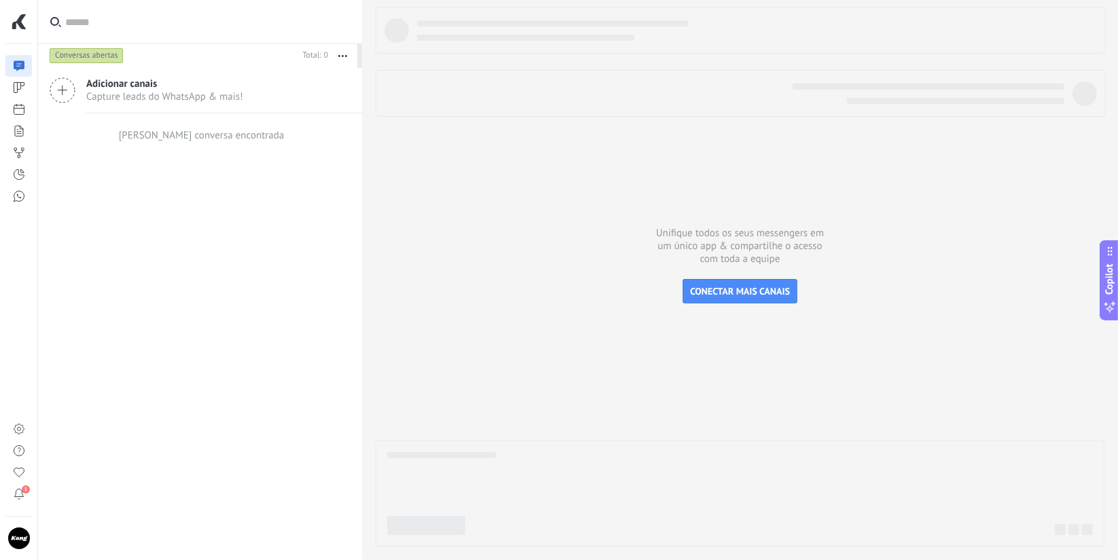
click at [135, 98] on span "Capture leads do WhatsApp & mais!" at bounding box center [164, 96] width 157 height 13
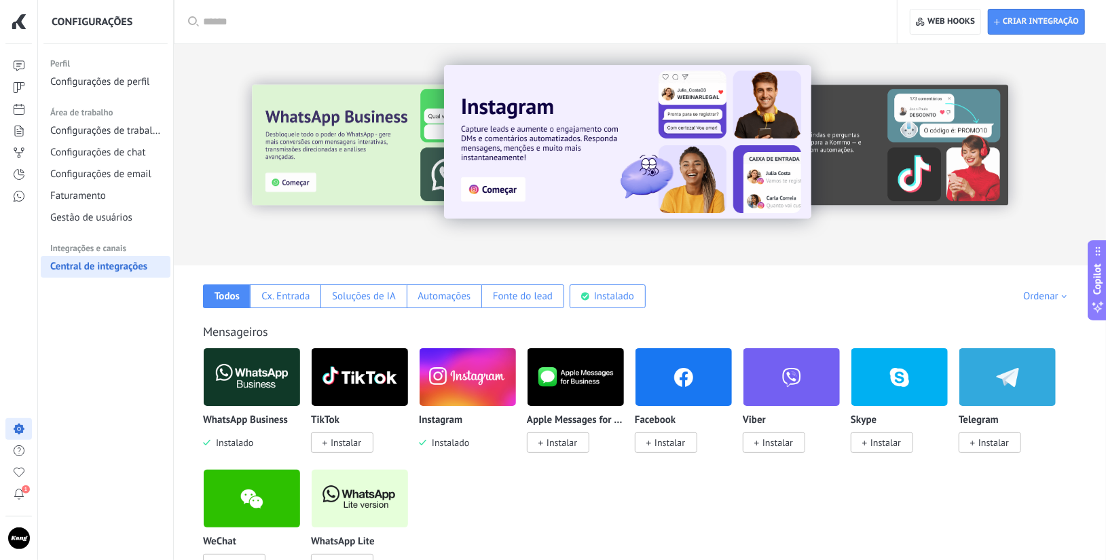
click at [28, 67] on link at bounding box center [18, 66] width 26 height 22
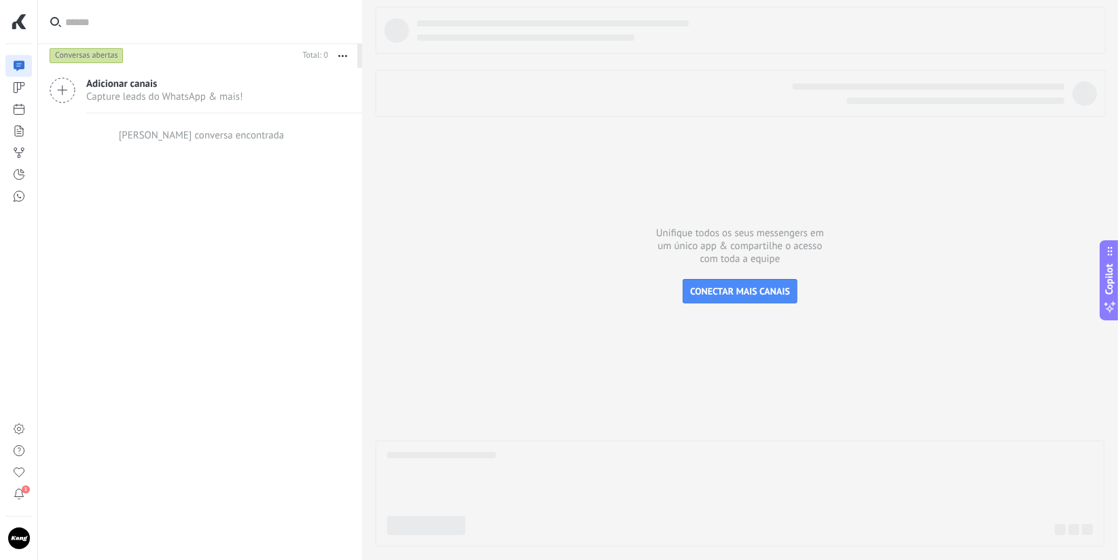
click at [342, 58] on button "button" at bounding box center [342, 55] width 29 height 24
click at [306, 194] on span "Longa espera" at bounding box center [299, 192] width 58 height 27
click at [342, 56] on icon "button" at bounding box center [342, 56] width 9 height 2
click at [296, 111] on span "Ações múltiplas" at bounding box center [304, 109] width 69 height 27
click at [338, 56] on icon "button" at bounding box center [342, 56] width 9 height 2
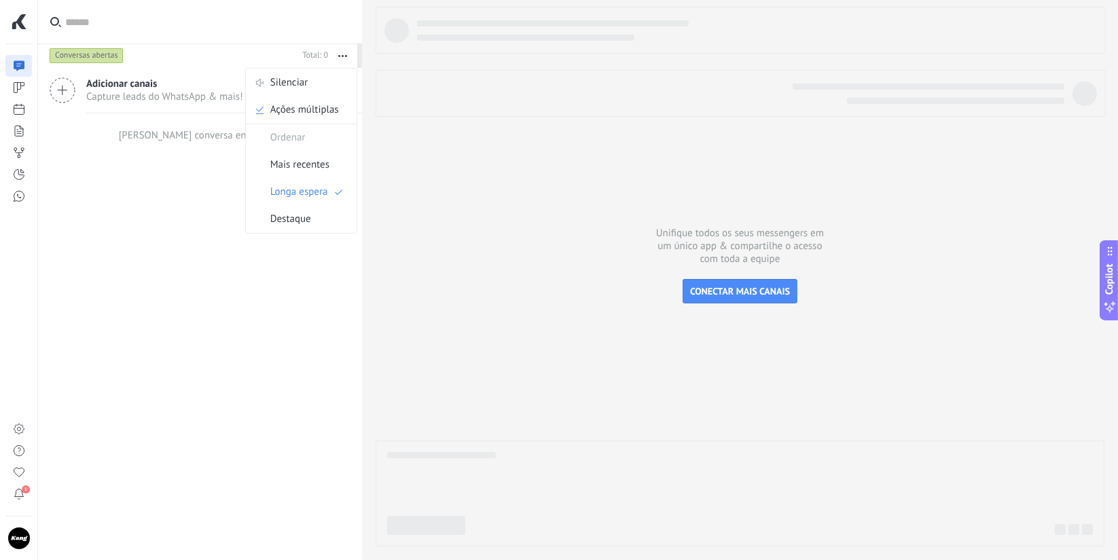
click at [300, 139] on span "Ordenar" at bounding box center [287, 137] width 35 height 27
click at [300, 170] on span "Mais recentes" at bounding box center [299, 164] width 59 height 27
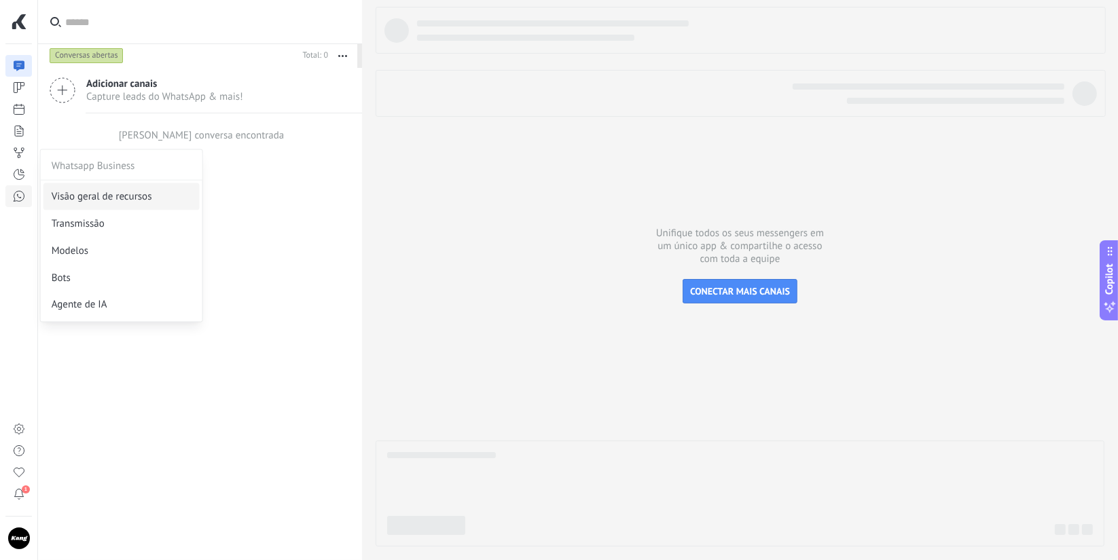
click at [89, 204] on link "Visão geral de recursos" at bounding box center [121, 196] width 156 height 27
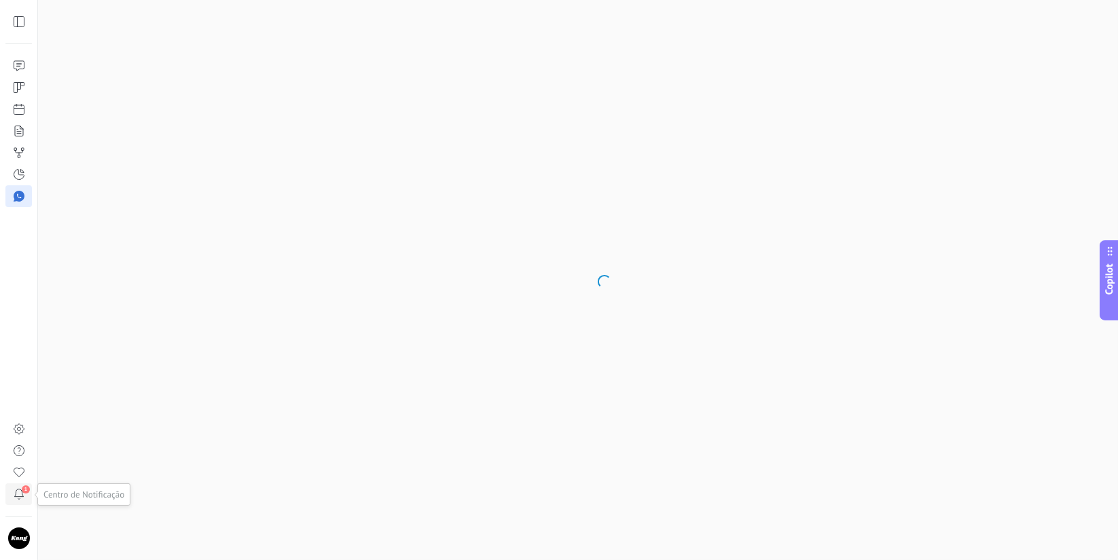
click at [23, 496] on icon at bounding box center [19, 495] width 14 height 14
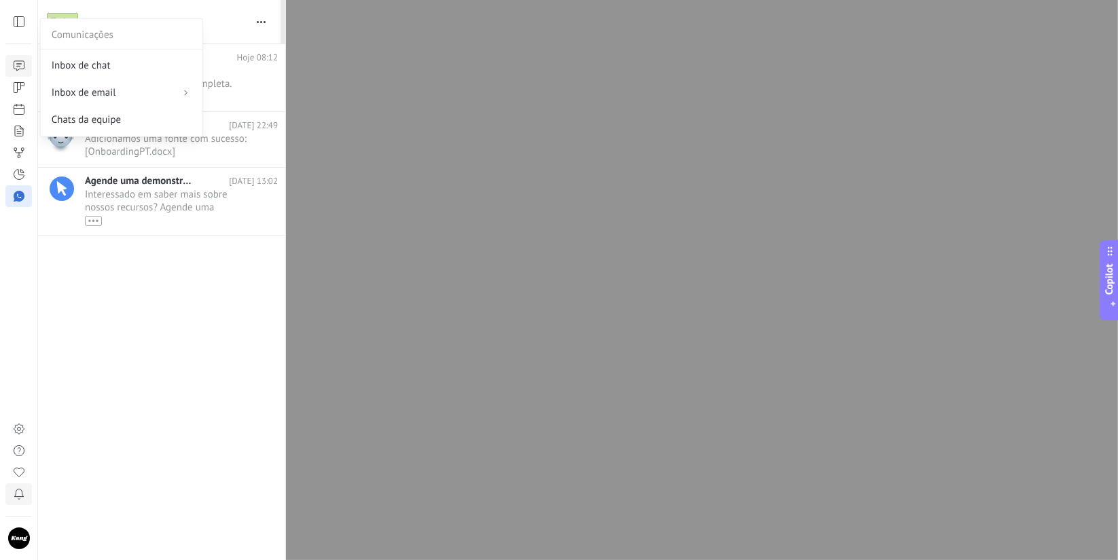
click at [14, 57] on link at bounding box center [18, 66] width 26 height 22
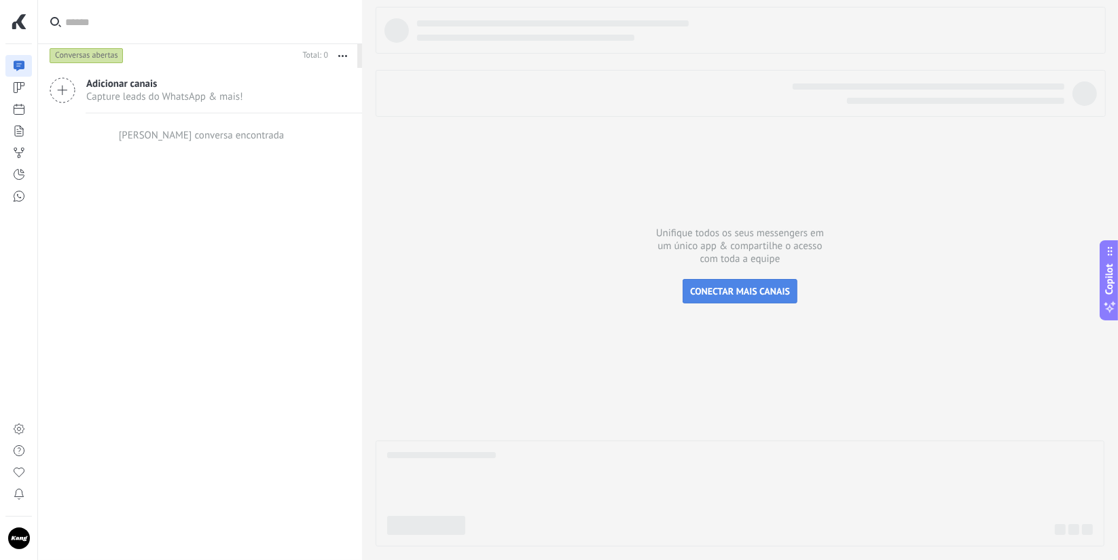
click at [757, 287] on span "CONECTAR MAIS CANAIS" at bounding box center [740, 291] width 100 height 12
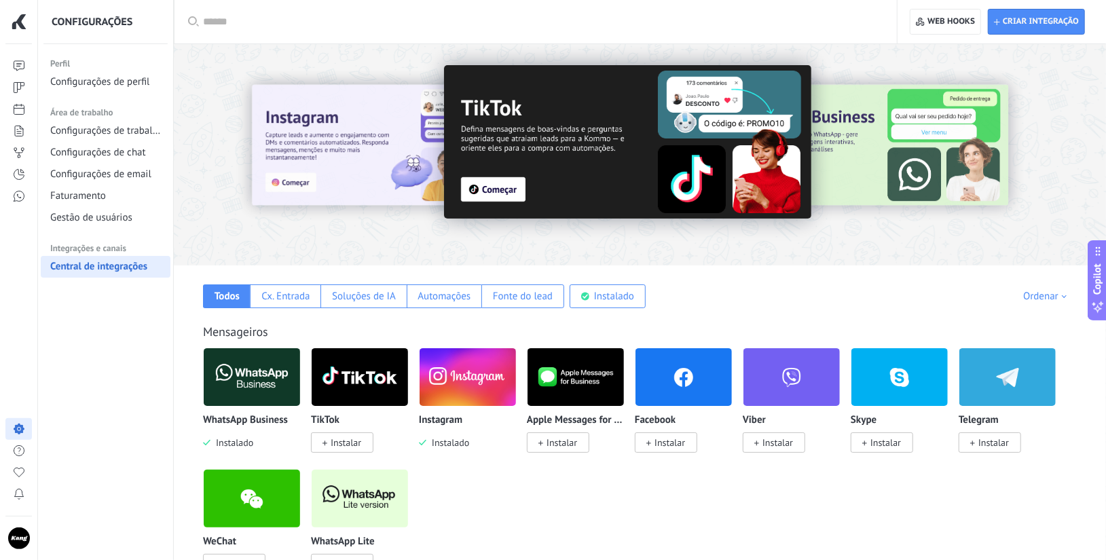
click at [86, 31] on div "Configurações" at bounding box center [105, 21] width 135 height 43
click at [19, 10] on button "button" at bounding box center [18, 21] width 27 height 27
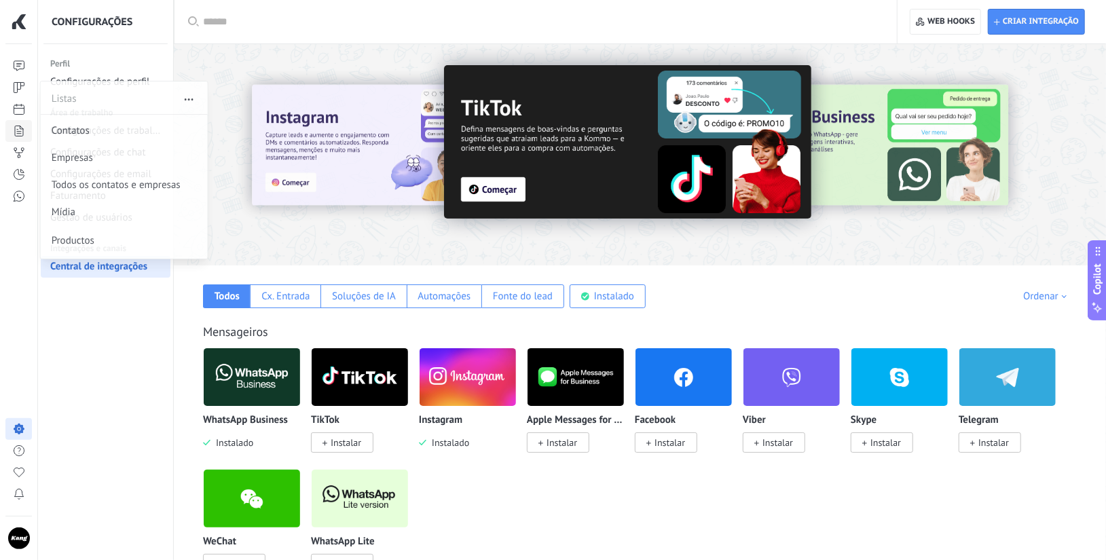
click at [14, 26] on icon "button" at bounding box center [19, 22] width 14 height 14
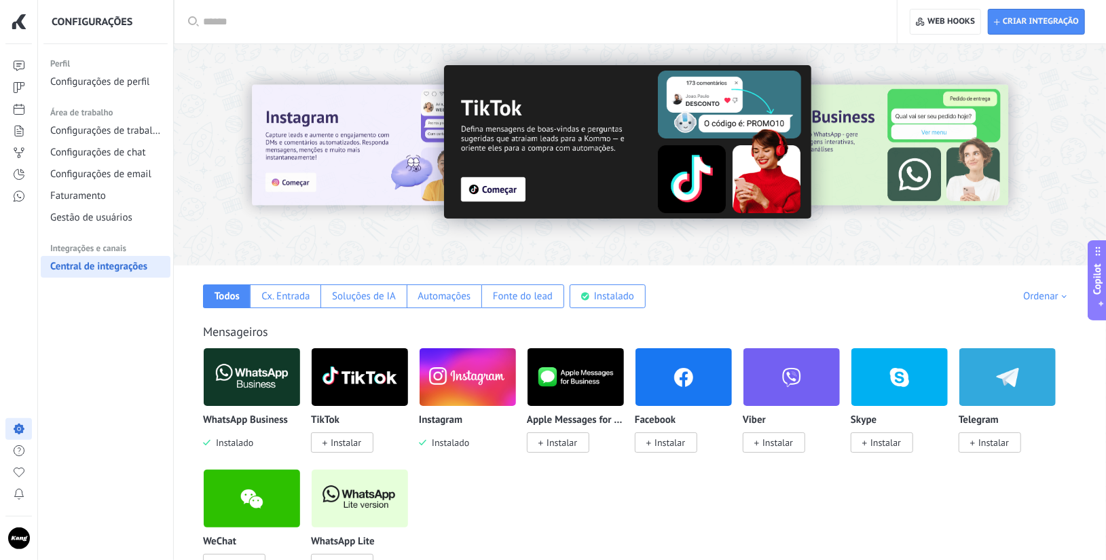
click at [12, 22] on icon "button" at bounding box center [19, 22] width 14 height 14
click at [20, 14] on button "button" at bounding box center [18, 21] width 27 height 27
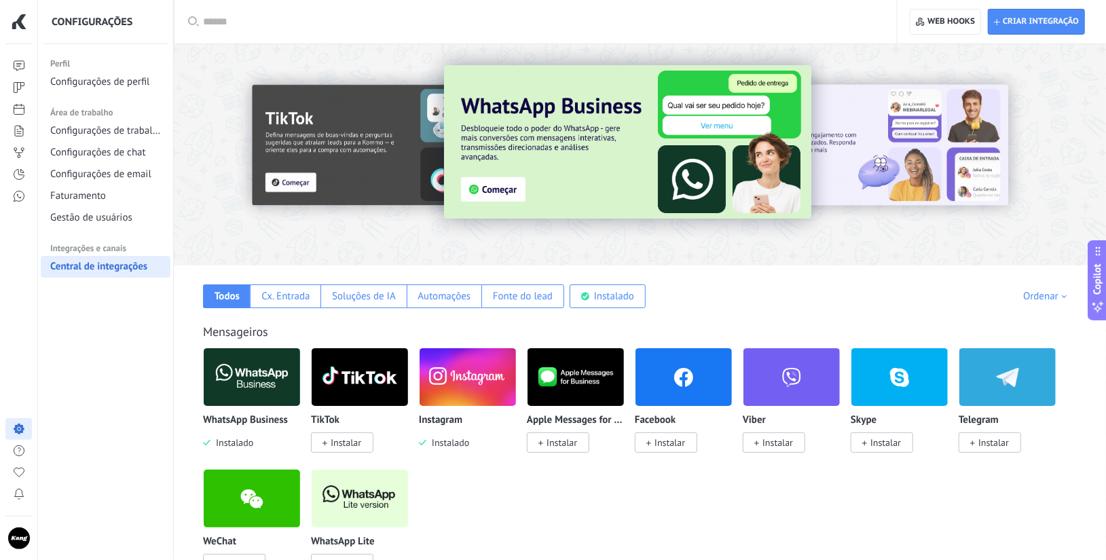
click at [23, 14] on button "button" at bounding box center [18, 21] width 27 height 27
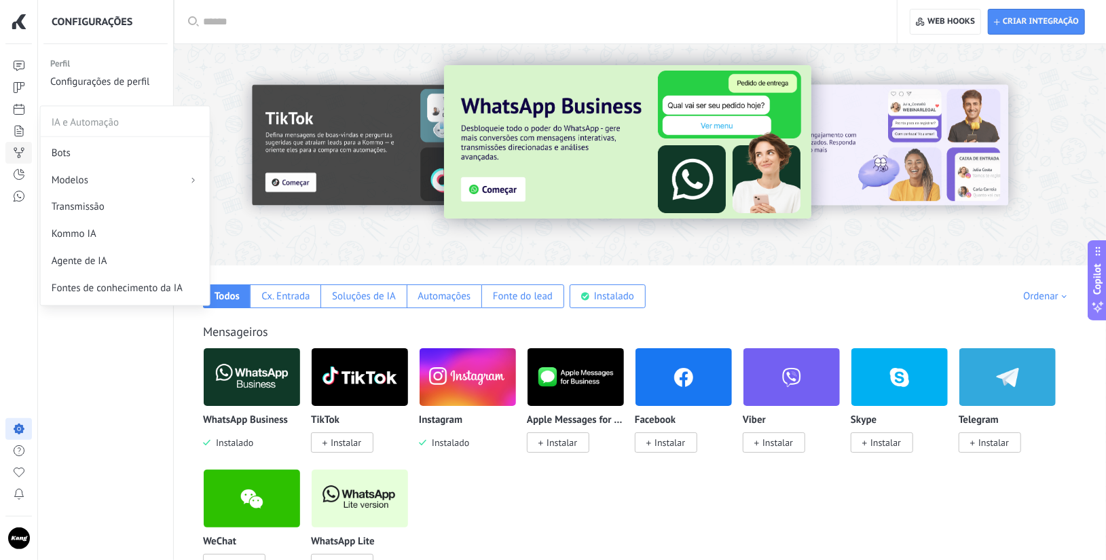
click at [18, 151] on icon at bounding box center [19, 153] width 14 height 14
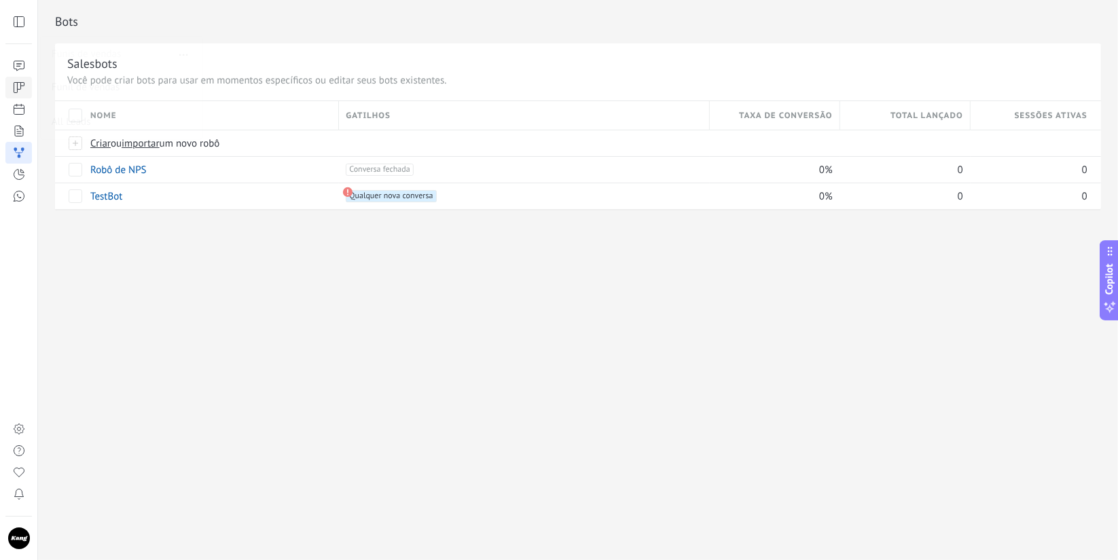
click at [16, 19] on icon "button" at bounding box center [19, 22] width 14 height 14
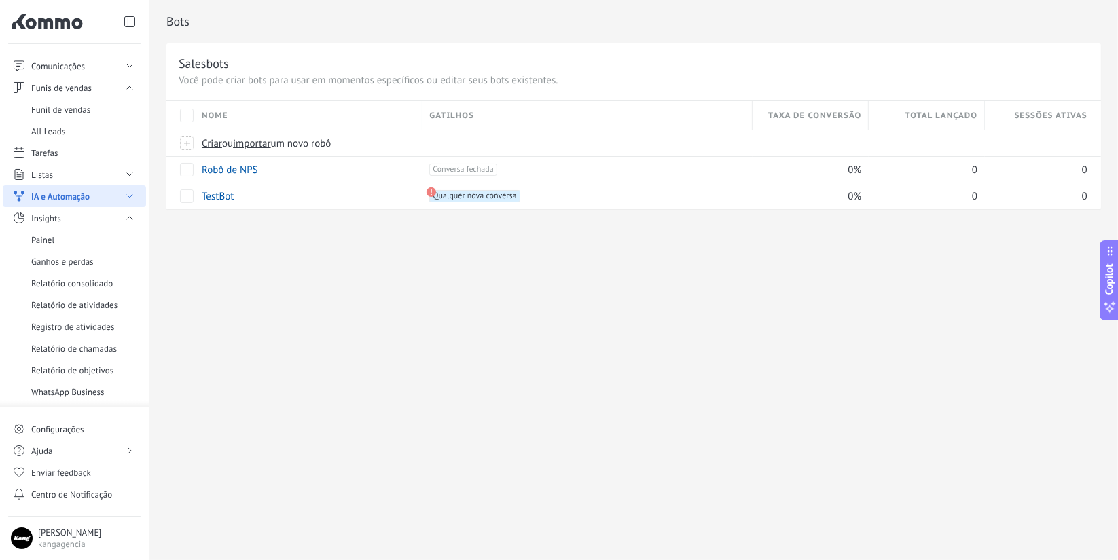
click at [81, 19] on icon at bounding box center [47, 21] width 84 height 27
click at [89, 149] on link "Tarefas" at bounding box center [74, 153] width 143 height 22
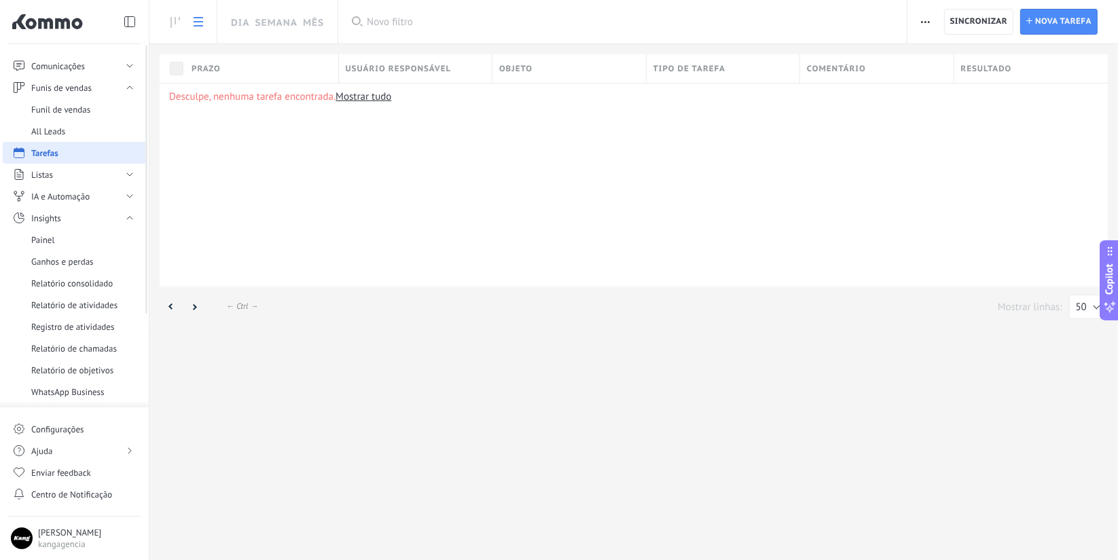
click at [130, 149] on link "Tarefas" at bounding box center [74, 153] width 143 height 22
click at [128, 149] on link "Tarefas" at bounding box center [74, 153] width 143 height 22
click at [135, 19] on icon "button" at bounding box center [130, 22] width 14 height 14
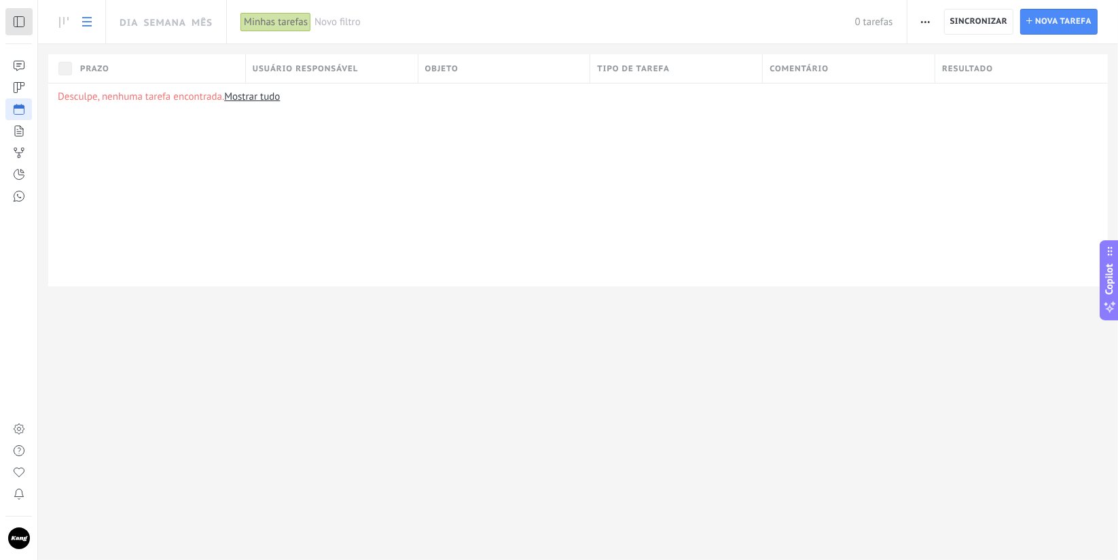
click at [18, 19] on icon "button" at bounding box center [19, 22] width 10 height 10
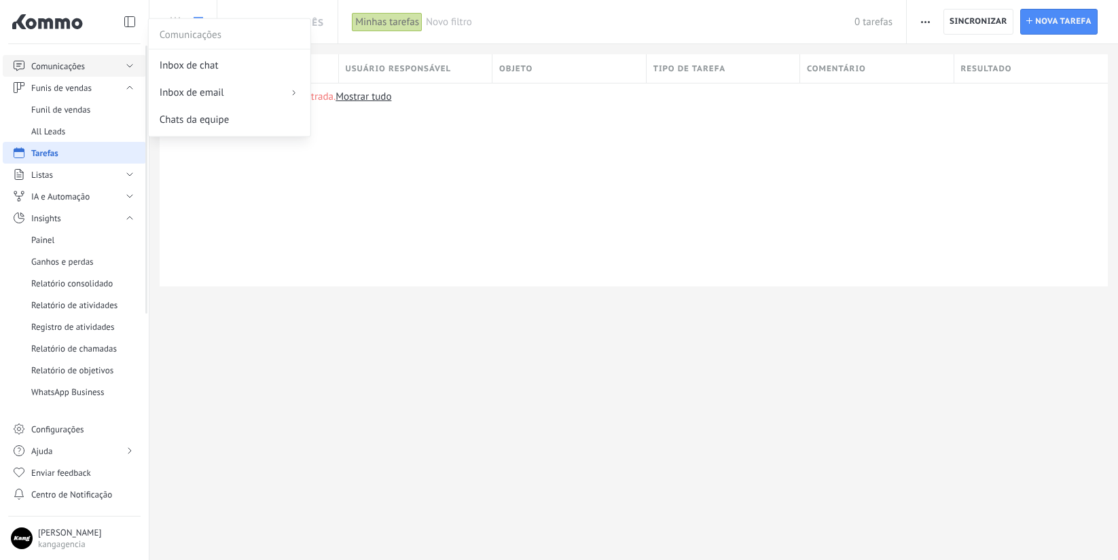
click at [54, 23] on icon at bounding box center [47, 21] width 84 height 27
click at [124, 14] on button "button" at bounding box center [129, 21] width 27 height 27
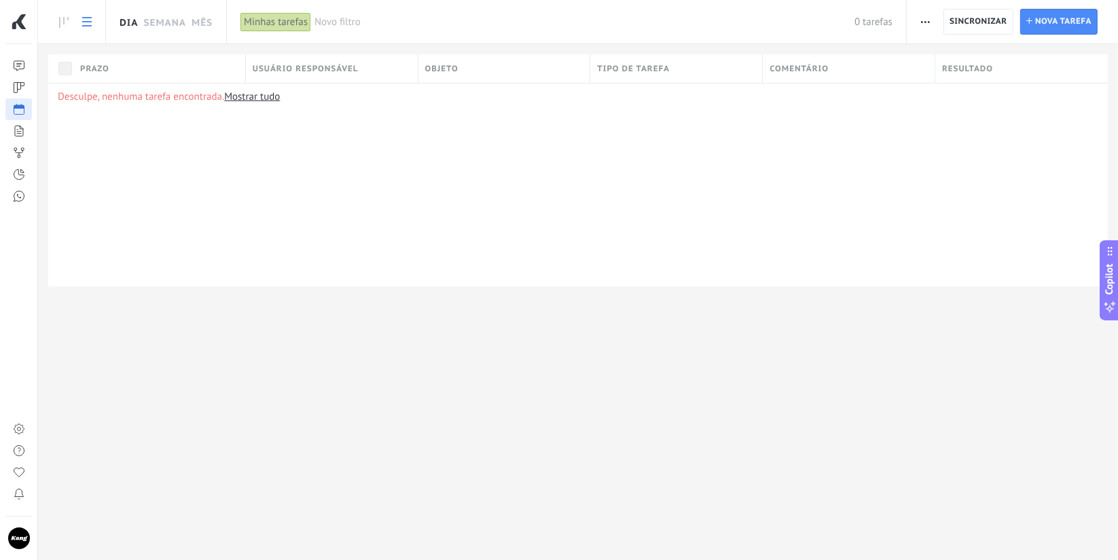
click at [22, 0] on html ".abecls-1,.abecls-2{fill-rule:evenodd}.abecls-2{fill:#fff} .abhcls-1{fill:none}…" at bounding box center [559, 280] width 1118 height 560
drag, startPoint x: 122, startPoint y: 14, endPoint x: 54, endPoint y: -30, distance: 80.6
click at [54, 0] on html ".abecls-1,.abecls-2{fill-rule:evenodd}.abecls-2{fill:#fff} .abhcls-1{fill:none}…" at bounding box center [559, 280] width 1118 height 560
click at [67, 0] on html ".abecls-1,.abecls-2{fill-rule:evenodd}.abecls-2{fill:#fff} .abhcls-1{fill:none}…" at bounding box center [559, 280] width 1118 height 560
click at [287, 39] on div "Minhas tarefas" at bounding box center [277, 21] width 74 height 43
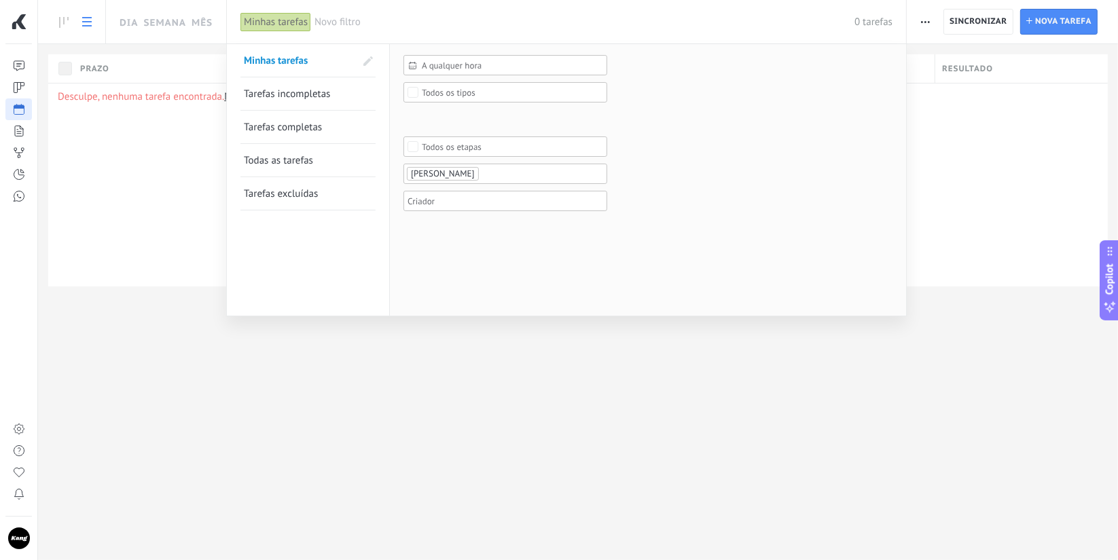
click at [61, 0] on html ".abecls-1,.abecls-2{fill-rule:evenodd}.abecls-2{fill:#fff} .abhcls-1{fill:none}…" at bounding box center [559, 280] width 1118 height 560
click at [119, 51] on div at bounding box center [559, 280] width 1118 height 560
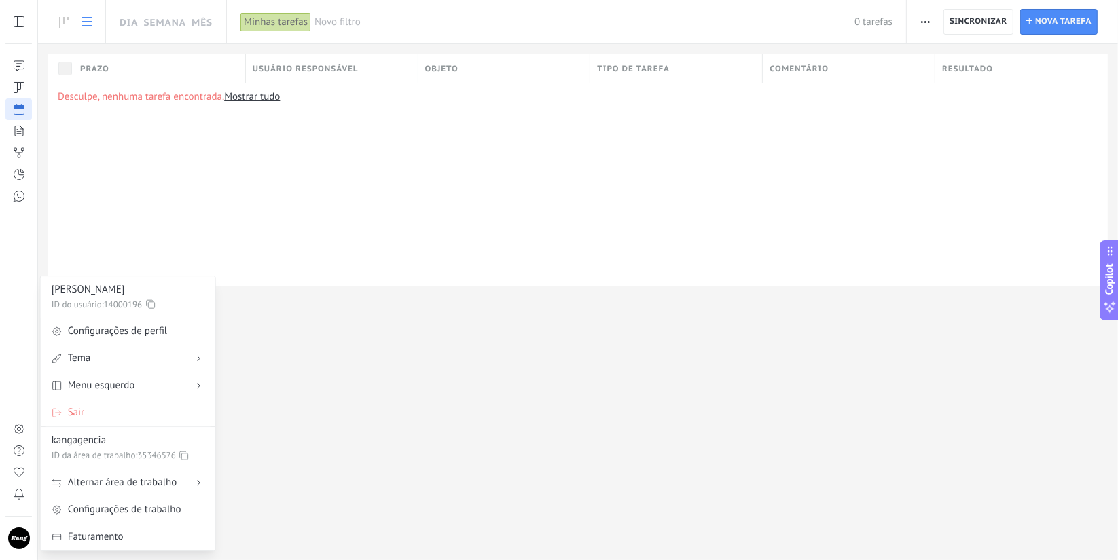
click at [19, 551] on button "button" at bounding box center [18, 538] width 37 height 43
click at [112, 534] on span "Faturamento" at bounding box center [96, 537] width 56 height 14
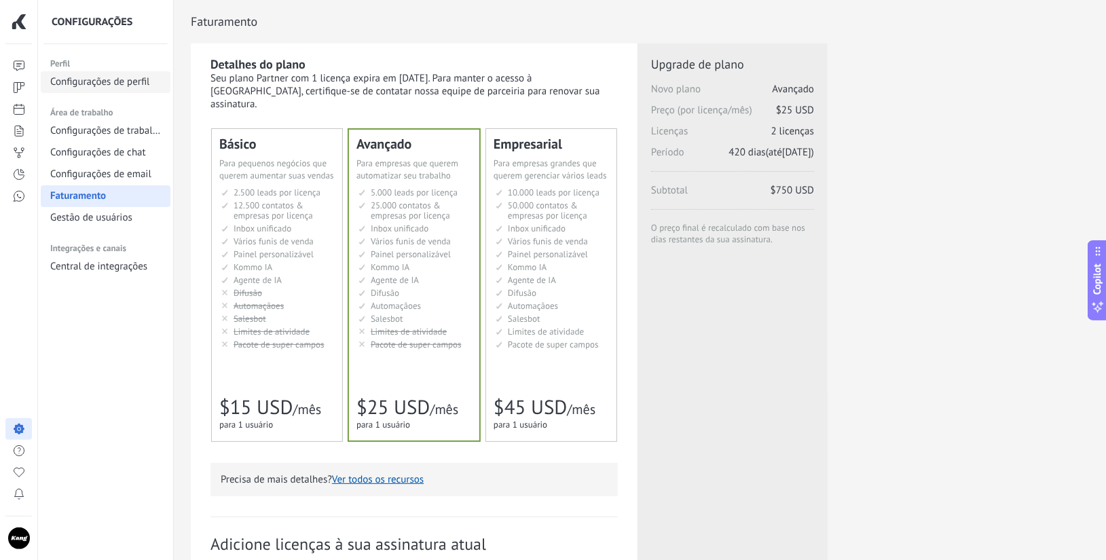
click at [83, 79] on span "Configurações de perfil" at bounding box center [99, 82] width 99 height 14
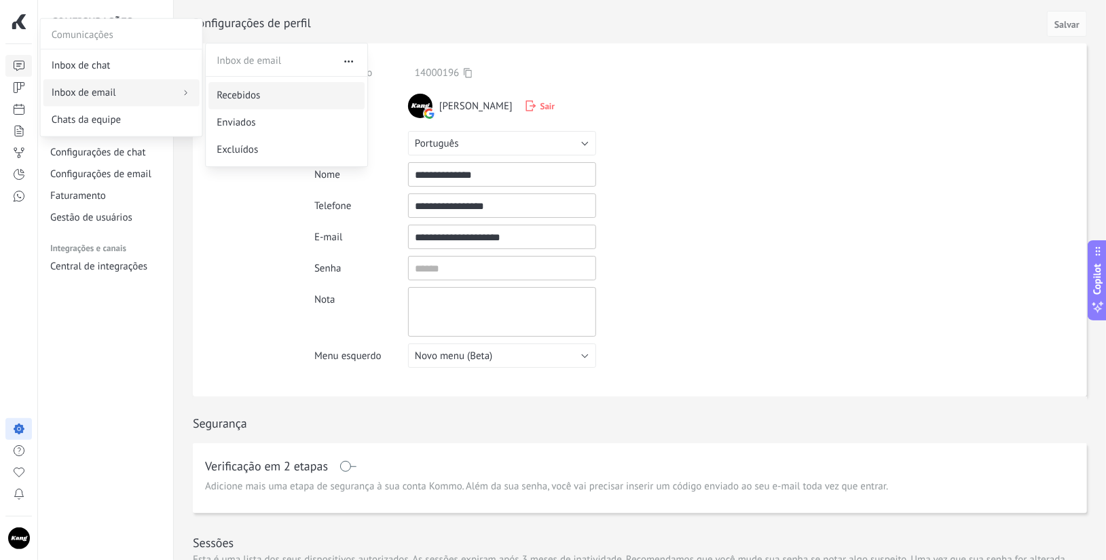
click at [228, 108] on link "Recebidos" at bounding box center [286, 95] width 156 height 27
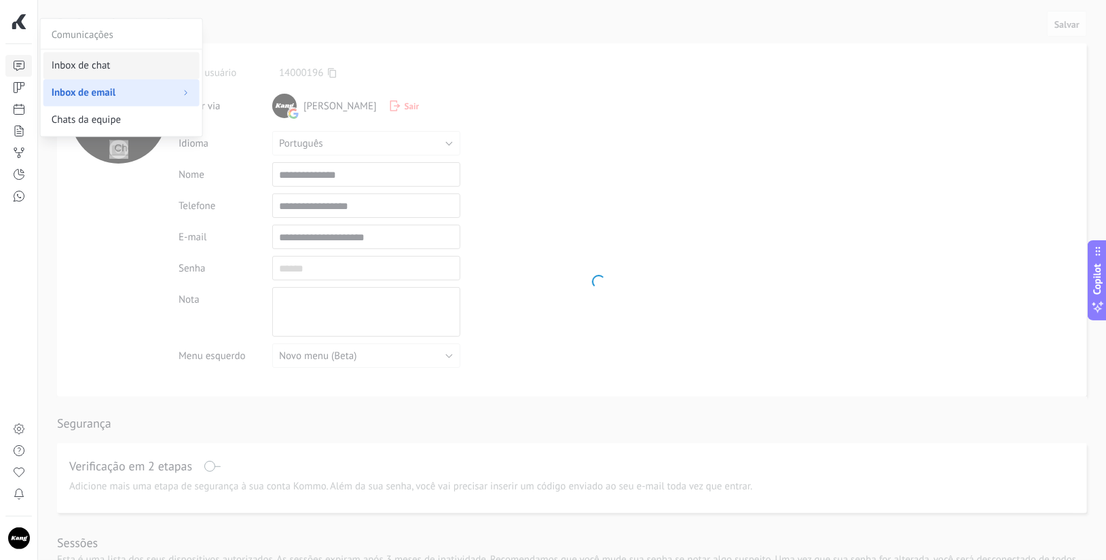
click at [88, 68] on span "Inbox de chat" at bounding box center [81, 66] width 59 height 14
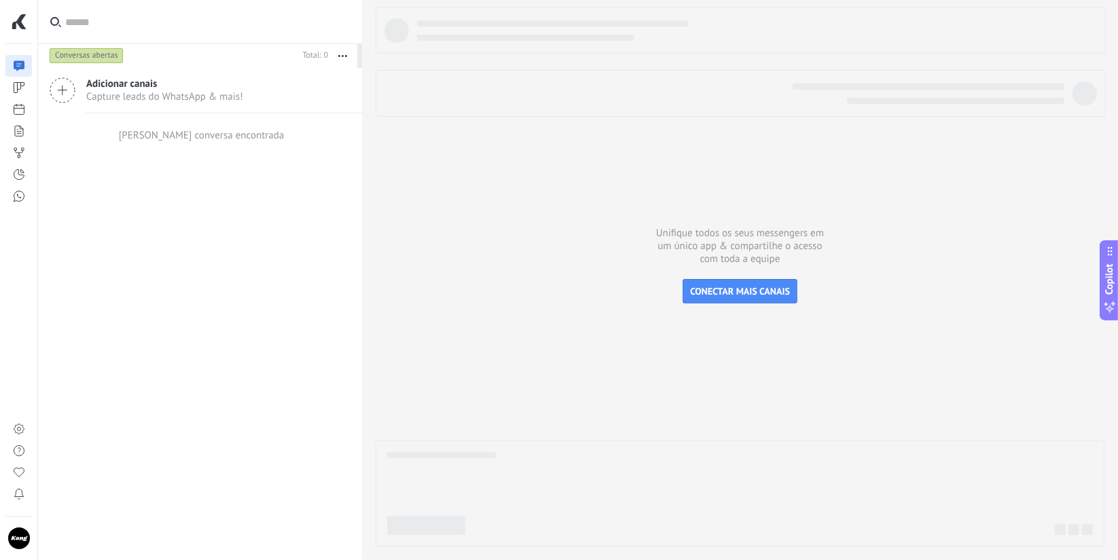
click at [107, 86] on span "Adicionar canais" at bounding box center [164, 83] width 157 height 13
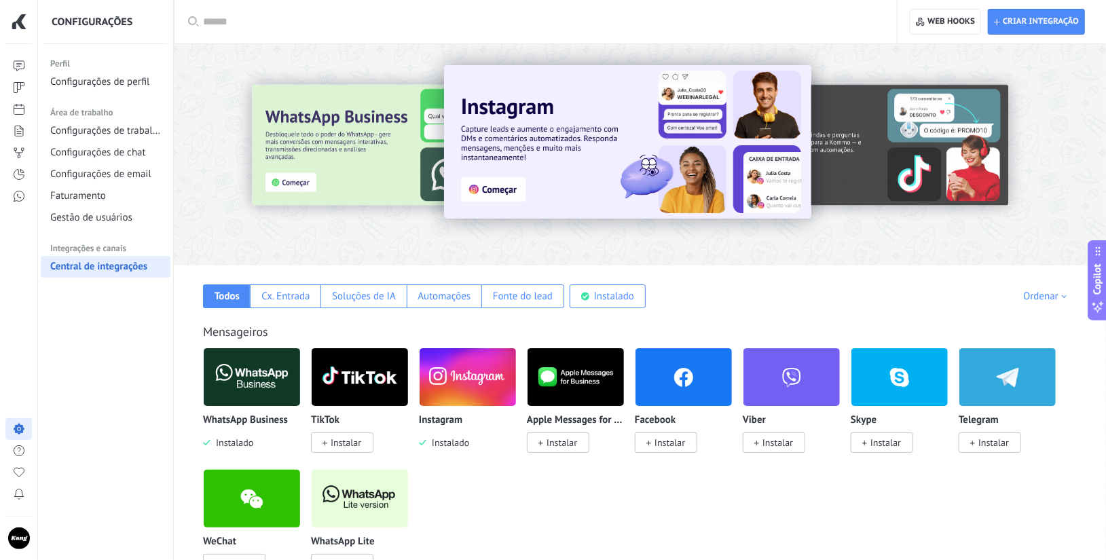
click at [230, 379] on img at bounding box center [252, 377] width 96 height 66
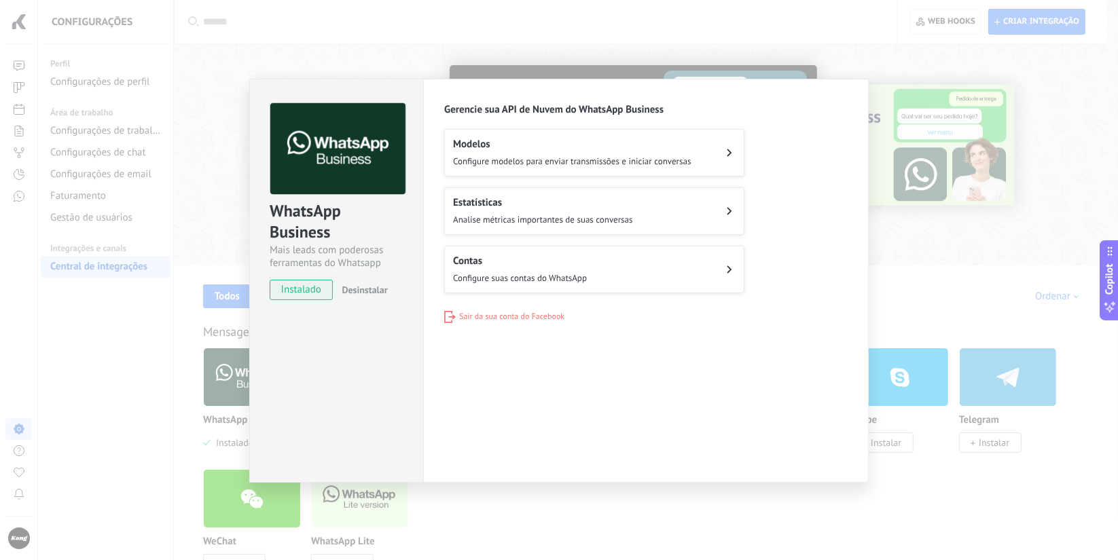
click at [57, 17] on div "WhatsApp Business Mais leads com poderosas ferramentas do Whatsapp instalado De…" at bounding box center [559, 280] width 1118 height 560
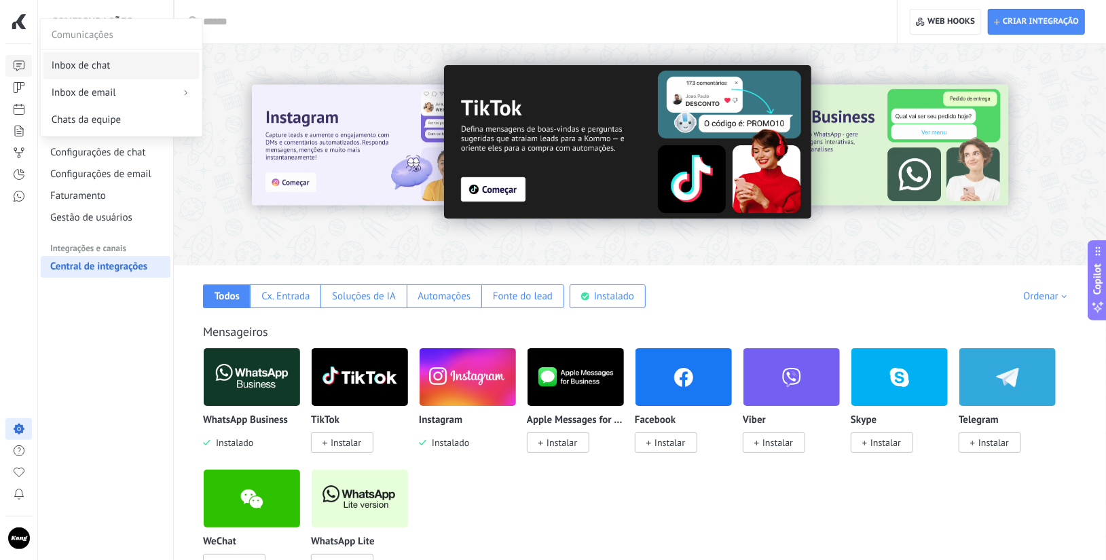
click at [94, 56] on link "Inbox de chat" at bounding box center [121, 65] width 156 height 27
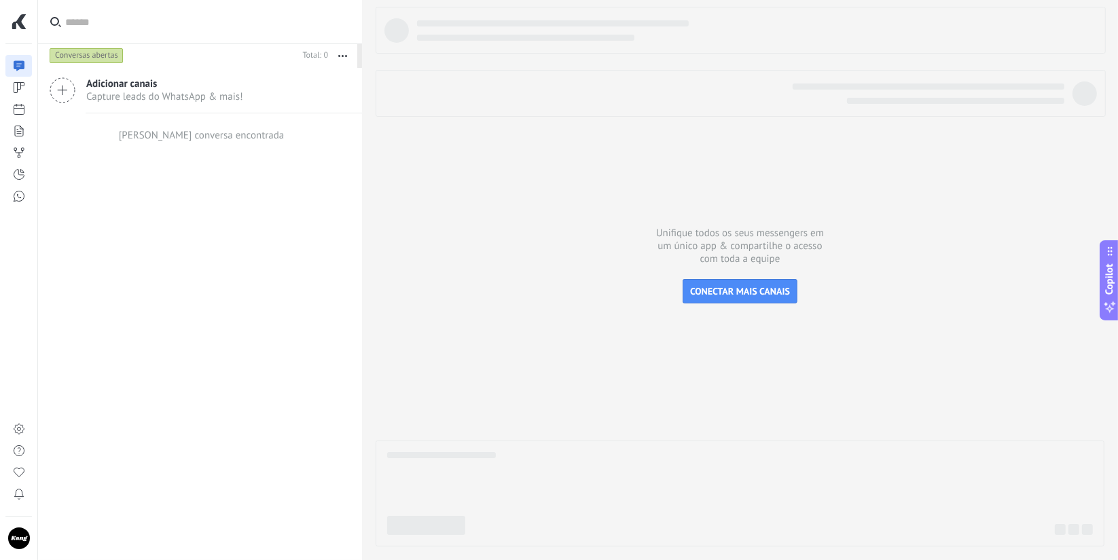
click at [244, 244] on div "Adicionar canais Capture leads do WhatsApp & mais! Nenhuma conversa encontrada" at bounding box center [200, 314] width 324 height 492
click at [8, 22] on button "button" at bounding box center [18, 21] width 27 height 27
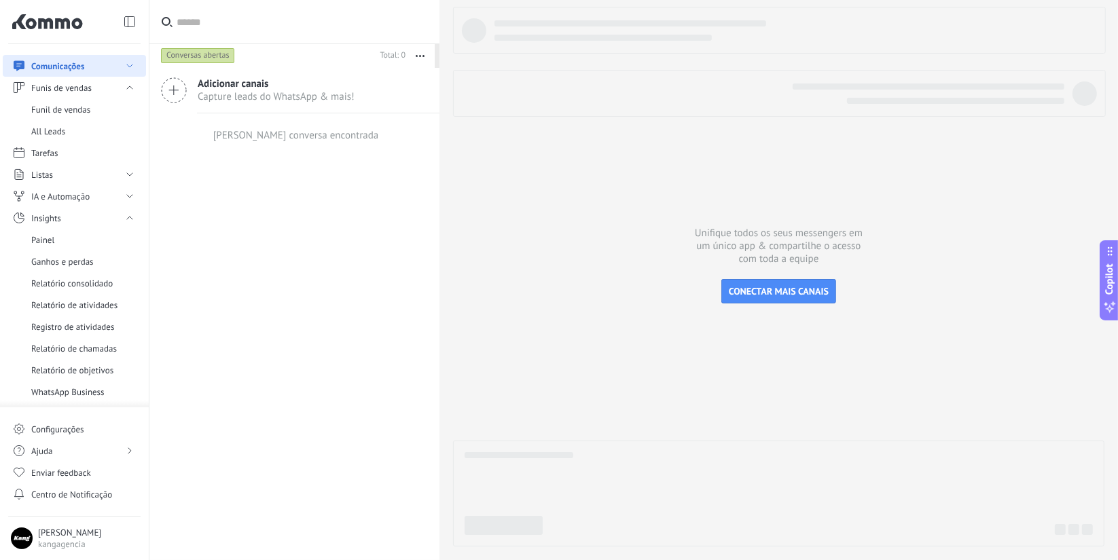
click at [32, 24] on icon at bounding box center [47, 21] width 84 height 27
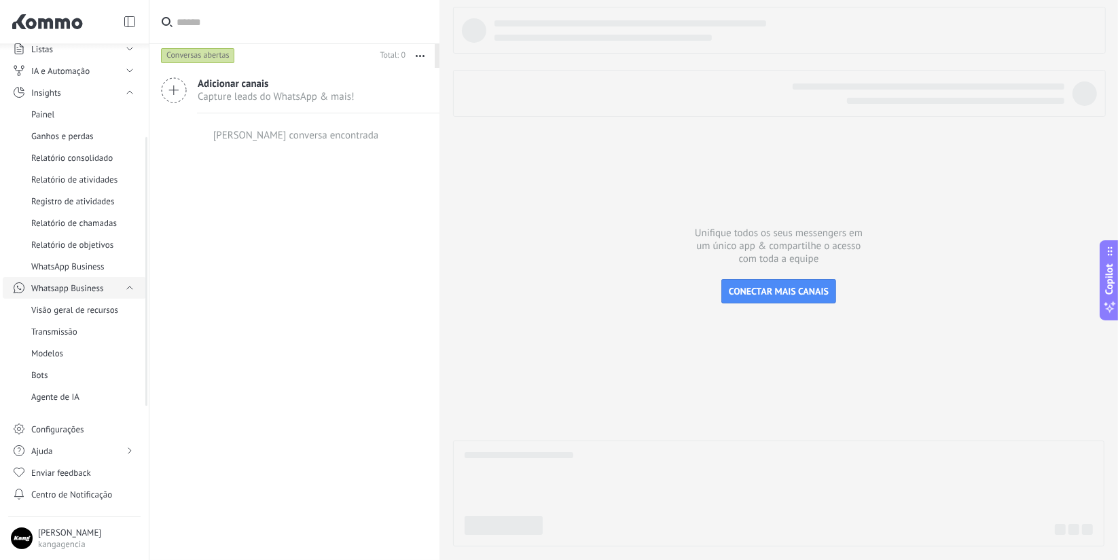
click at [111, 289] on link "Whatsapp Business" at bounding box center [74, 288] width 143 height 22
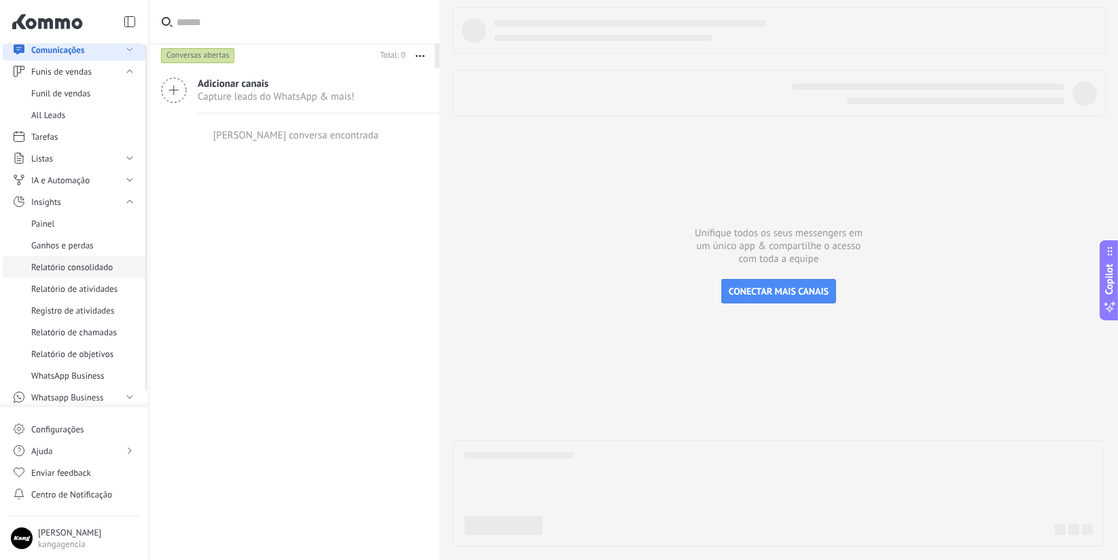
scroll to position [0, 0]
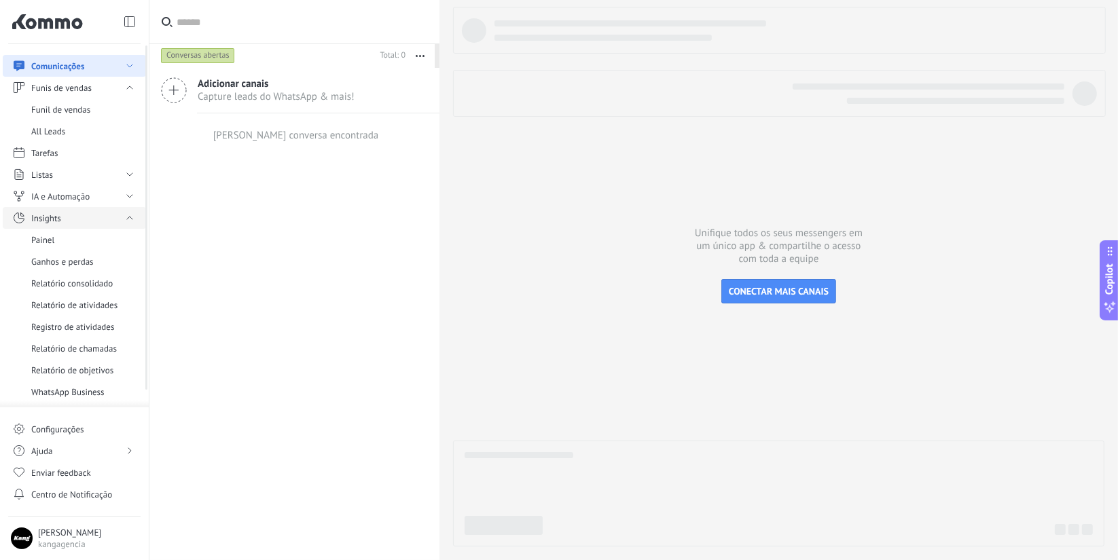
click at [126, 216] on icon at bounding box center [130, 218] width 14 height 14
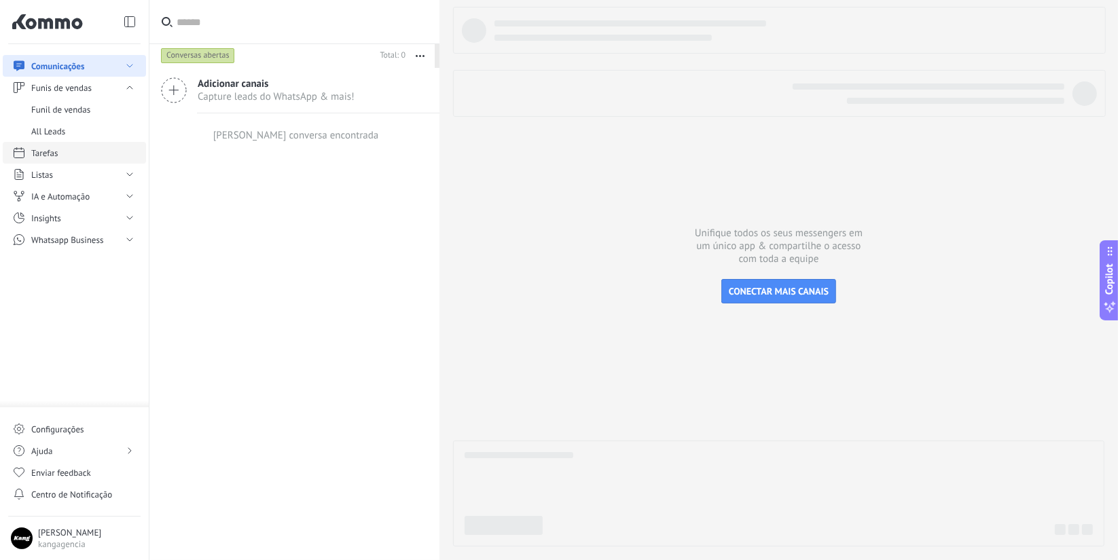
click at [51, 158] on span "Tarefas" at bounding box center [44, 153] width 26 height 10
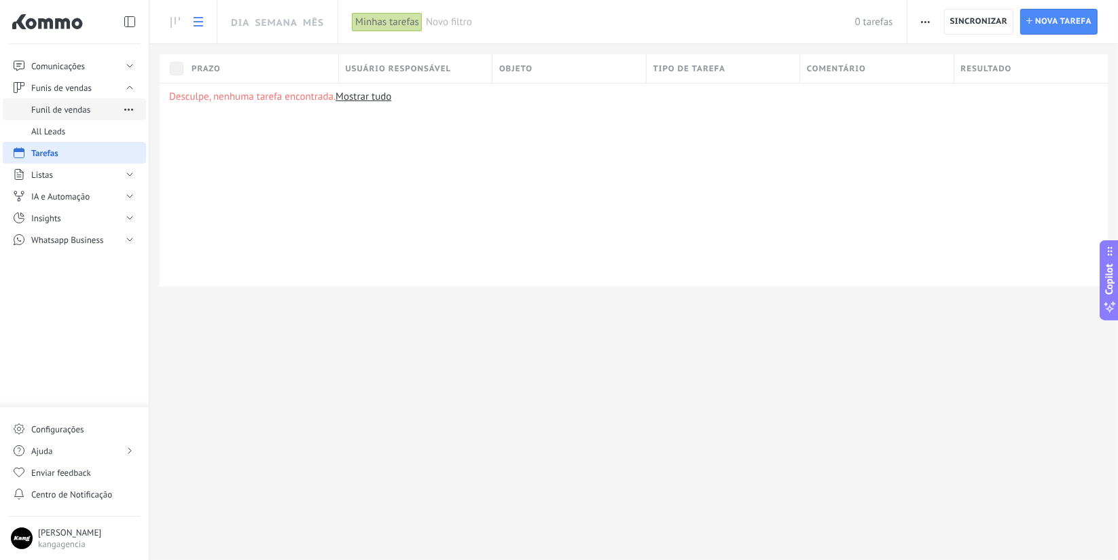
click at [67, 103] on link "Funil de vendas" at bounding box center [74, 109] width 143 height 22
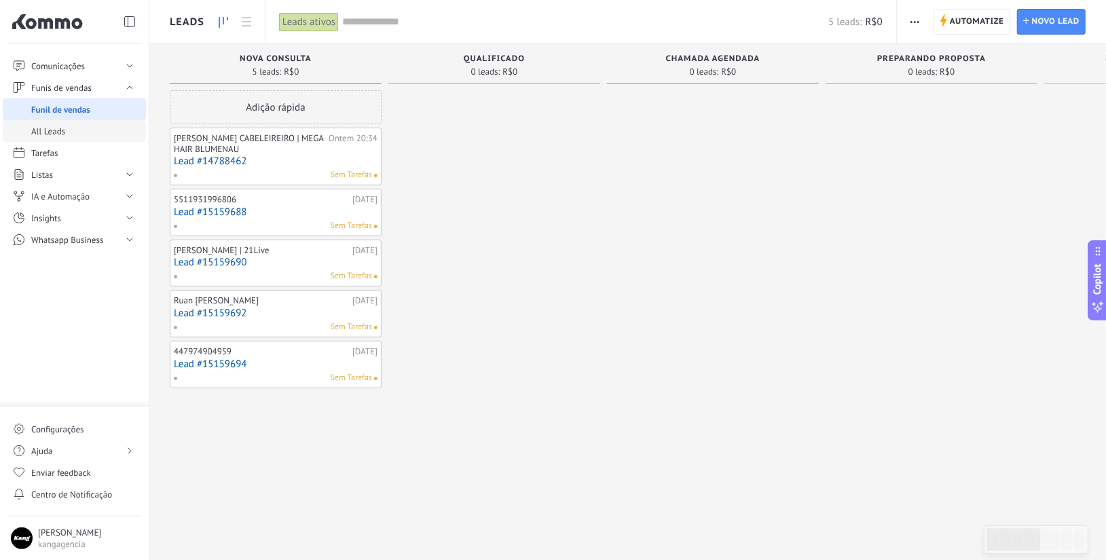
click at [67, 124] on link "All Leads" at bounding box center [74, 131] width 143 height 22
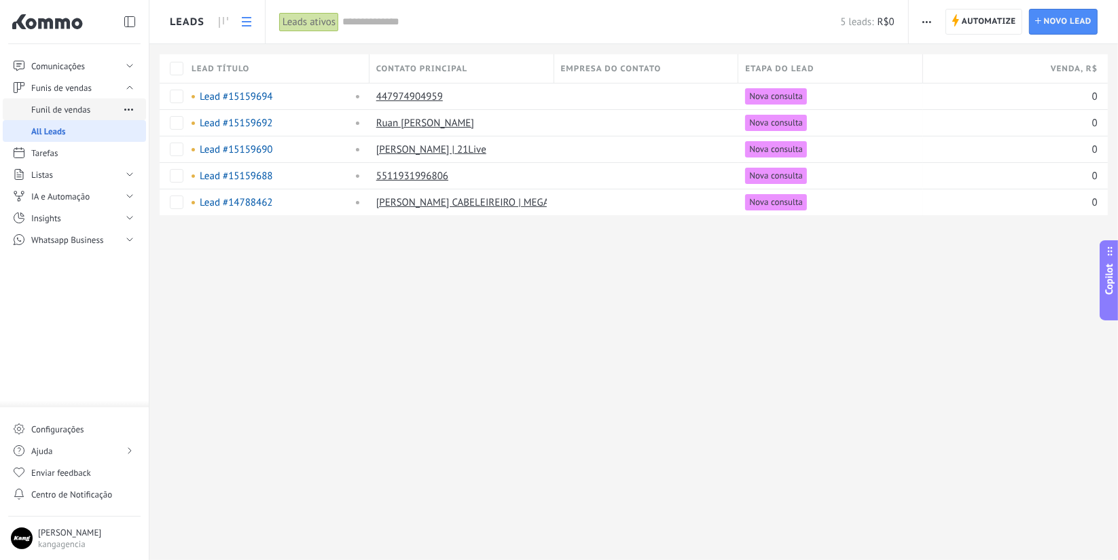
click at [81, 109] on span "Funil de vendas" at bounding box center [60, 110] width 59 height 10
click at [226, 18] on icon at bounding box center [224, 22] width 10 height 11
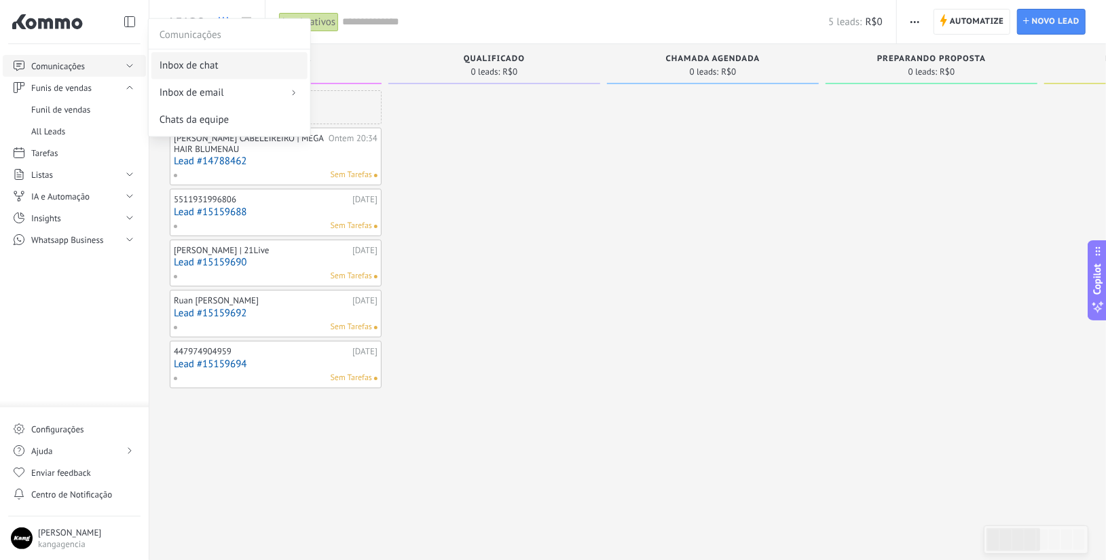
click at [170, 60] on span "Inbox de chat" at bounding box center [189, 66] width 59 height 14
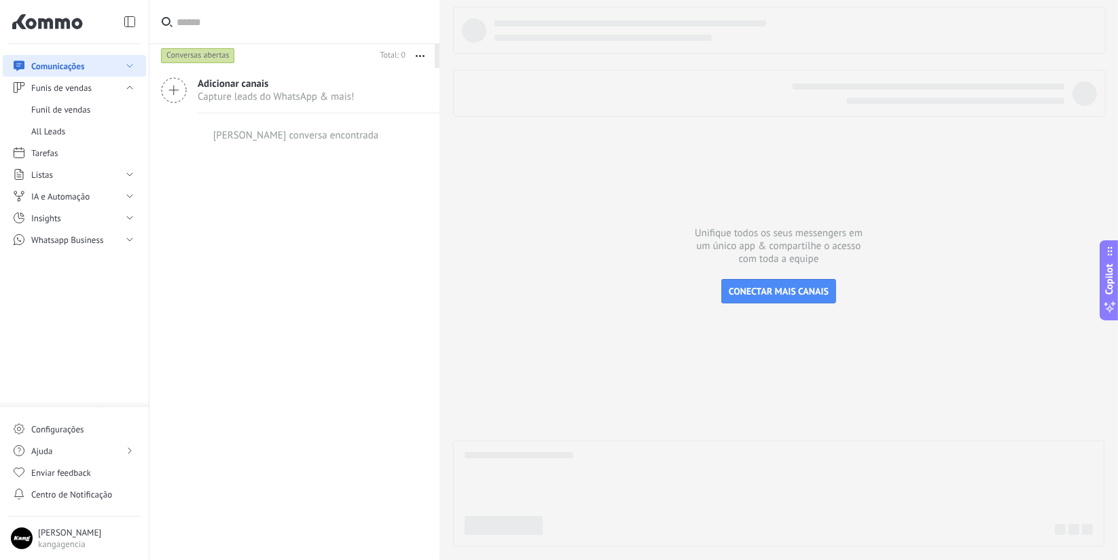
click at [205, 56] on div "Conversas abertas" at bounding box center [198, 56] width 74 height 16
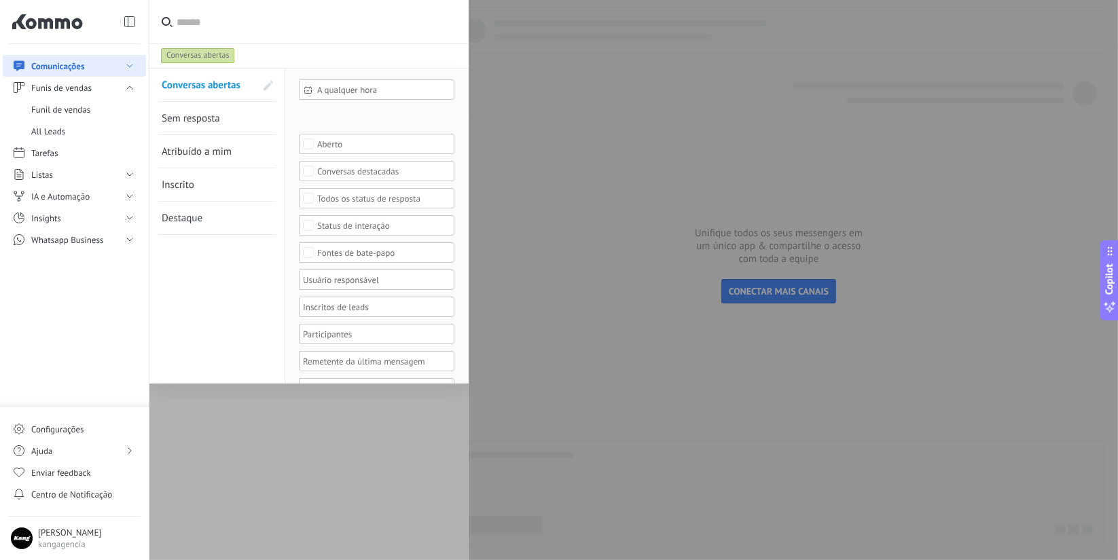
click at [210, 115] on span "Sem resposta" at bounding box center [191, 118] width 58 height 13
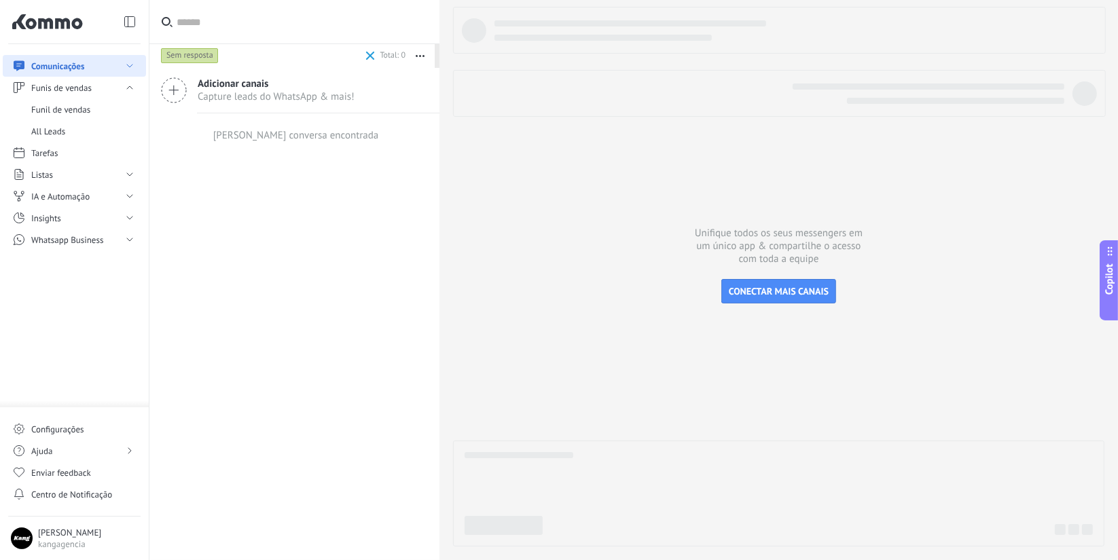
click at [364, 57] on span at bounding box center [371, 55] width 16 height 27
click at [376, 57] on div "Conversas abertas" at bounding box center [279, 55] width 242 height 24
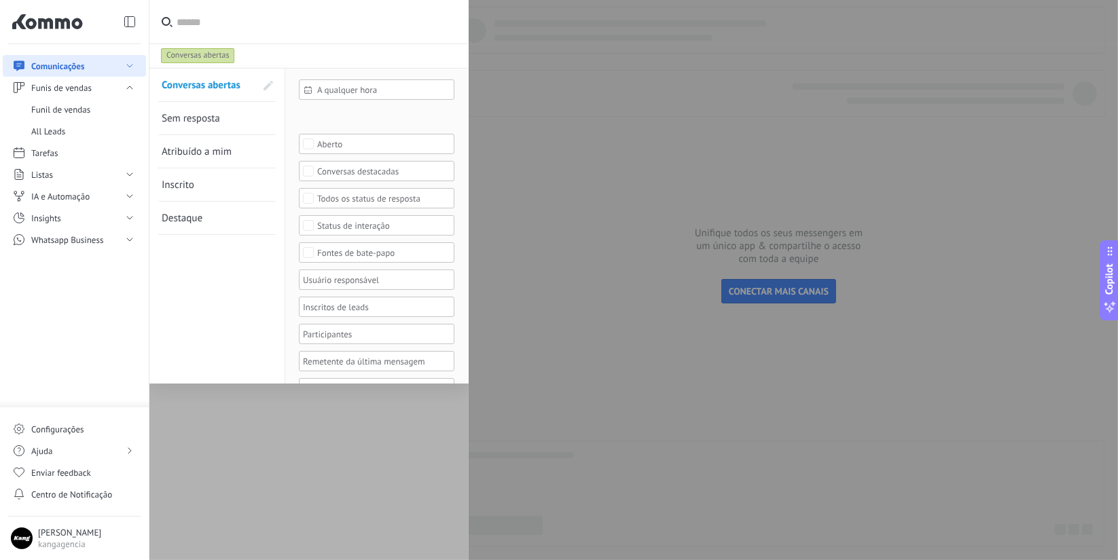
click at [340, 40] on input "text" at bounding box center [317, 21] width 281 height 43
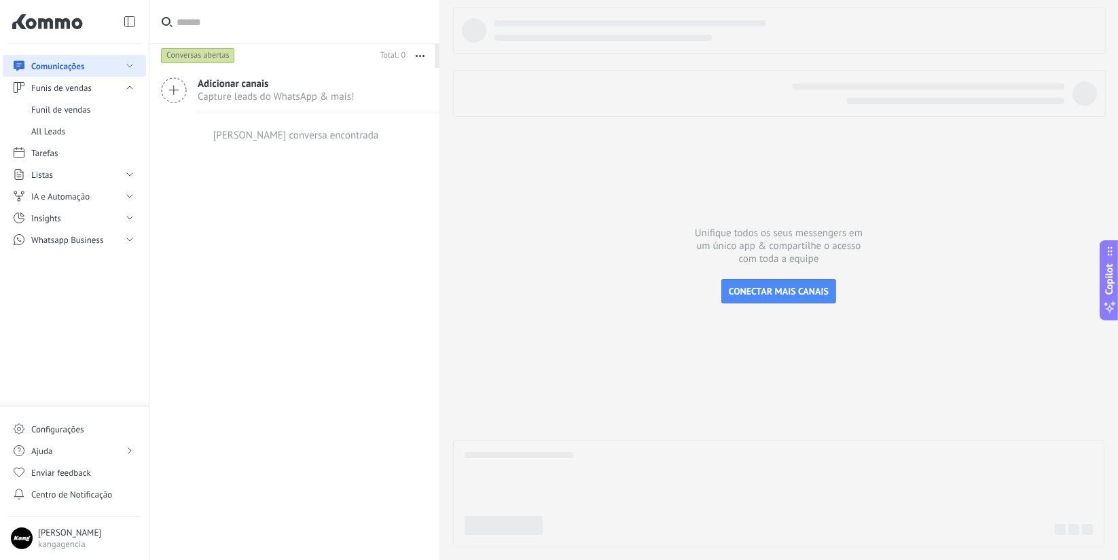
click at [420, 52] on button "button" at bounding box center [419, 55] width 29 height 24
click at [367, 189] on span "Longa espera" at bounding box center [377, 192] width 58 height 27
click at [419, 46] on button "button" at bounding box center [419, 55] width 29 height 24
click at [384, 217] on span "Destaque" at bounding box center [368, 219] width 41 height 27
click at [414, 62] on button "button" at bounding box center [419, 55] width 29 height 24
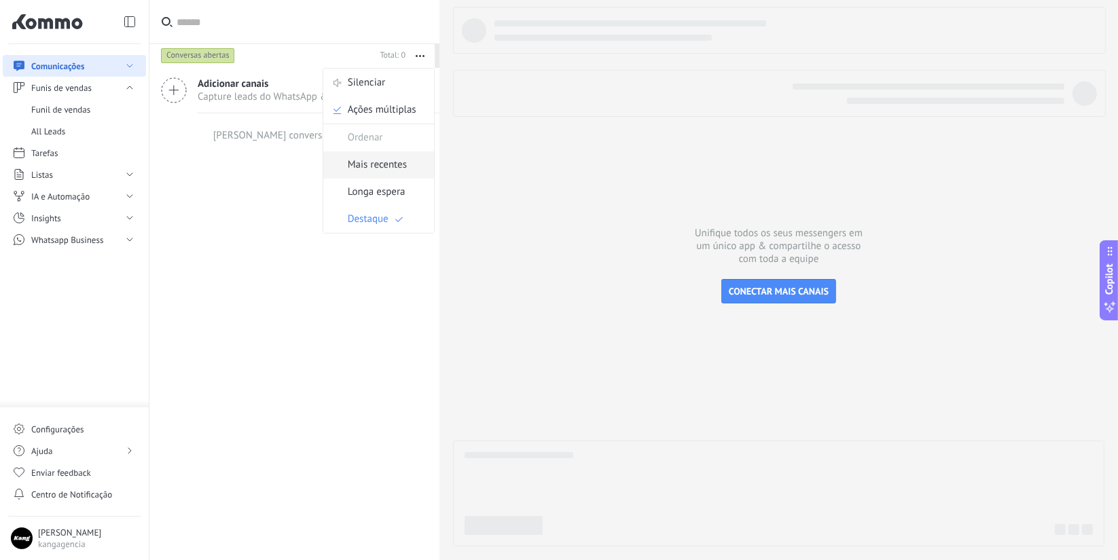
click at [383, 158] on span "Mais recentes" at bounding box center [377, 164] width 59 height 27
click at [194, 61] on div "Conversas abertas" at bounding box center [198, 56] width 74 height 16
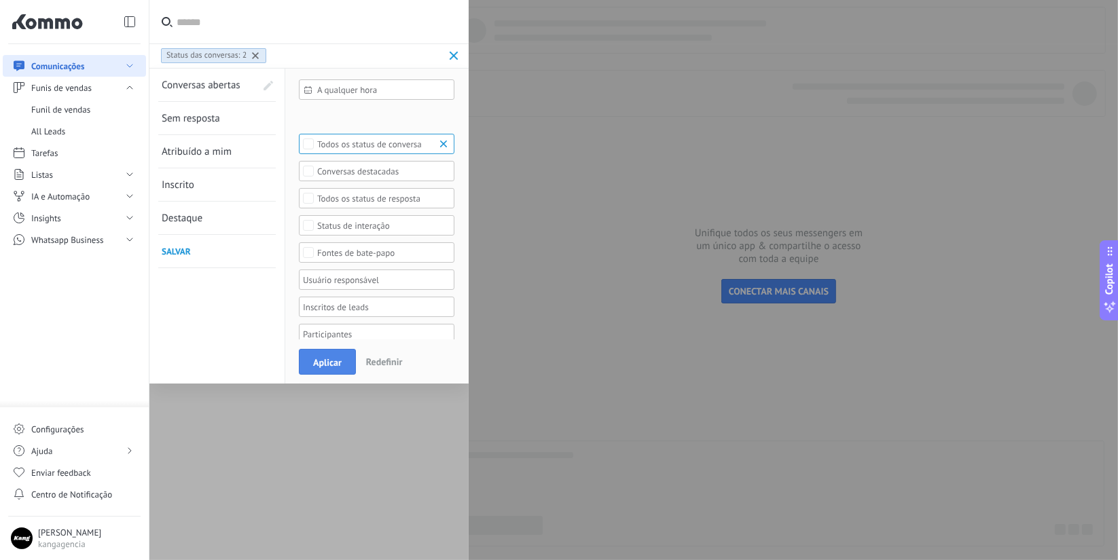
click at [316, 367] on span "Aplicar" at bounding box center [327, 363] width 29 height 10
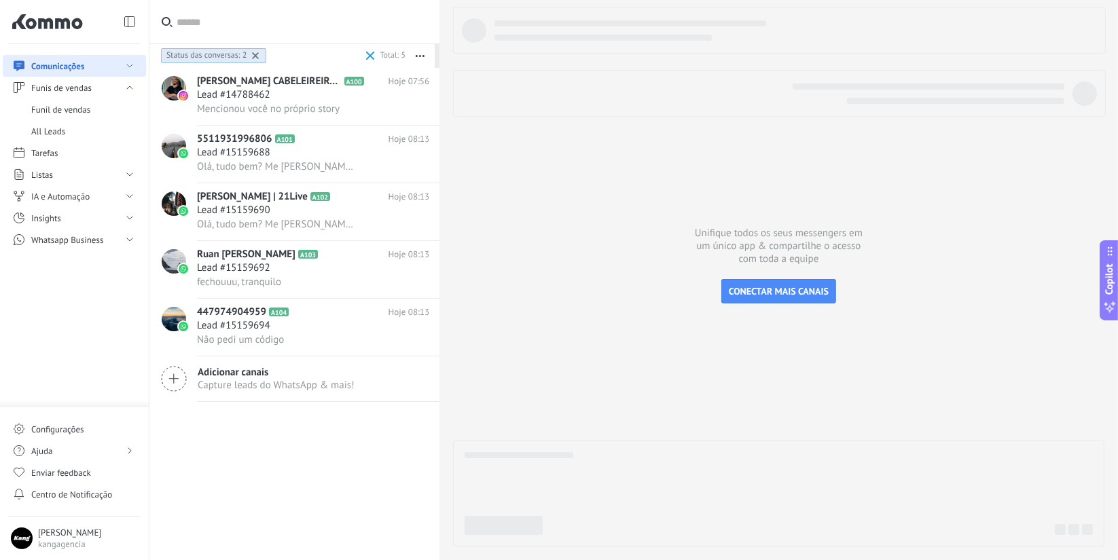
click at [257, 57] on use at bounding box center [255, 55] width 7 height 7
